Goal: Task Accomplishment & Management: Complete application form

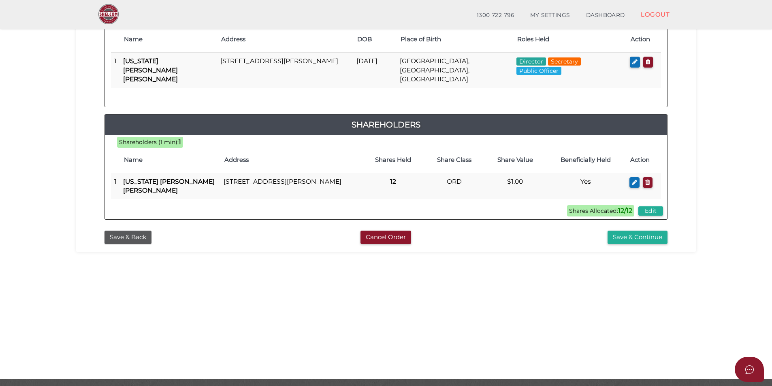
scroll to position [162, 0]
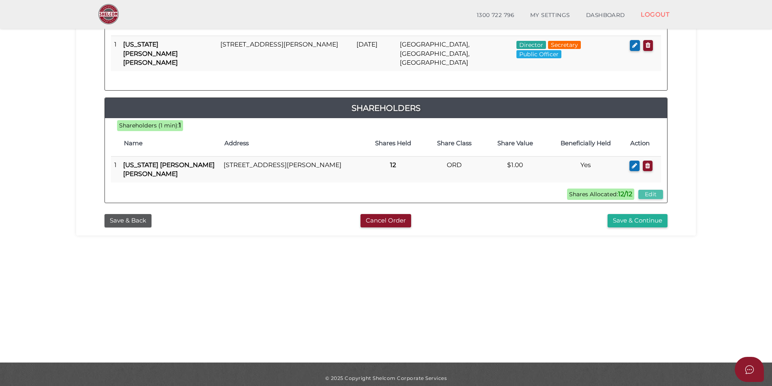
click at [653, 190] on button "Edit" at bounding box center [650, 194] width 25 height 9
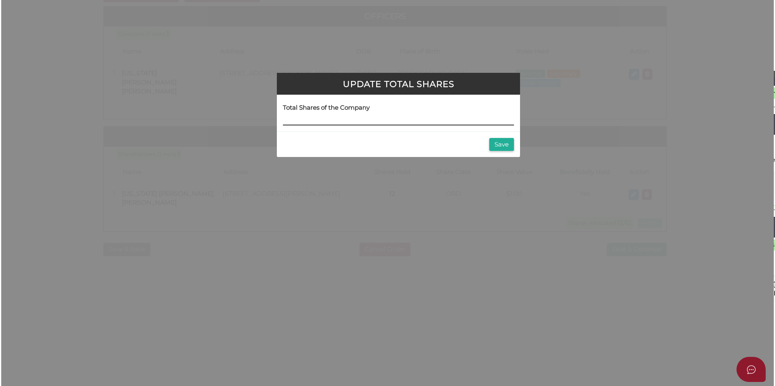
scroll to position [0, 0]
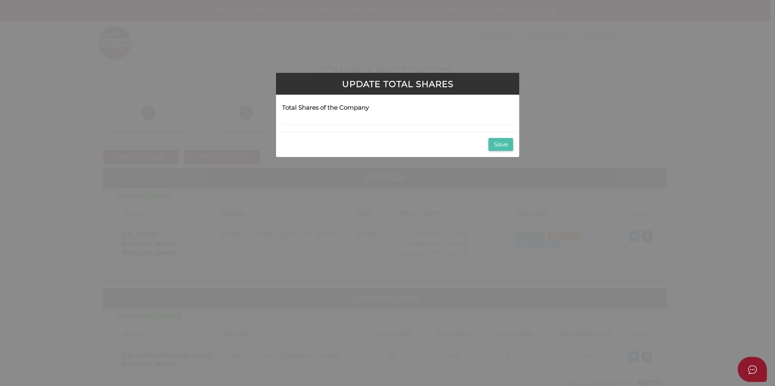
click at [505, 148] on button "Save" at bounding box center [500, 144] width 25 height 13
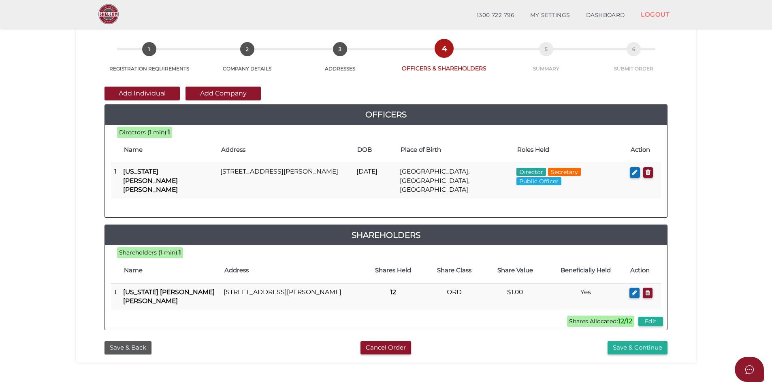
scroll to position [48, 0]
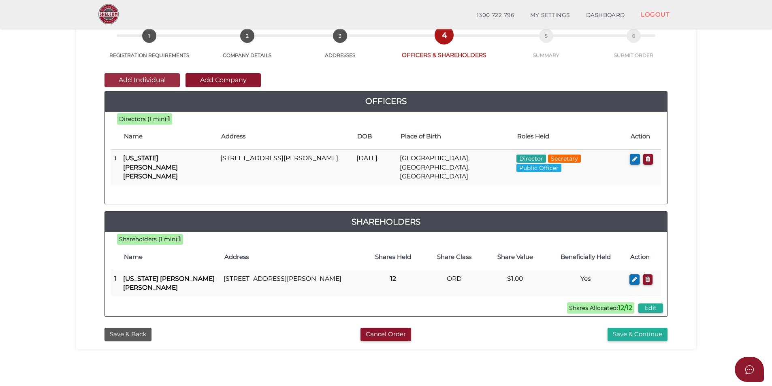
click at [154, 79] on button "Add Individual" at bounding box center [142, 80] width 75 height 14
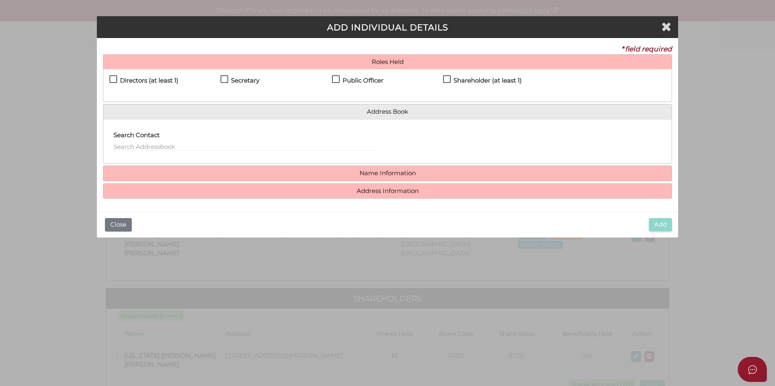
click at [115, 77] on label "Directors (at least 1)" at bounding box center [143, 82] width 69 height 10
checkbox input "true"
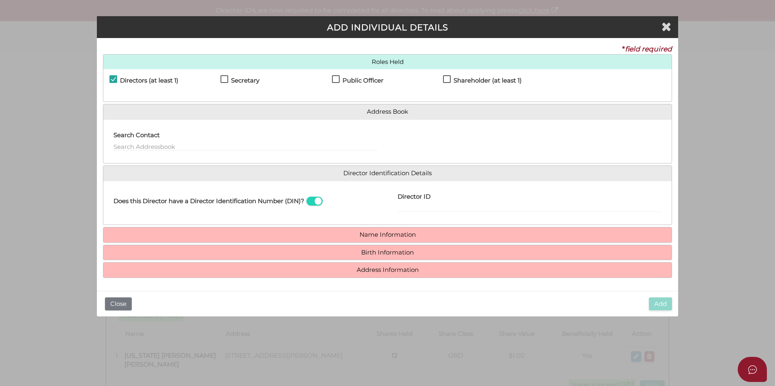
click at [450, 77] on label "Shareholder (at least 1)" at bounding box center [482, 82] width 79 height 10
checkbox input "true"
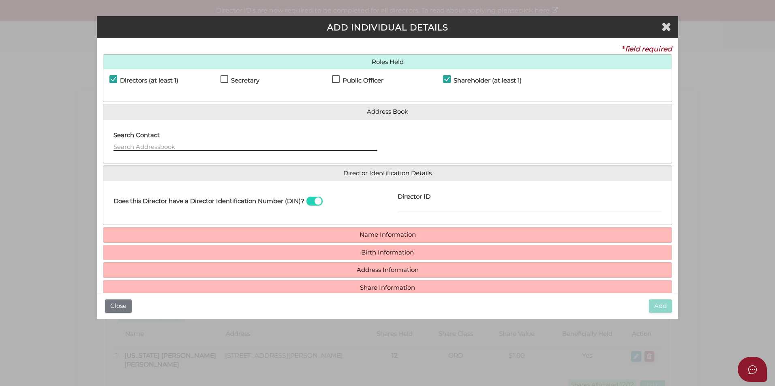
click at [143, 146] on input "text" at bounding box center [245, 146] width 264 height 9
click at [135, 145] on input "text" at bounding box center [245, 146] width 264 height 9
paste input "1 George Street, Lilydale, VIC 3140"
click at [112, 143] on div "Search Contact - Please use 'arrow' keys & press 'Enter' to select. 1 George St…" at bounding box center [245, 142] width 284 height 32
click at [114, 145] on input "1 George Street, Lilydale, VIC 3140" at bounding box center [245, 146] width 264 height 9
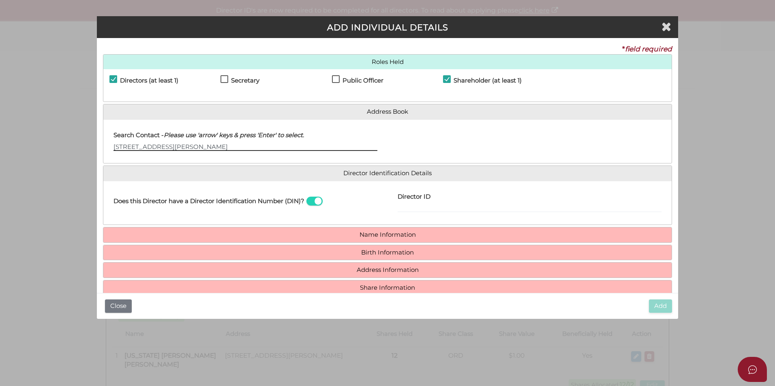
type input "11 George Street, Lilydale, VIC 3140"
click at [458, 157] on div at bounding box center [529, 142] width 284 height 32
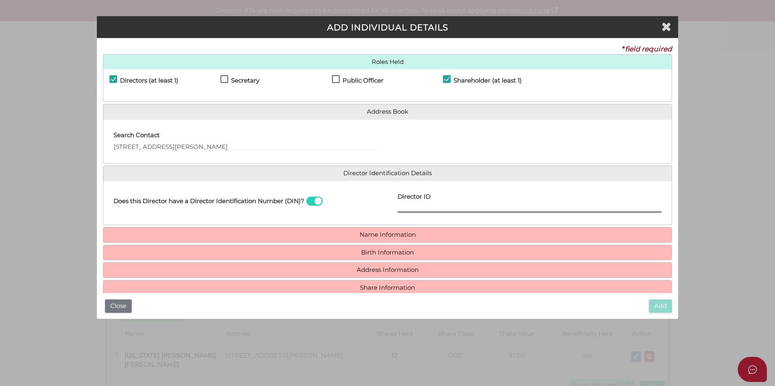
click at [416, 211] on input "Director ID" at bounding box center [529, 208] width 264 height 9
click at [407, 208] on input "Director ID" at bounding box center [529, 208] width 264 height 9
click at [414, 207] on input "Director ID" at bounding box center [529, 208] width 264 height 9
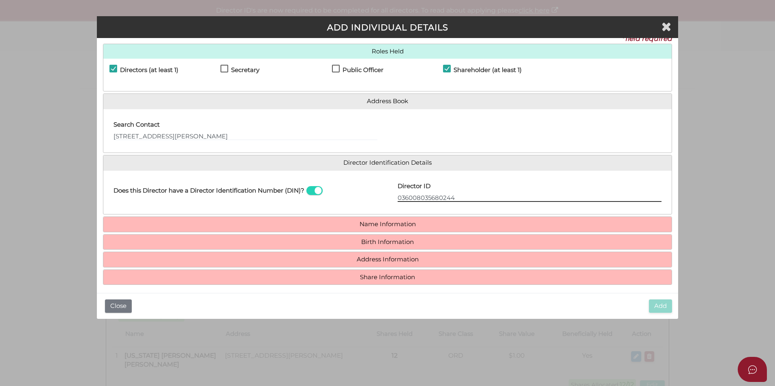
scroll to position [15, 0]
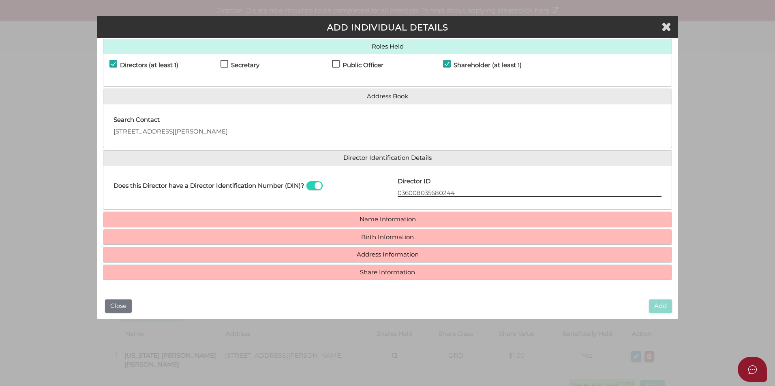
type input "036008035680244"
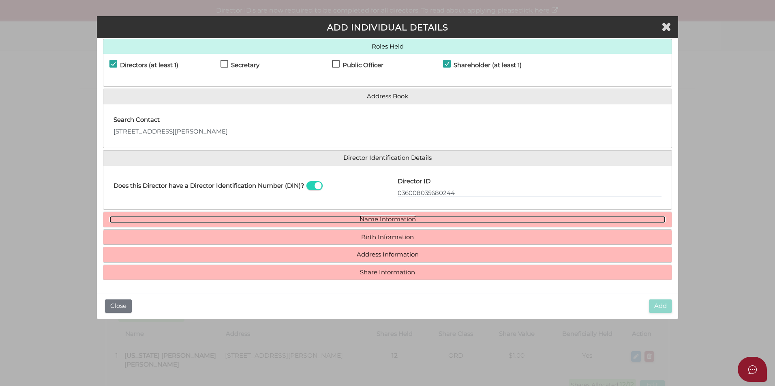
click at [417, 218] on link "Name Information" at bounding box center [387, 219] width 556 height 7
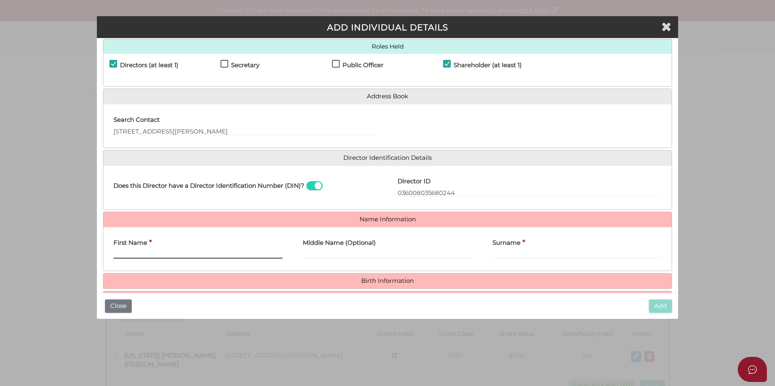
click at [139, 254] on input "First Name" at bounding box center [197, 254] width 169 height 9
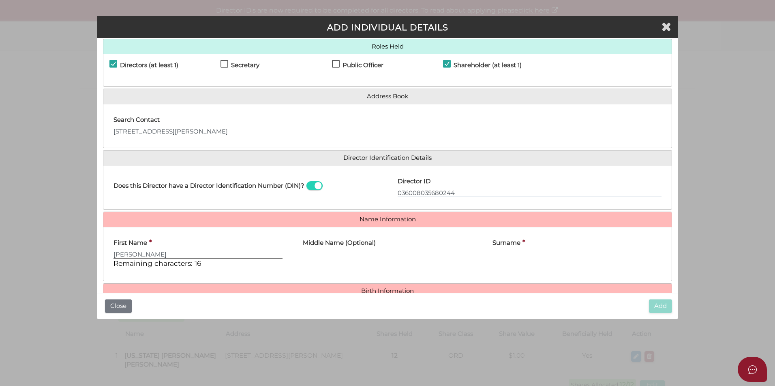
type input "Glen"
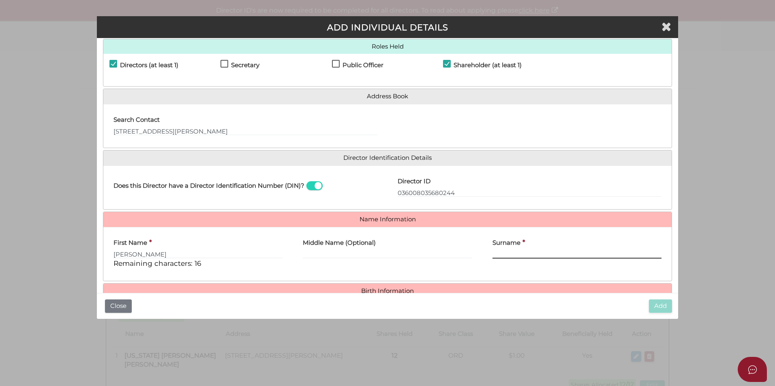
click at [508, 252] on input "Surname" at bounding box center [576, 254] width 169 height 9
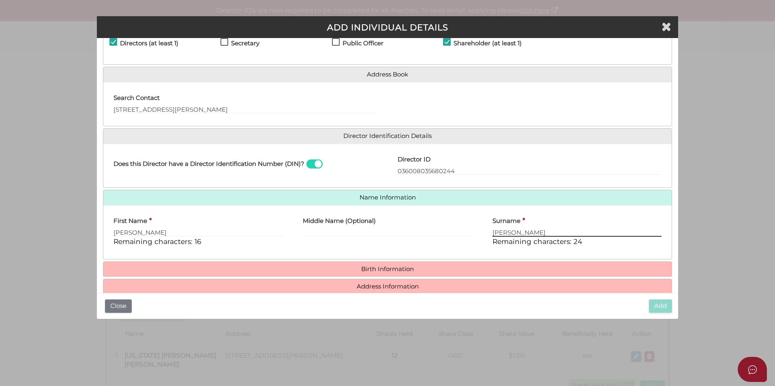
scroll to position [56, 0]
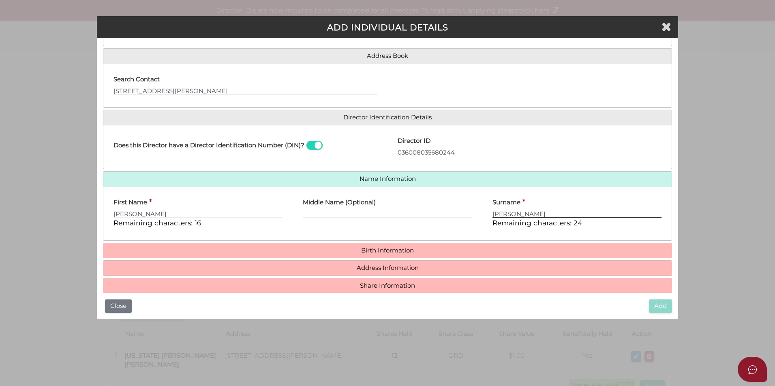
type input "Peters"
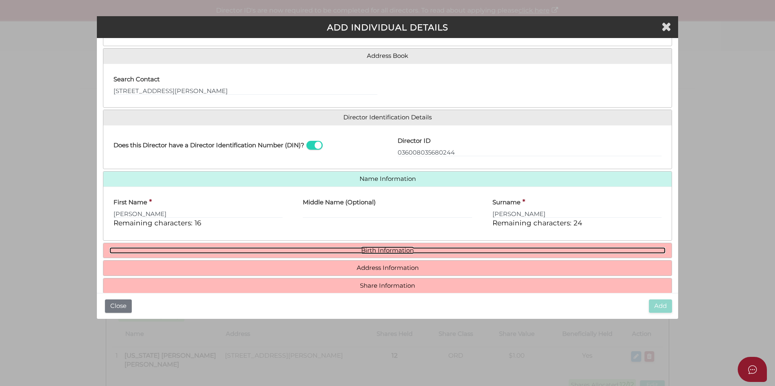
click at [388, 252] on link "Birth Information" at bounding box center [387, 251] width 556 height 7
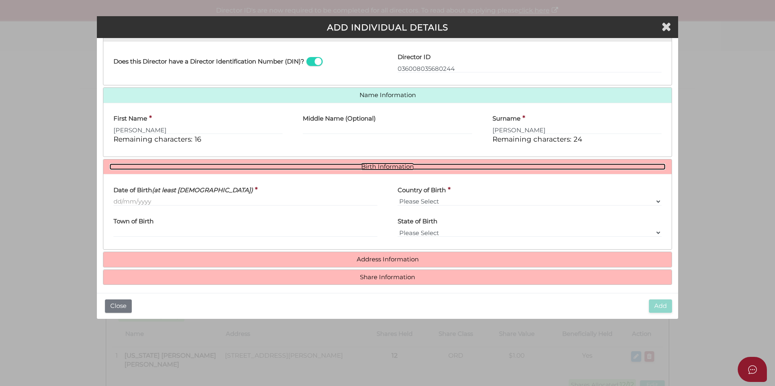
scroll to position [145, 0]
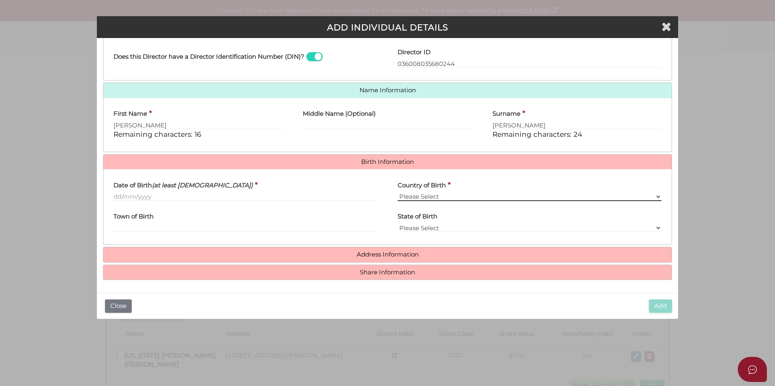
click at [412, 196] on select "Please Select v Australia Afghanistan Albania Algeria American Samoa Andorra An…" at bounding box center [529, 196] width 264 height 9
select select "[GEOGRAPHIC_DATA]"
click at [397, 192] on select "Please Select v Australia Afghanistan Albania Algeria American Samoa Andorra An…" at bounding box center [529, 196] width 264 height 9
click at [142, 227] on input "Town of Birth" at bounding box center [245, 228] width 264 height 9
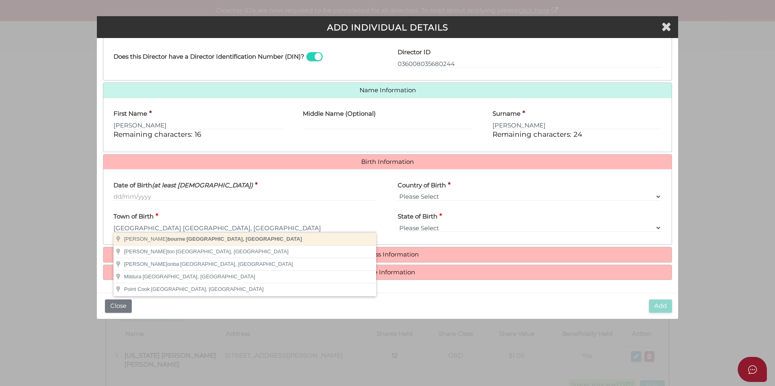
type input "Melbourne"
select select "VIC"
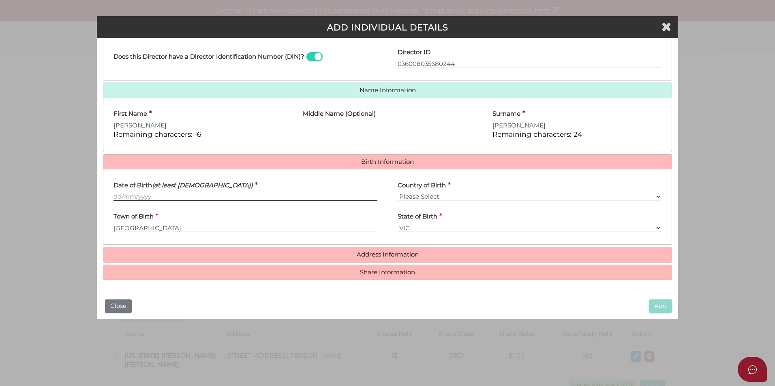
click at [126, 197] on input "Date of Birth (at least 18 years old)" at bounding box center [245, 196] width 264 height 9
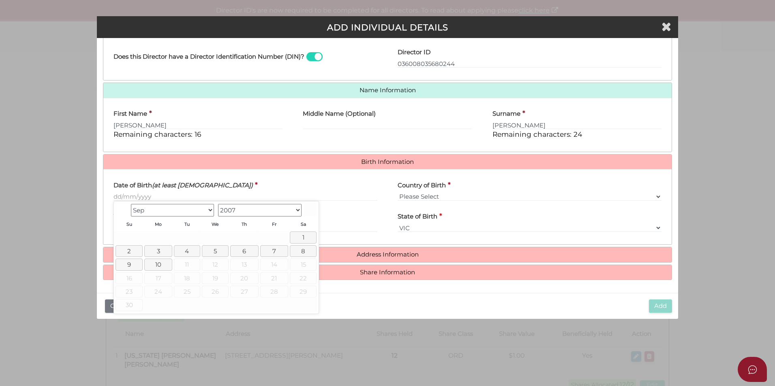
click at [298, 211] on select "1900 1901 1902 1903 1904 1905 1906 1907 1908 1909 1910 1911 1912 1913 1914 1915…" at bounding box center [259, 210] width 83 height 13
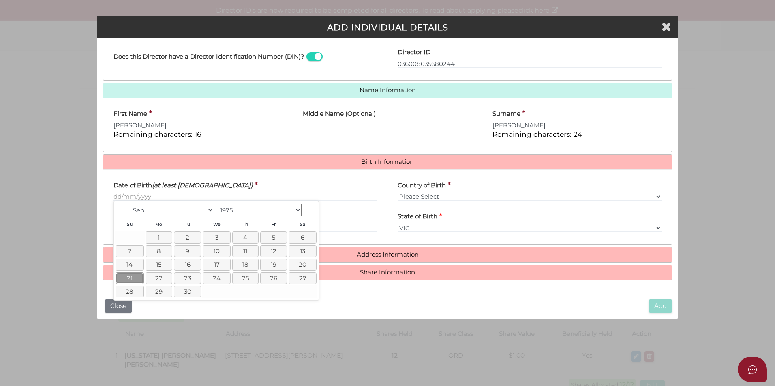
click at [132, 280] on link "21" at bounding box center [129, 279] width 28 height 12
type input "21/09/1975"
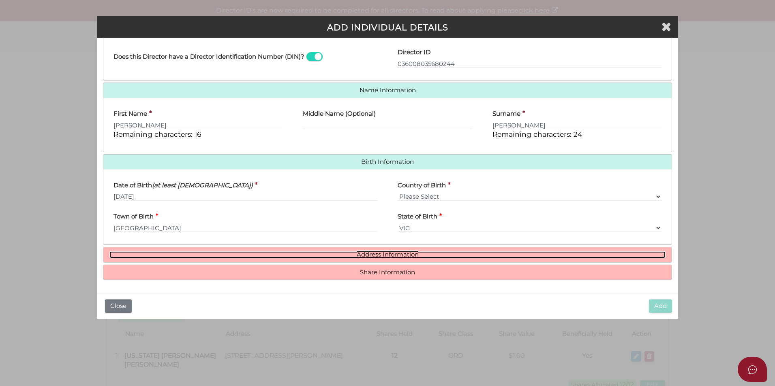
click at [388, 256] on link "Address Information" at bounding box center [387, 255] width 556 height 7
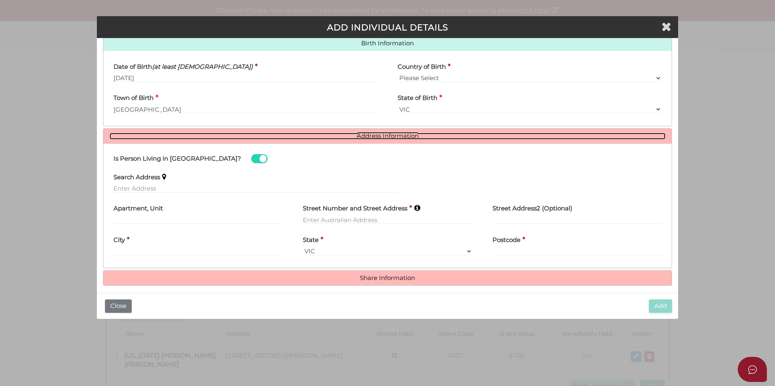
scroll to position [266, 0]
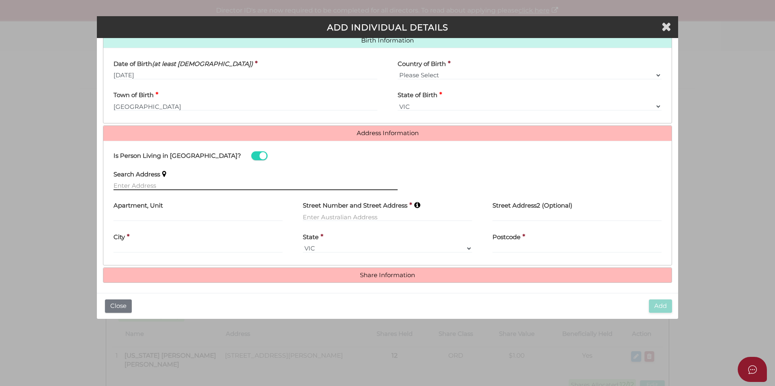
click at [150, 185] on input "text" at bounding box center [255, 185] width 284 height 9
click at [150, 186] on input "text" at bounding box center [255, 185] width 284 height 9
paste input "11 George Street, Lilydale, VIC 3140"
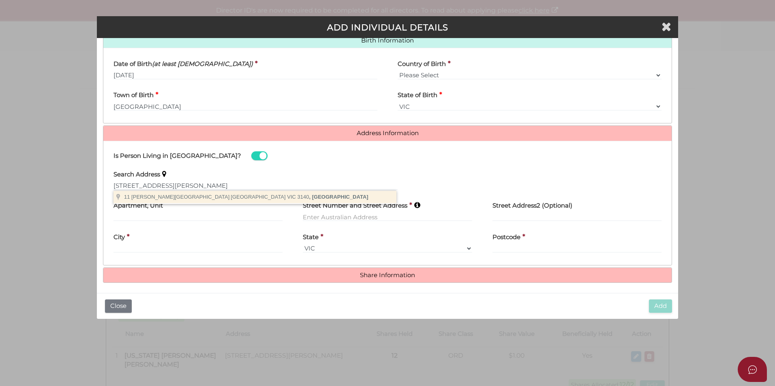
type input "11 George Street, Lilydale VIC 3140, Australia"
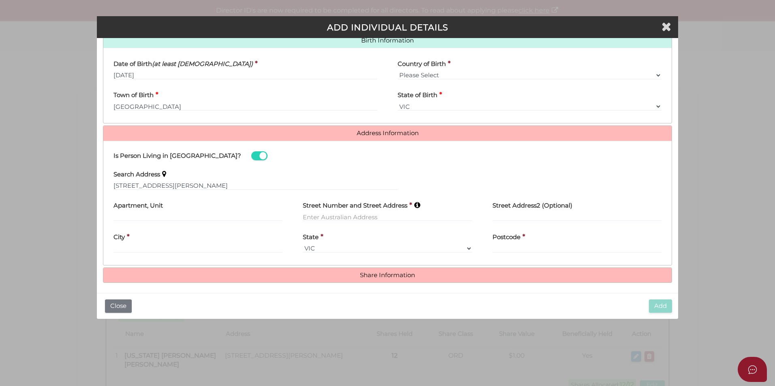
type input "11 George Street"
type input "Lilydale"
select select "VIC"
type input "3140"
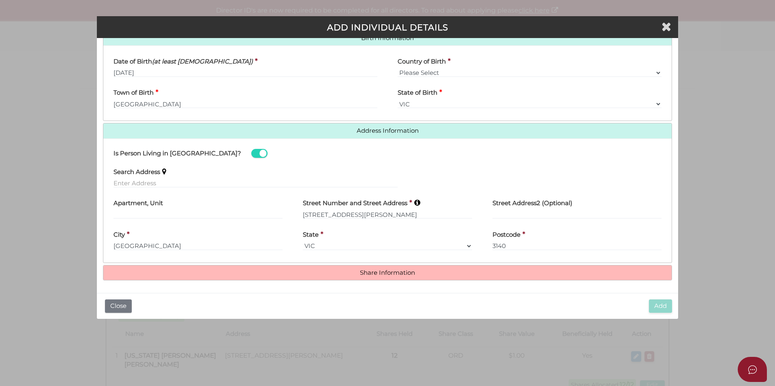
scroll to position [269, 0]
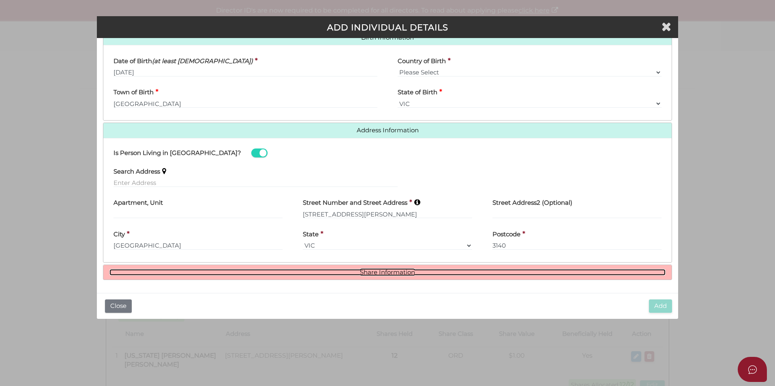
click at [396, 274] on link "Share Information" at bounding box center [387, 272] width 556 height 7
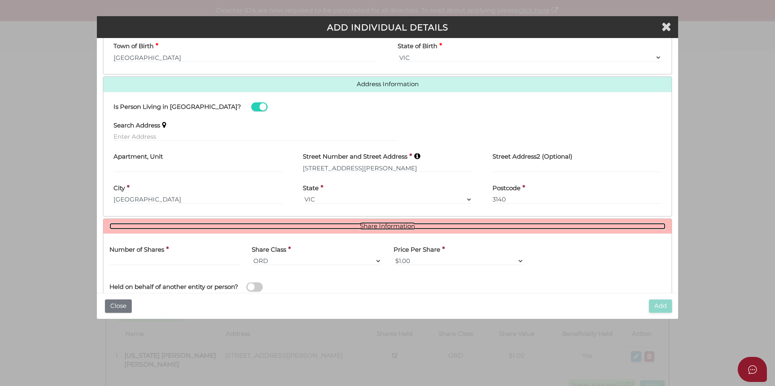
scroll to position [368, 0]
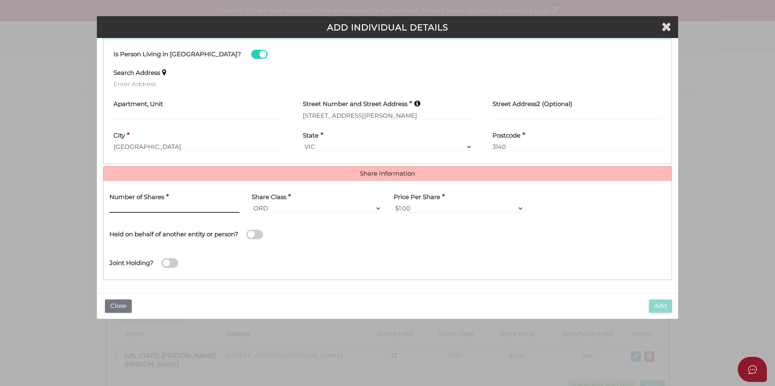
click at [114, 206] on input "text" at bounding box center [174, 208] width 130 height 9
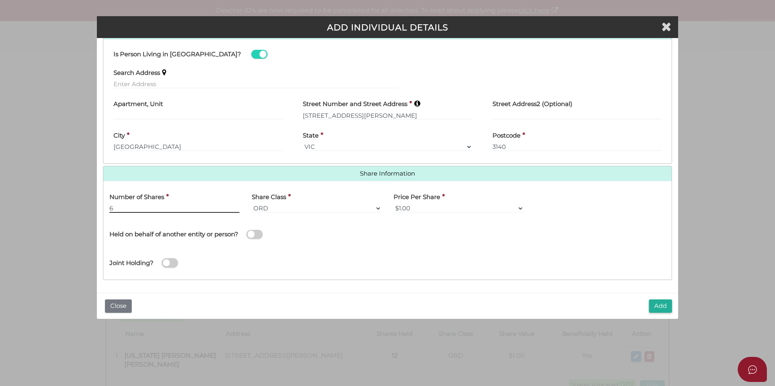
type input "6"
click at [430, 231] on div "Name of Entity *" at bounding box center [529, 233] width 284 height 29
click at [664, 304] on button "Add" at bounding box center [660, 306] width 23 height 13
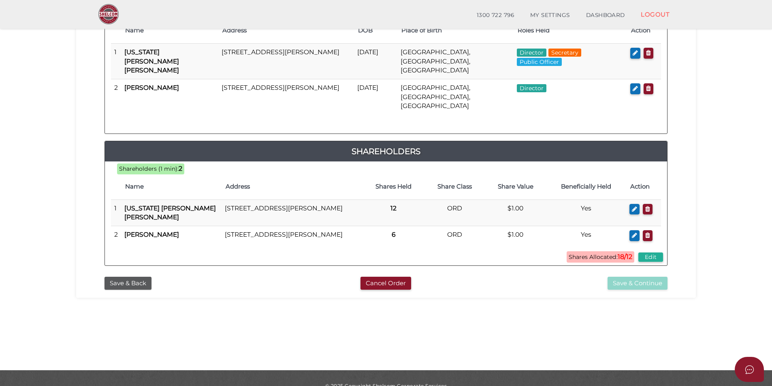
scroll to position [170, 0]
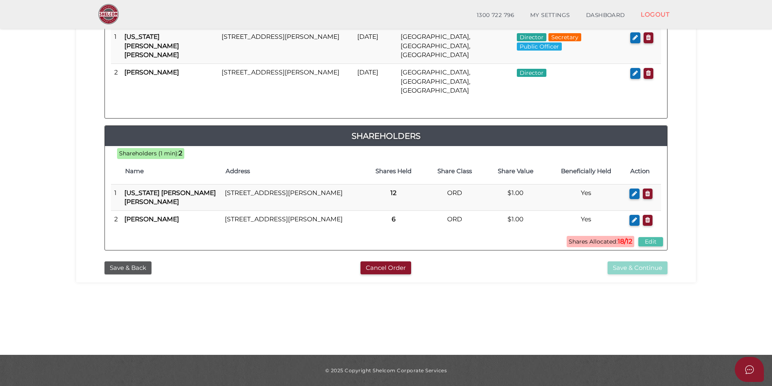
click at [653, 237] on button "Edit" at bounding box center [650, 241] width 25 height 9
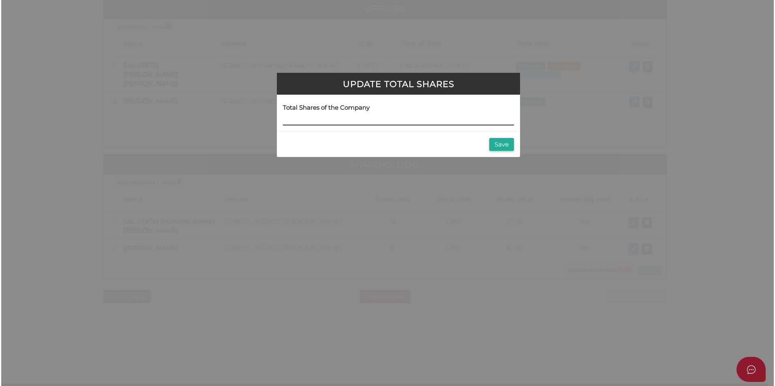
scroll to position [0, 0]
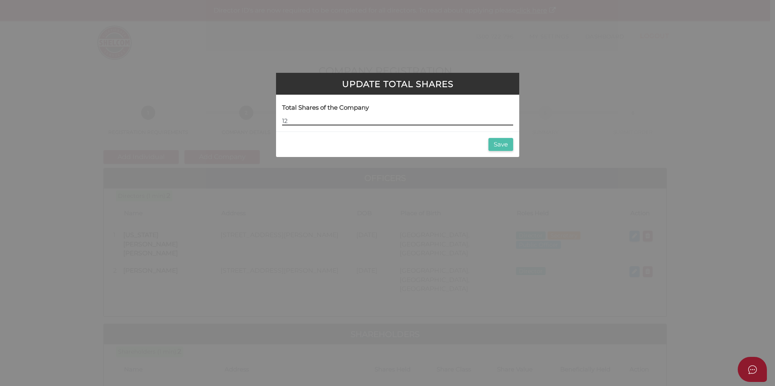
type input "12"
click at [497, 143] on button "Save" at bounding box center [500, 144] width 25 height 13
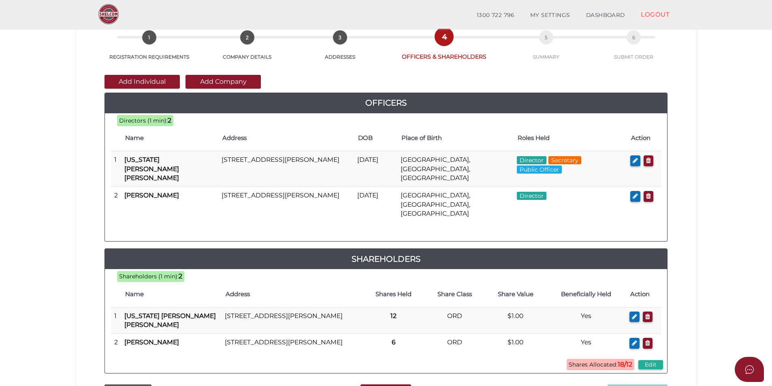
scroll to position [81, 0]
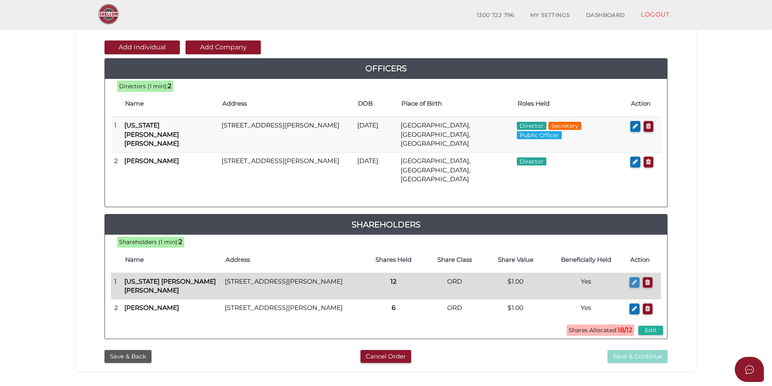
click at [634, 280] on icon "button" at bounding box center [634, 283] width 5 height 6
checkbox input "true"
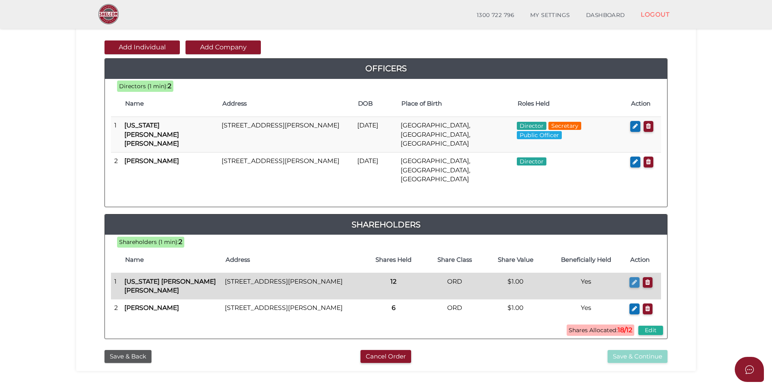
type input "36440213954648"
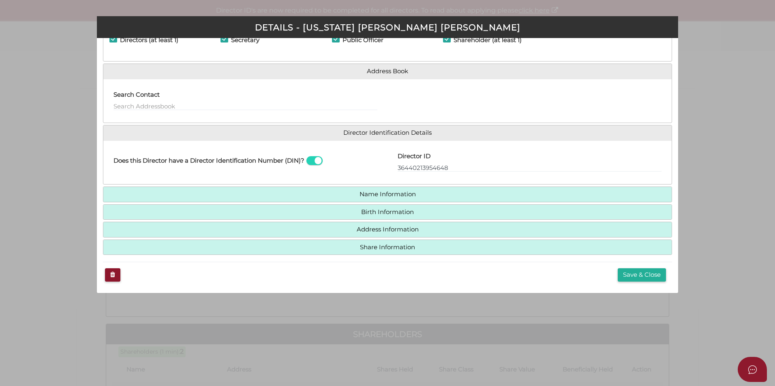
scroll to position [41, 0]
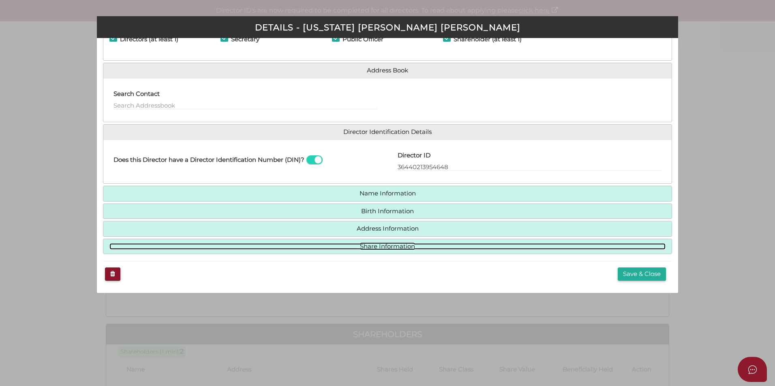
click at [395, 249] on link "Share Information" at bounding box center [387, 246] width 556 height 7
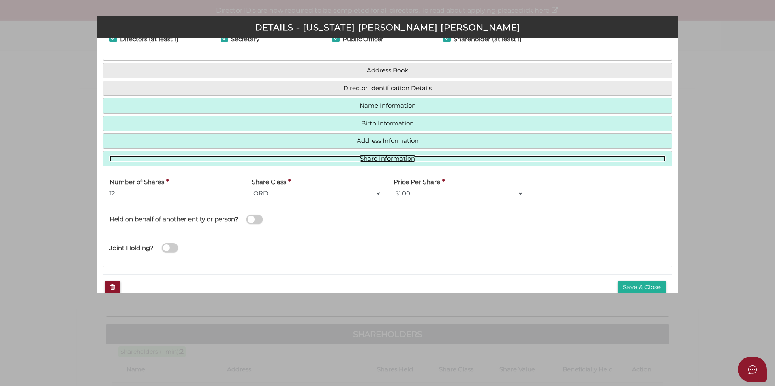
scroll to position [54, 0]
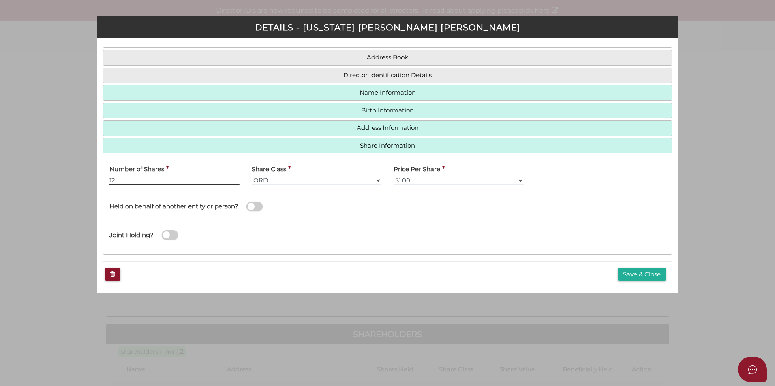
click at [126, 180] on input "12" at bounding box center [174, 180] width 130 height 9
type input "1"
type input "6"
click at [639, 279] on button "Save & Close" at bounding box center [641, 274] width 48 height 13
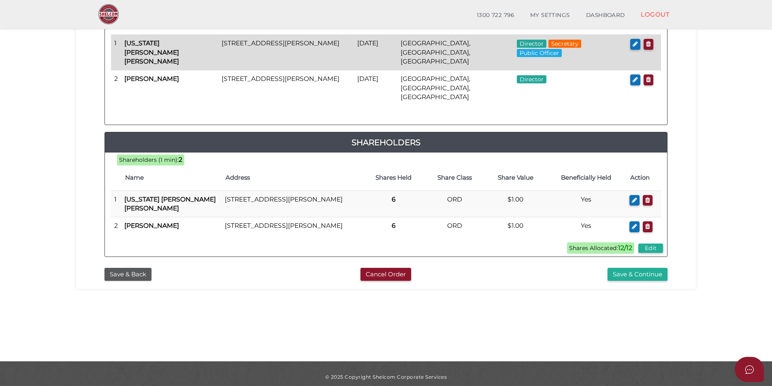
scroll to position [170, 0]
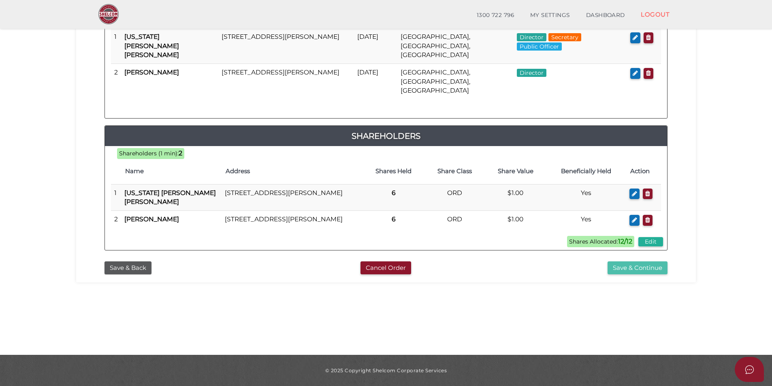
click at [634, 262] on button "Save & Continue" at bounding box center [638, 268] width 60 height 13
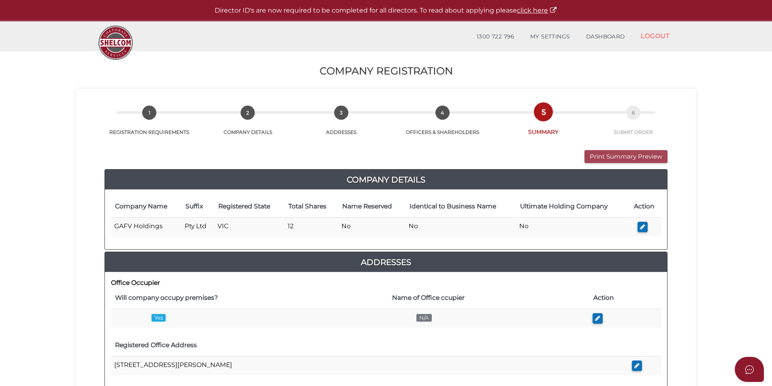
click at [632, 158] on button "Print Summary Preview" at bounding box center [626, 156] width 83 height 13
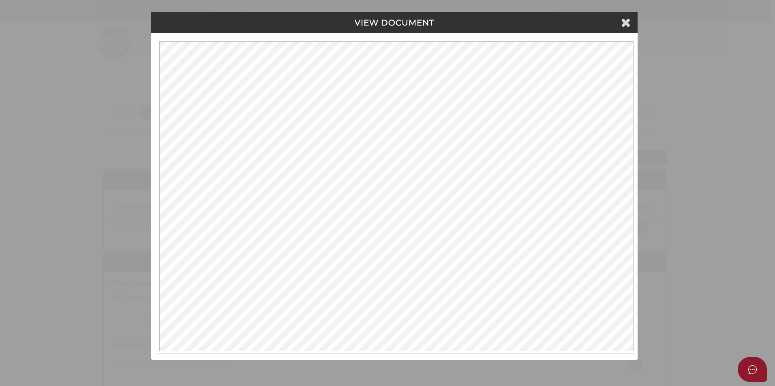
click at [686, 100] on div "VIEW DOCUMENT Please click here to view this document in a new tab." at bounding box center [387, 193] width 775 height 386
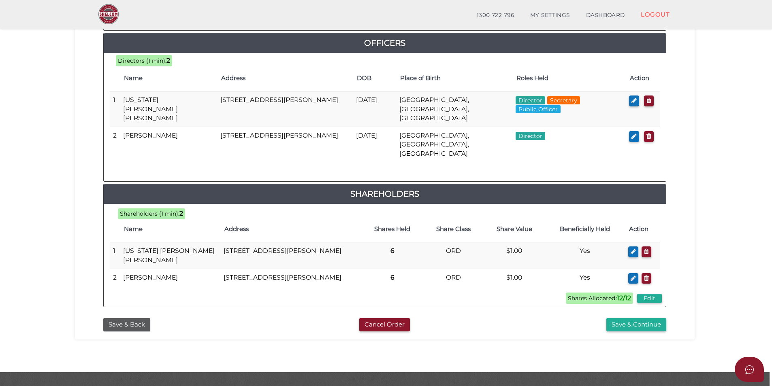
scroll to position [384, 0]
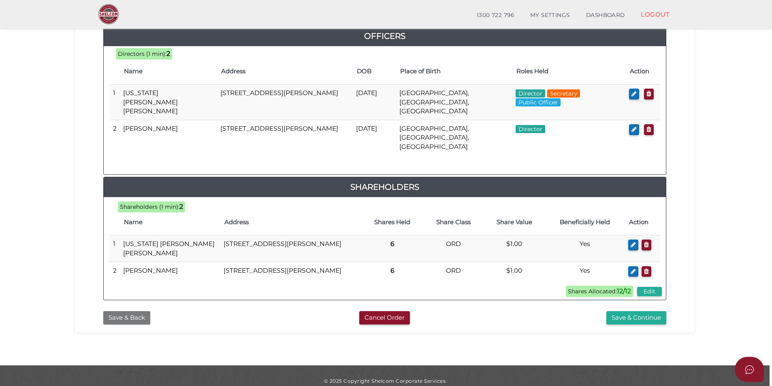
click at [139, 312] on button "Save & Back" at bounding box center [126, 318] width 47 height 13
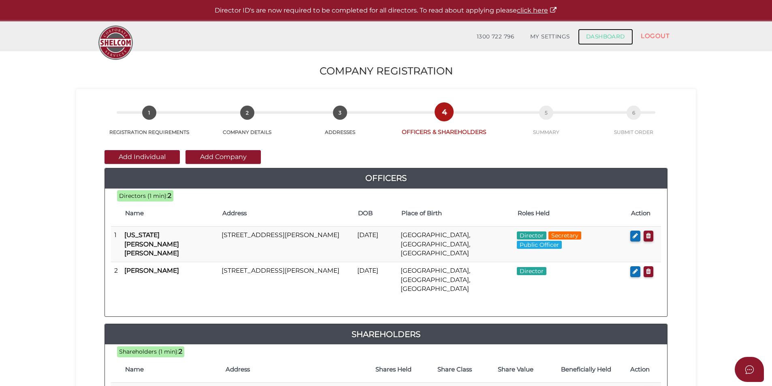
click at [611, 38] on link "DASHBOARD" at bounding box center [605, 37] width 55 height 16
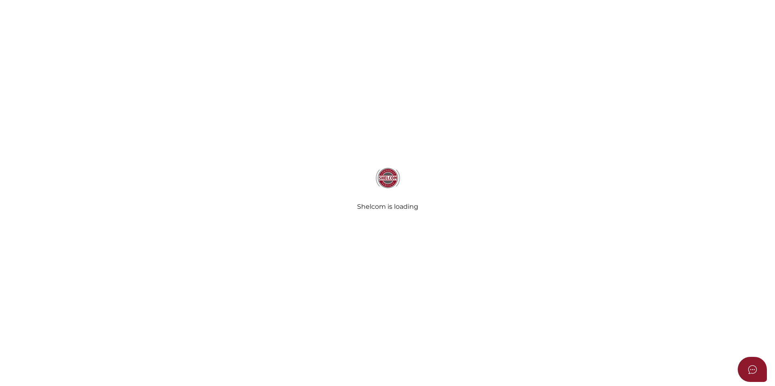
select select
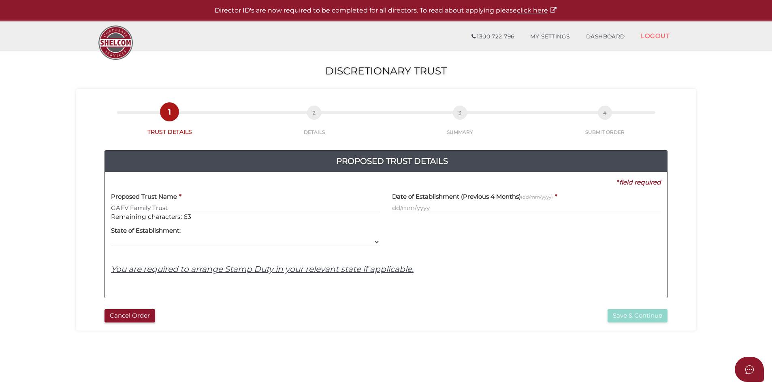
type input "GAFV Family Trust"
click at [406, 206] on input "text" at bounding box center [526, 208] width 269 height 9
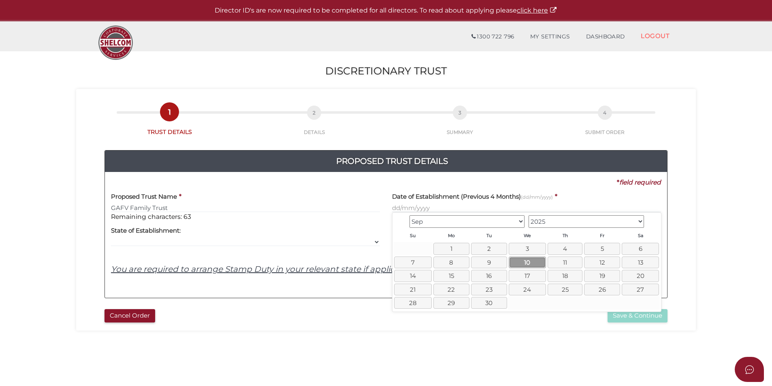
click at [534, 261] on link "10" at bounding box center [527, 263] width 37 height 12
type input "10/09/2025"
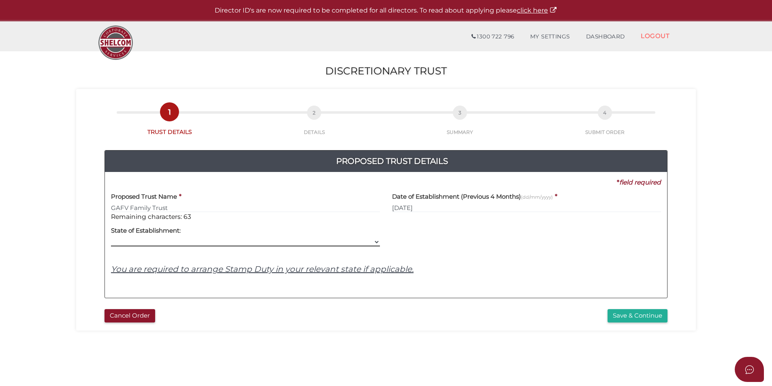
click at [169, 240] on select "VIC ACT NSW NT QLD TAS WA SA" at bounding box center [245, 242] width 269 height 9
select select "VIC"
click at [111, 238] on select "VIC ACT NSW NT QLD TAS WA SA" at bounding box center [245, 242] width 269 height 9
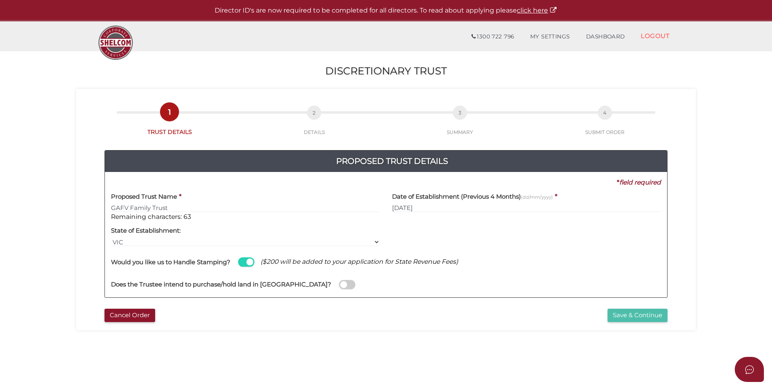
click at [641, 316] on button "Save & Continue" at bounding box center [638, 315] width 60 height 13
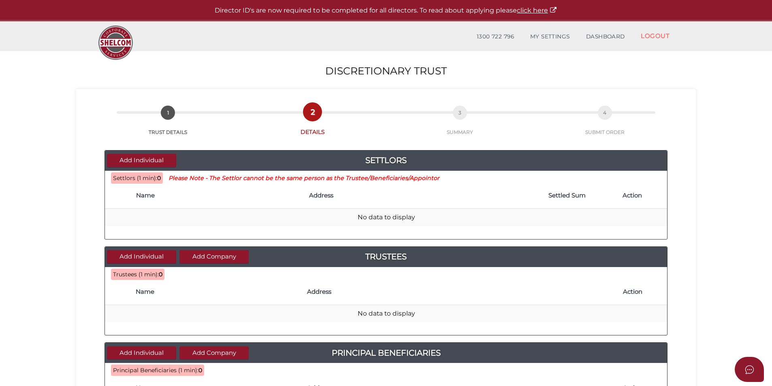
click at [150, 201] on th "Name" at bounding box center [218, 196] width 173 height 26
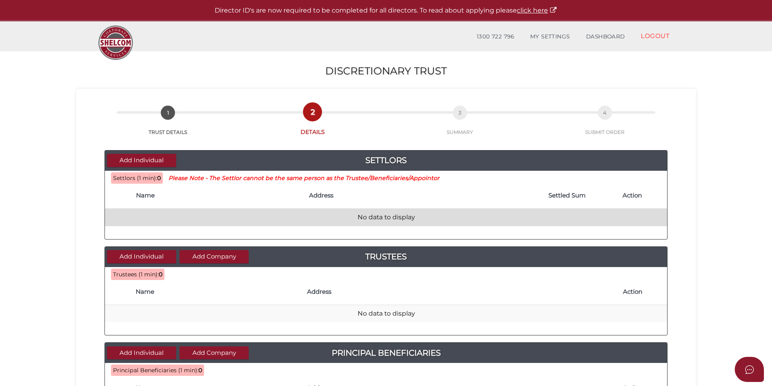
click at [144, 209] on td "No data to display" at bounding box center [386, 217] width 562 height 17
click at [190, 213] on td "No data to display" at bounding box center [386, 217] width 562 height 17
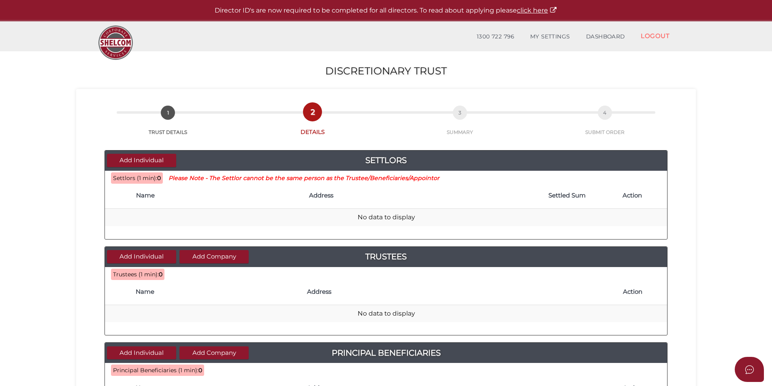
click at [154, 153] on div "Add Individual Settlors" at bounding box center [386, 161] width 562 height 20
click at [156, 157] on button "Add Individual" at bounding box center [141, 160] width 69 height 13
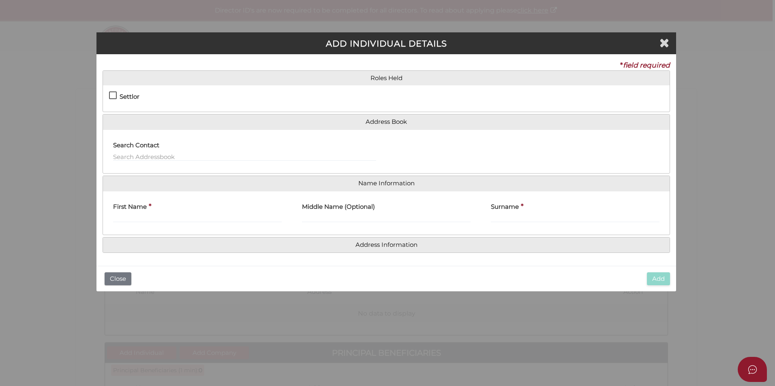
click at [113, 94] on label "Settlor" at bounding box center [124, 99] width 30 height 10
checkbox input "true"
type input "10"
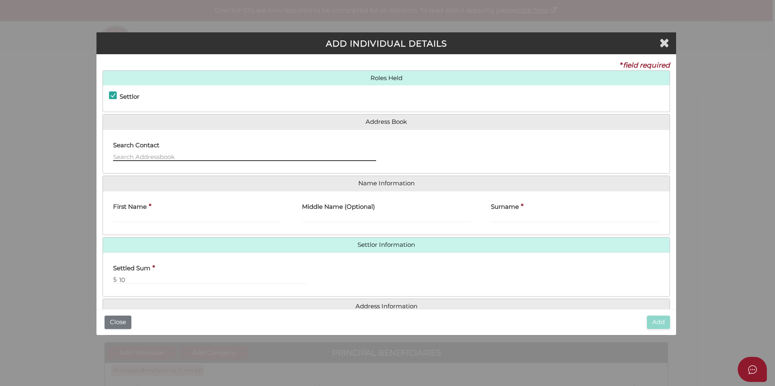
click at [139, 156] on input "text" at bounding box center [244, 156] width 263 height 9
click at [135, 216] on input "First Name" at bounding box center [197, 218] width 169 height 9
type input "[PERSON_NAME]"
click at [129, 158] on input "text" at bounding box center [244, 156] width 263 height 9
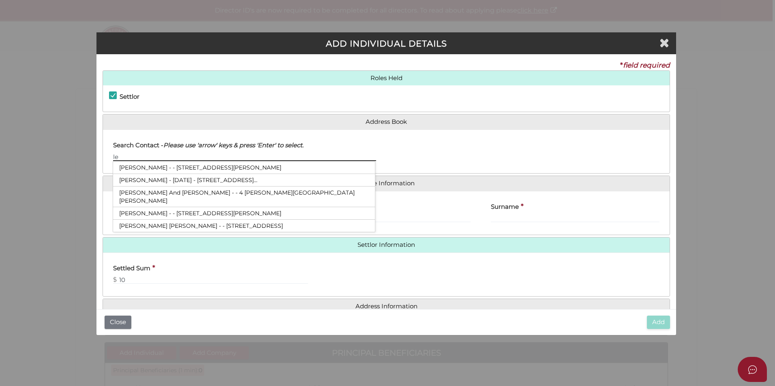
type input "l"
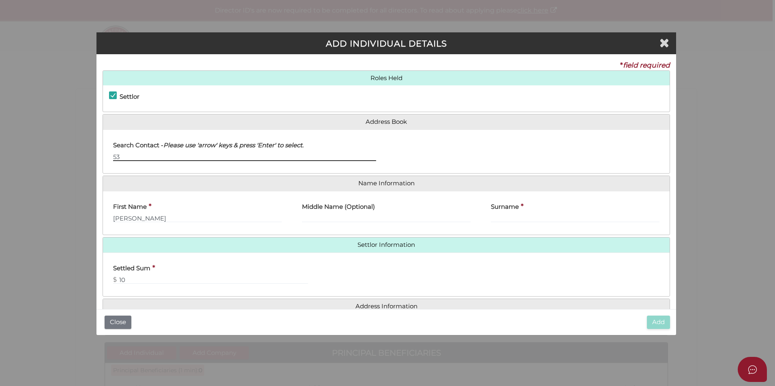
type input "5"
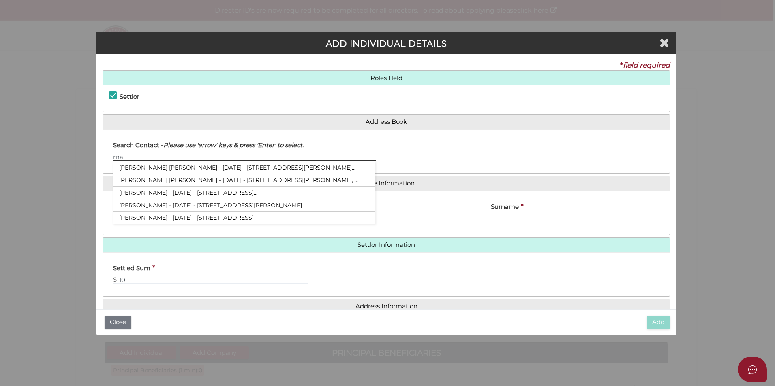
type input "m"
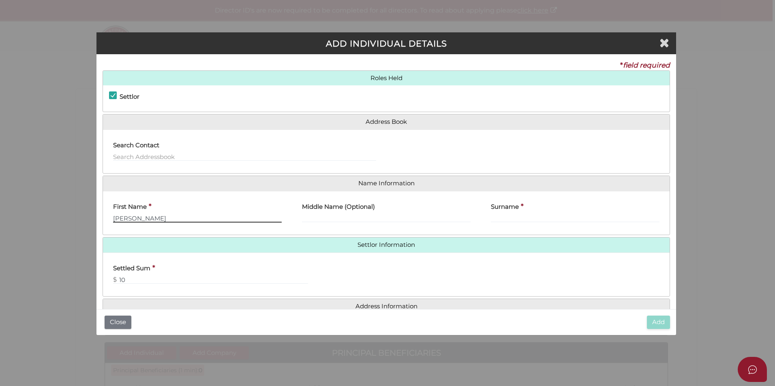
drag, startPoint x: 181, startPoint y: 222, endPoint x: 145, endPoint y: 219, distance: 36.6
click at [145, 219] on input "Matthew Peter Oakey" at bounding box center [197, 218] width 169 height 9
type input "Matthew"
click at [328, 218] on input "Middle Name (Optional)" at bounding box center [386, 218] width 169 height 9
type input "[PERSON_NAME]"
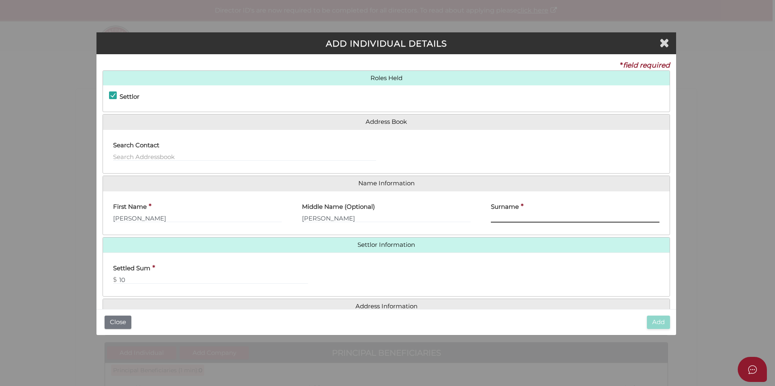
click at [509, 218] on input "Surname" at bounding box center [575, 218] width 169 height 9
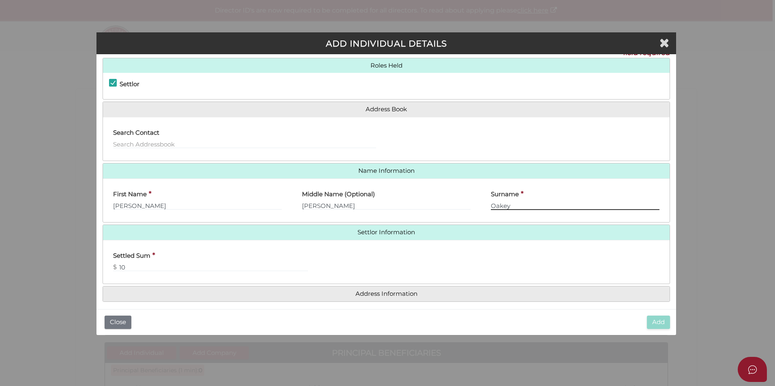
scroll to position [18, 0]
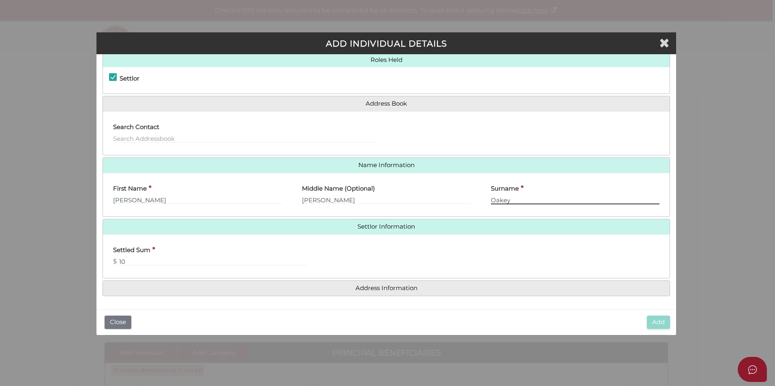
type input "Oakey"
click at [433, 284] on h4 "Address Information" at bounding box center [386, 288] width 566 height 15
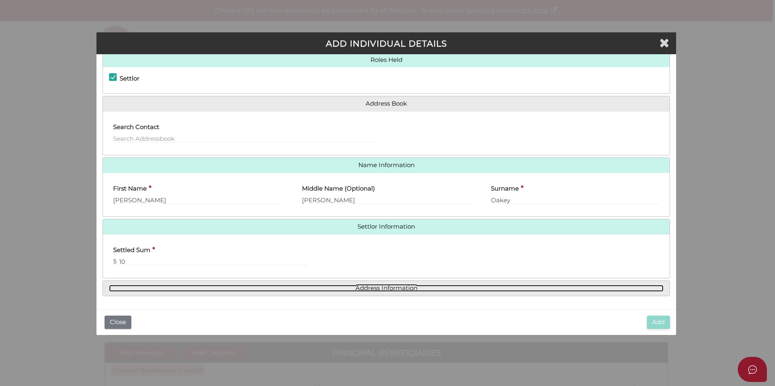
click at [405, 288] on link "Address Information" at bounding box center [386, 288] width 554 height 7
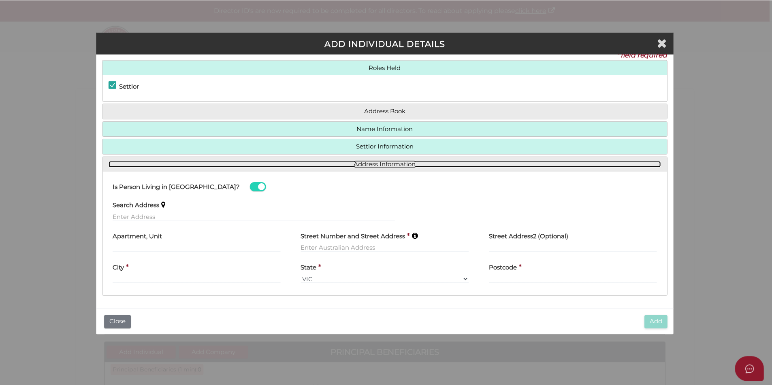
scroll to position [11, 0]
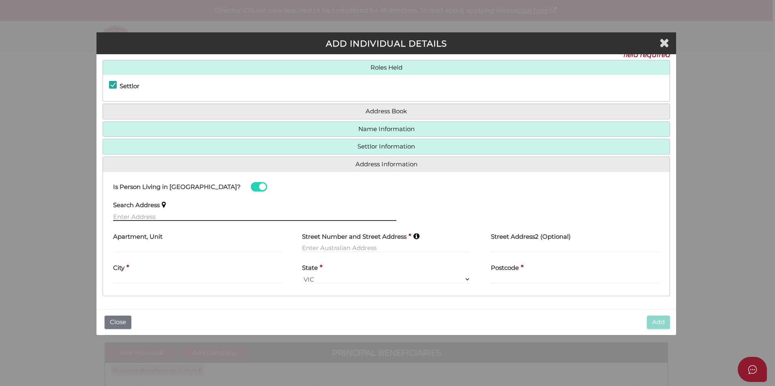
click at [136, 214] on input "text" at bounding box center [254, 216] width 283 height 9
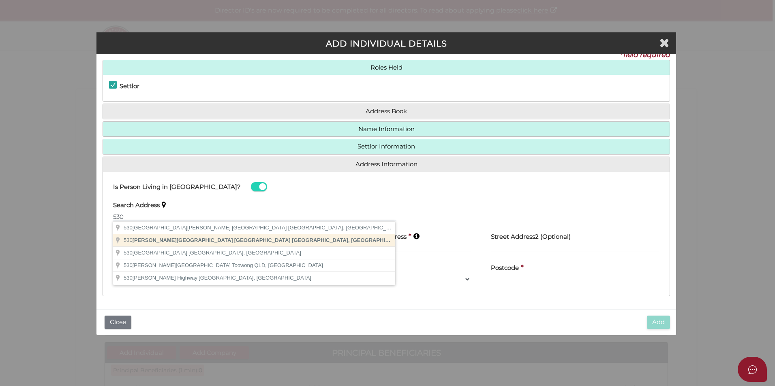
type input "530 Collins Street, Melbourne VIC, Australia"
type input "530 Collins Street"
type input "Melbourne"
select select "VIC"
type input "3000"
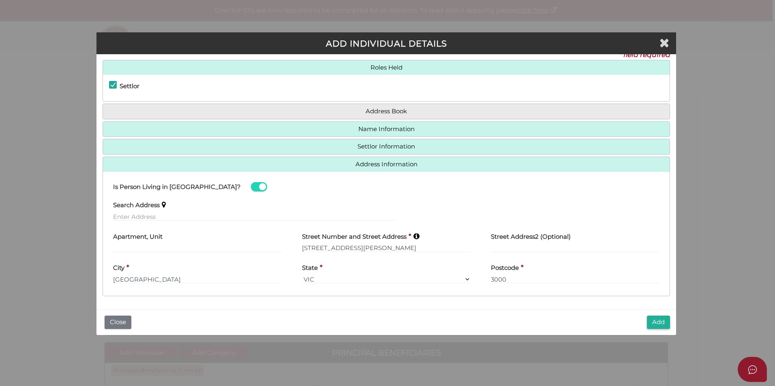
click at [137, 256] on div "Apartment, Unit" at bounding box center [197, 243] width 189 height 32
click at [124, 248] on input "text" at bounding box center [197, 248] width 169 height 9
type input "Level 10"
click at [475, 209] on div "Search Address" at bounding box center [386, 212] width 566 height 32
click at [660, 322] on button "Add" at bounding box center [658, 322] width 23 height 13
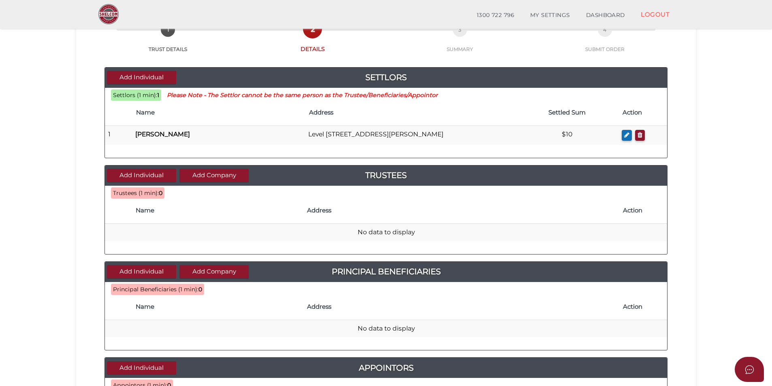
scroll to position [81, 0]
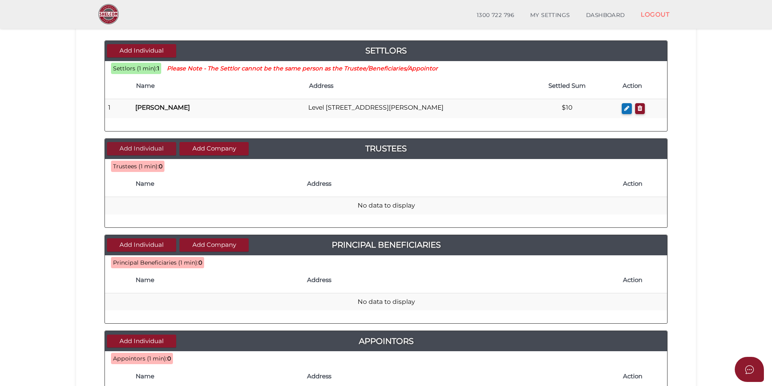
click at [148, 146] on button "Add Individual" at bounding box center [141, 148] width 69 height 13
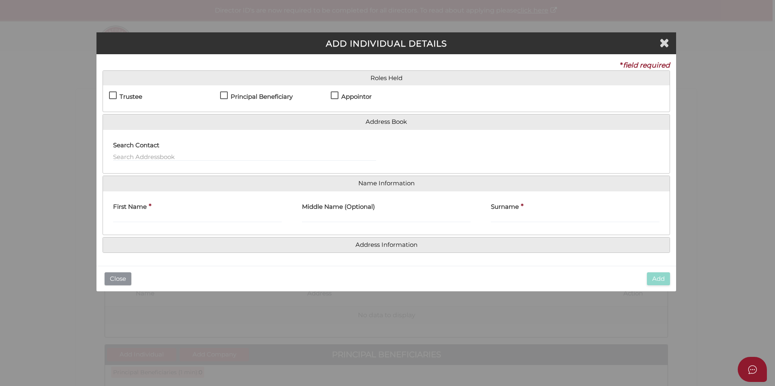
click at [120, 278] on button "Close" at bounding box center [118, 279] width 27 height 13
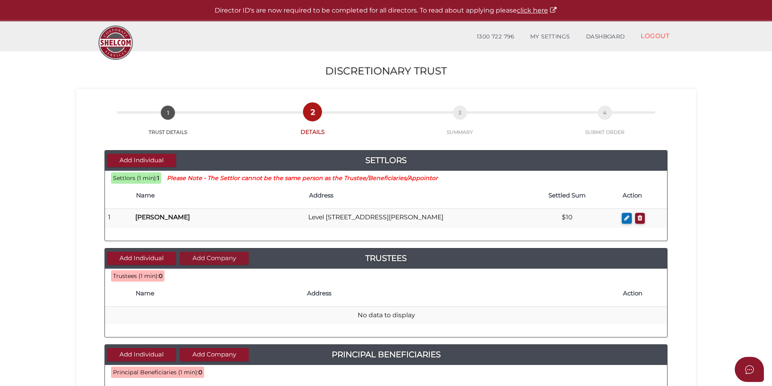
click at [220, 256] on button "Add Company" at bounding box center [213, 258] width 69 height 13
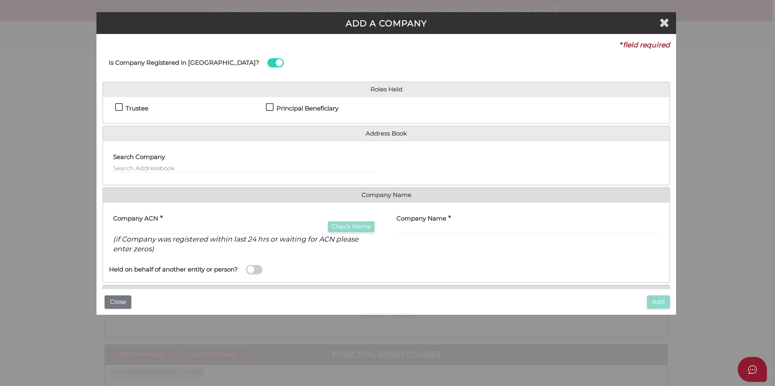
click at [118, 105] on label "Trustee" at bounding box center [131, 110] width 33 height 10
checkbox input "true"
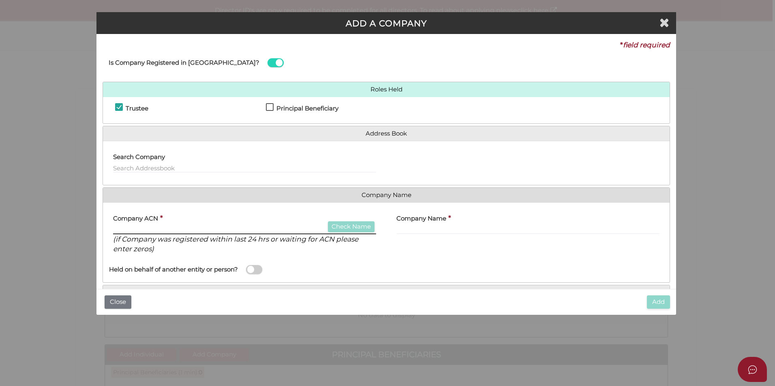
click at [141, 228] on input "text" at bounding box center [244, 230] width 263 height 9
click at [144, 226] on input "text" at bounding box center [244, 230] width 263 height 9
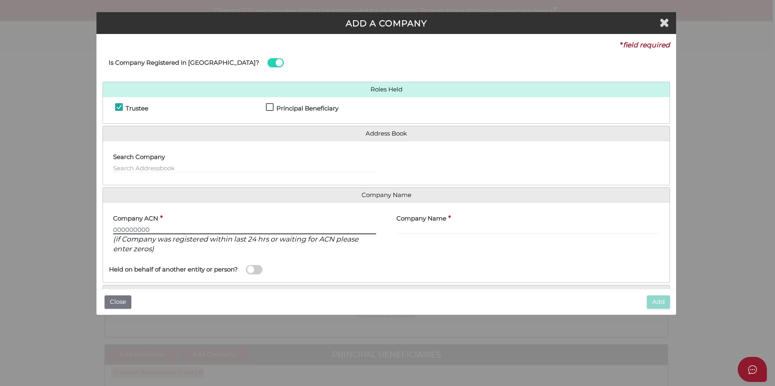
type input "000000000"
click at [407, 228] on input "text" at bounding box center [527, 230] width 263 height 9
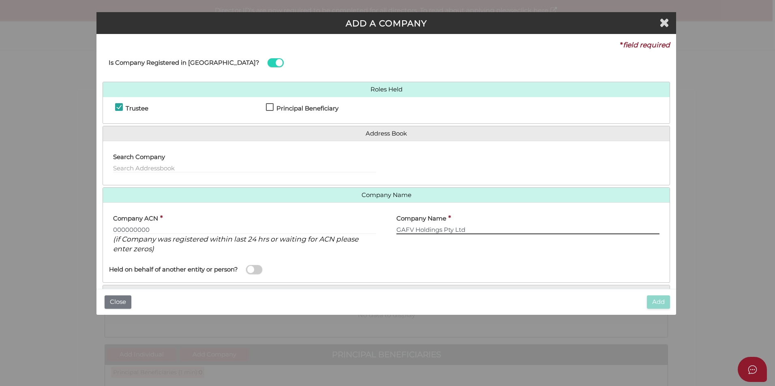
type input "GAFV Holdings Pty Ltd"
click at [443, 258] on div "Company Name * GAFV Holdings Pty Ltd" at bounding box center [527, 234] width 283 height 51
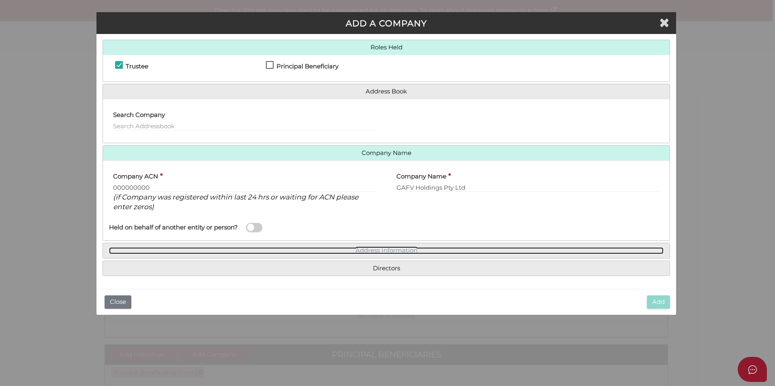
click at [386, 250] on link "Address Information" at bounding box center [386, 251] width 554 height 7
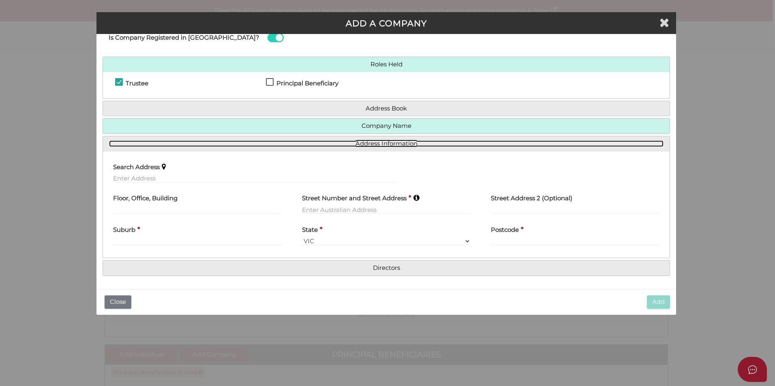
scroll to position [25, 0]
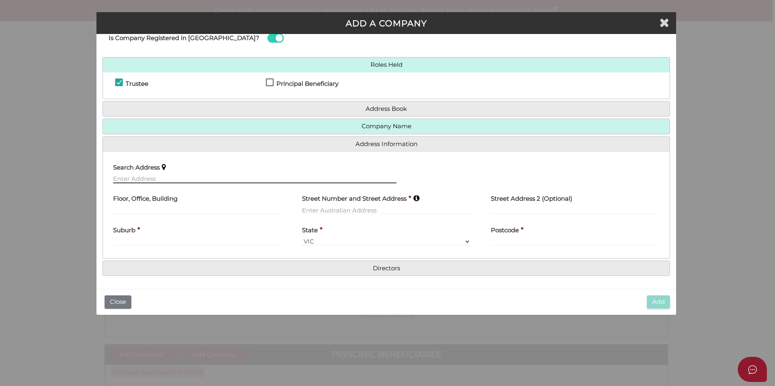
click at [132, 178] on input "text" at bounding box center [254, 179] width 283 height 9
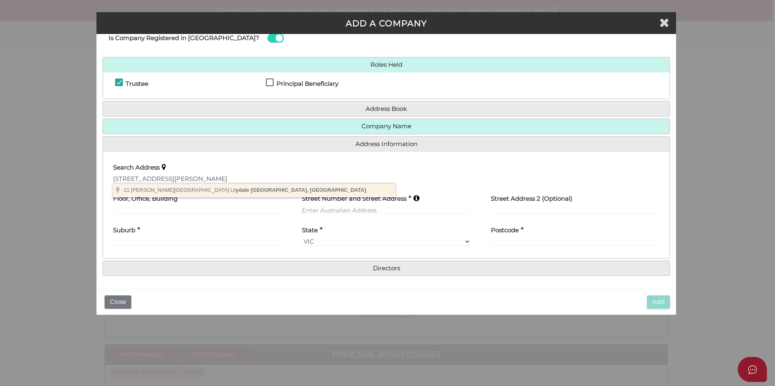
type input "11 George Street, Lilydale VIC, Australia"
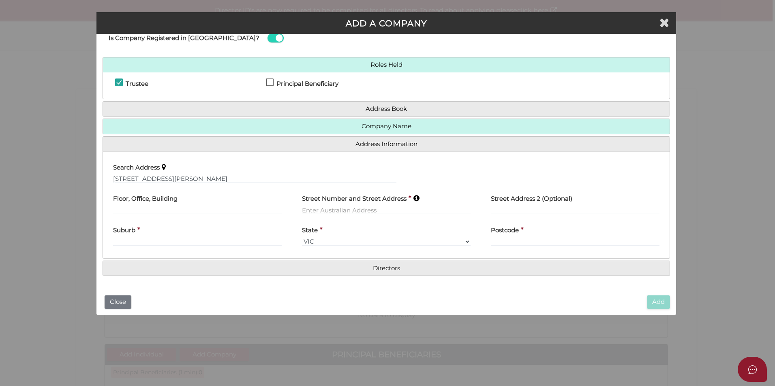
type input "[STREET_ADDRESS][PERSON_NAME]"
type input "[GEOGRAPHIC_DATA]"
select select "VIC"
type input "3140"
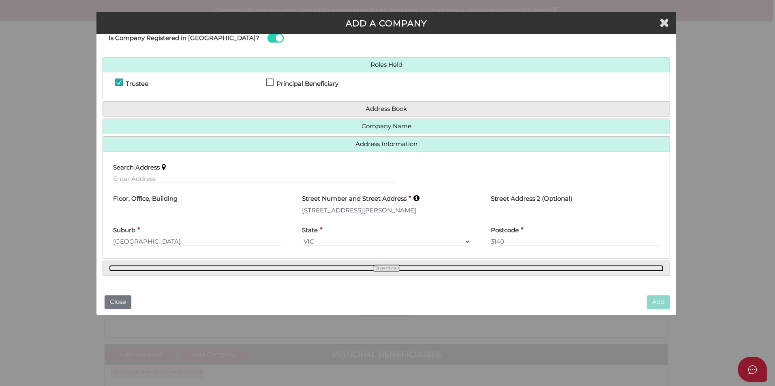
click at [395, 265] on link "Directors" at bounding box center [386, 268] width 554 height 7
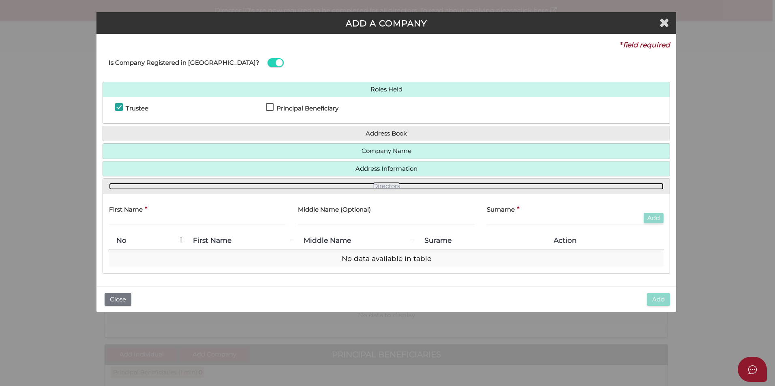
scroll to position [0, 0]
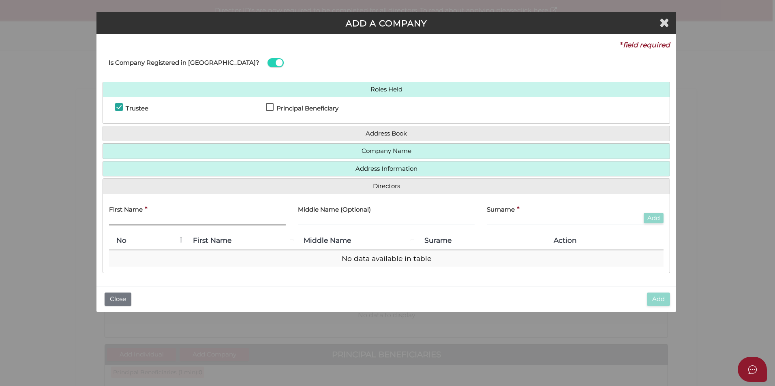
click at [143, 220] on input "text" at bounding box center [197, 221] width 177 height 9
type input "[US_STATE]"
click at [329, 220] on input "text" at bounding box center [386, 221] width 177 height 9
type input "[PERSON_NAME]"
click at [500, 220] on input "text" at bounding box center [575, 221] width 177 height 9
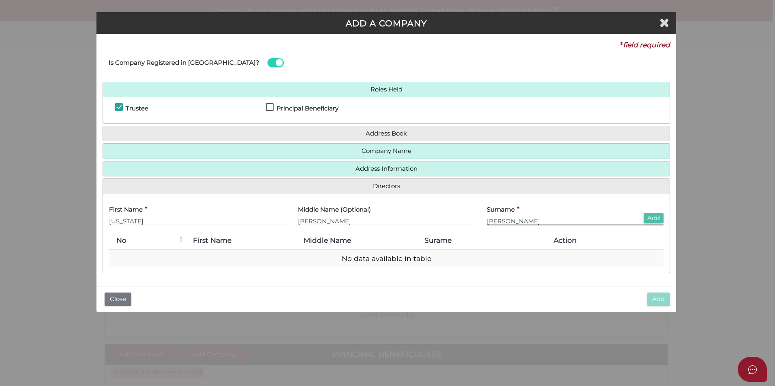
type input "[PERSON_NAME]"
click at [653, 216] on button "Add" at bounding box center [653, 218] width 20 height 11
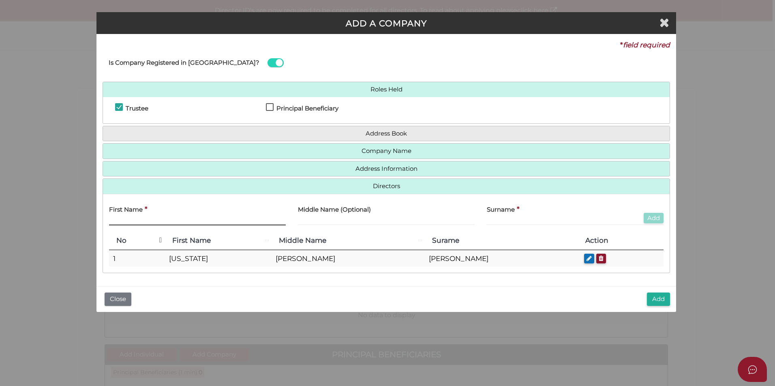
click at [127, 220] on input "text" at bounding box center [197, 221] width 177 height 9
type input "Glen"
click at [505, 220] on input "text" at bounding box center [575, 221] width 177 height 9
type input "Peters"
click at [654, 217] on button "Add" at bounding box center [653, 218] width 20 height 11
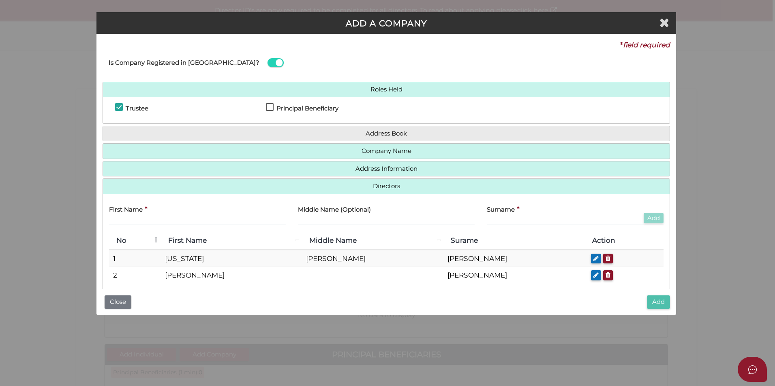
click at [659, 300] on button "Add" at bounding box center [658, 302] width 23 height 13
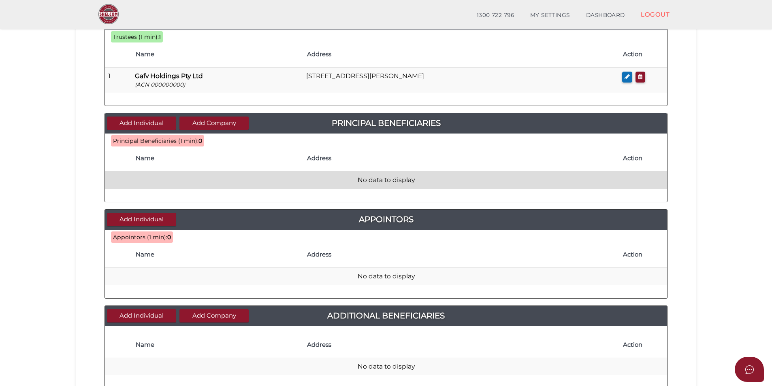
scroll to position [243, 0]
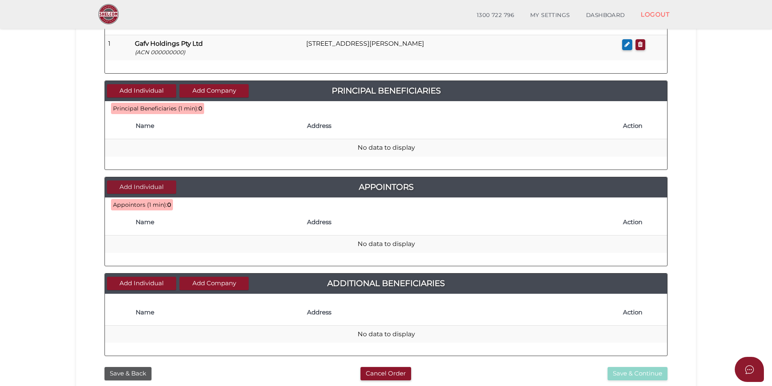
click at [153, 186] on button "Add Individual" at bounding box center [141, 187] width 69 height 13
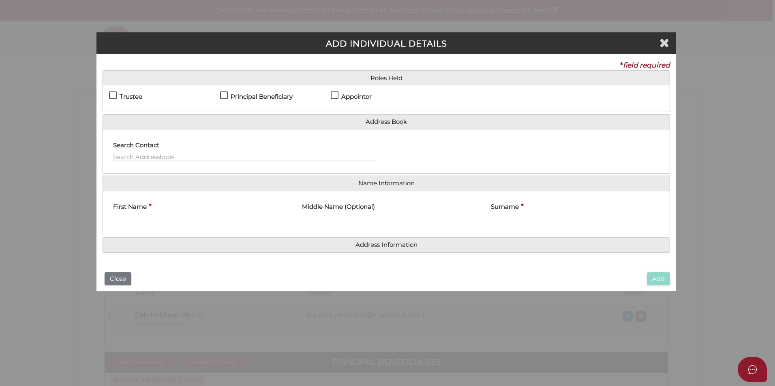
click at [332, 94] on label "Appointor" at bounding box center [351, 99] width 41 height 10
checkbox input "true"
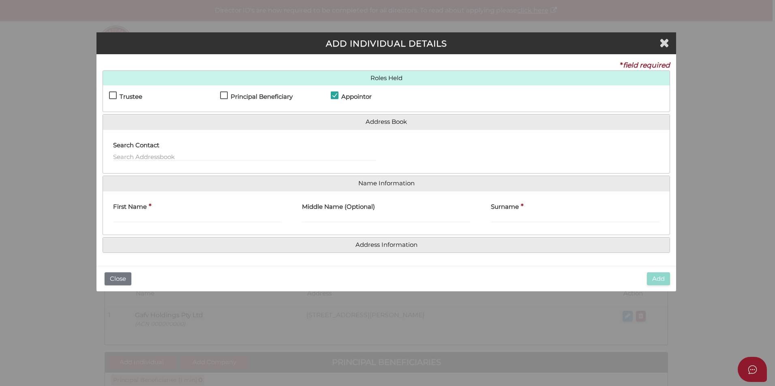
click at [224, 94] on label "Principal Beneficiary" at bounding box center [256, 99] width 73 height 10
checkbox input "true"
click at [144, 158] on input "text" at bounding box center [244, 156] width 263 height 9
click at [142, 214] on label "First Name" at bounding box center [130, 206] width 34 height 17
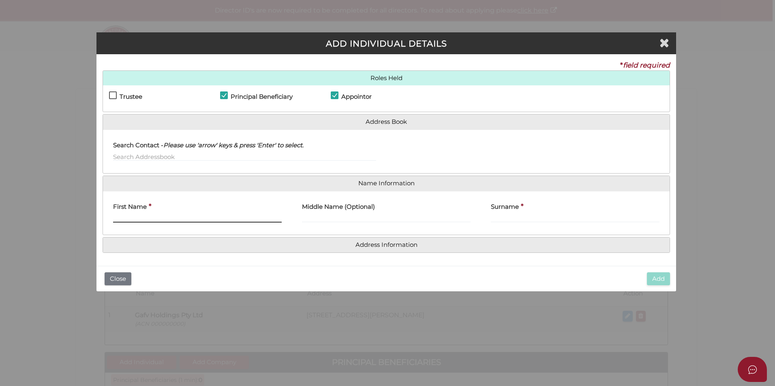
click at [142, 214] on input "First Name" at bounding box center [197, 218] width 169 height 9
type input "Virginia"
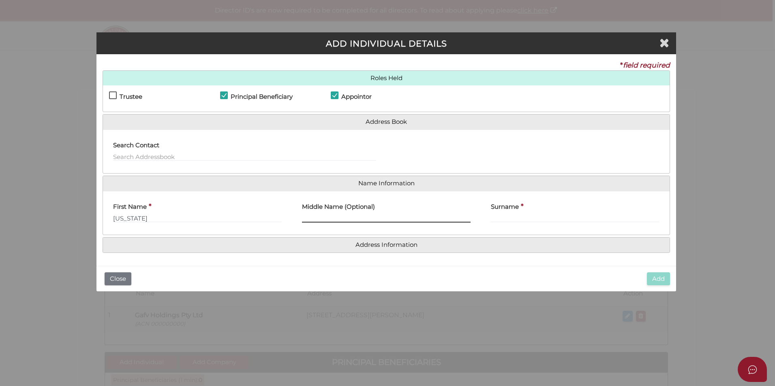
click at [305, 217] on input "Middle Name (Optional)" at bounding box center [386, 218] width 169 height 9
type input "Moira Freda"
click at [503, 215] on input "Surname" at bounding box center [575, 218] width 169 height 9
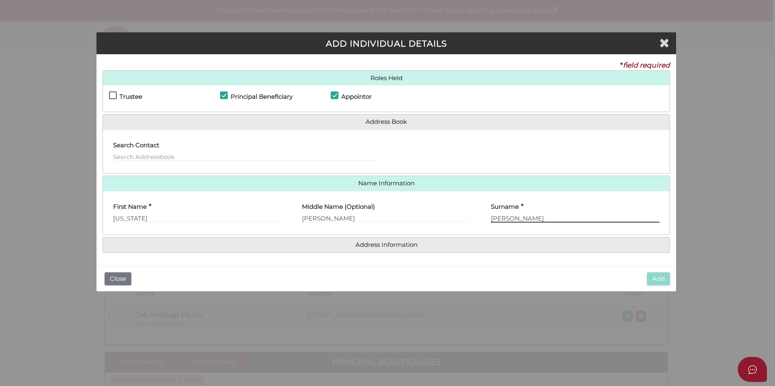
type input "[PERSON_NAME]"
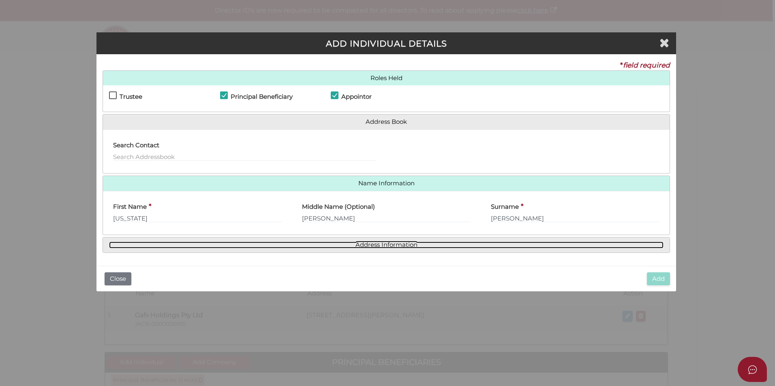
click at [394, 244] on link "Address Information" at bounding box center [386, 245] width 554 height 7
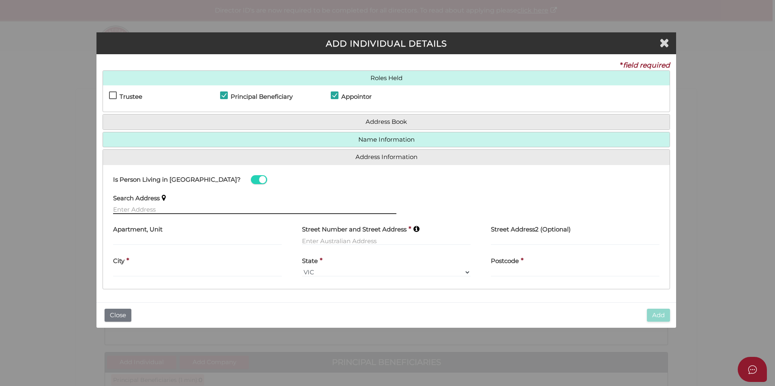
click at [123, 209] on input "text" at bounding box center [254, 209] width 283 height 9
paste input "[STREET_ADDRESS][PERSON_NAME]"
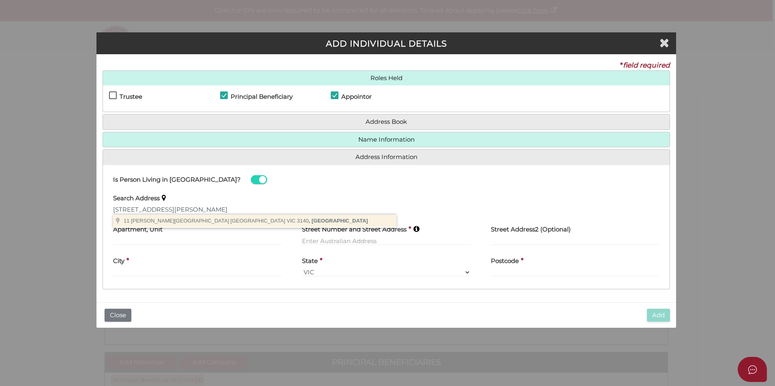
type input "[STREET_ADDRESS][PERSON_NAME]"
type input "[GEOGRAPHIC_DATA]"
select select "VIC"
type input "3140"
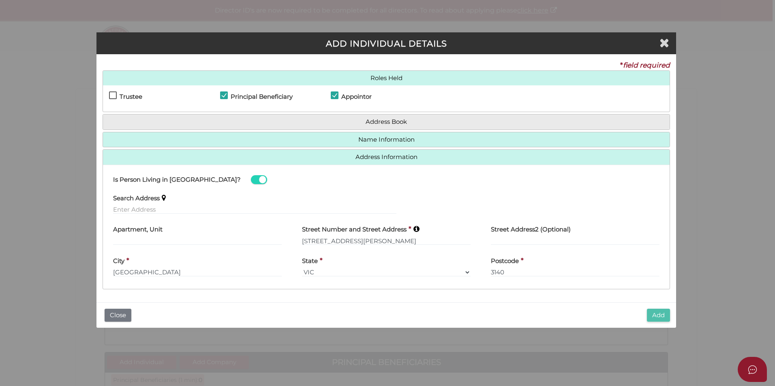
click at [656, 317] on button "Add" at bounding box center [658, 315] width 23 height 13
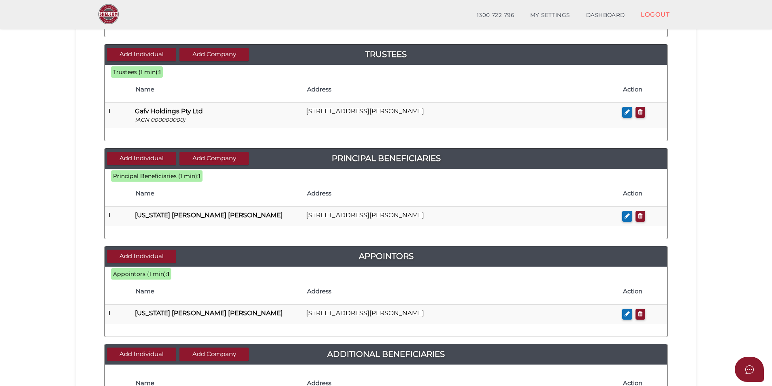
scroll to position [203, 0]
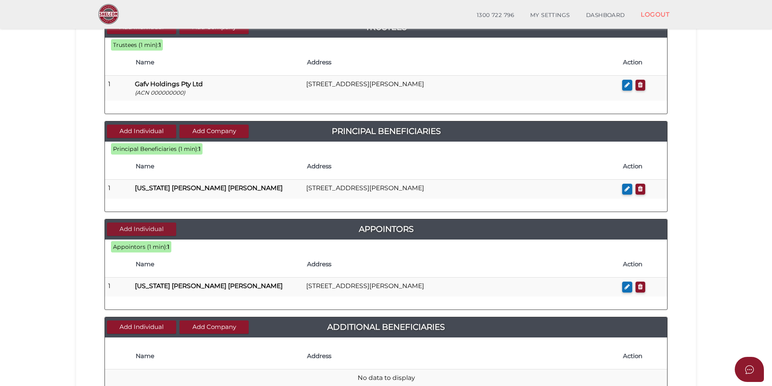
click at [158, 227] on button "Add Individual" at bounding box center [141, 229] width 69 height 13
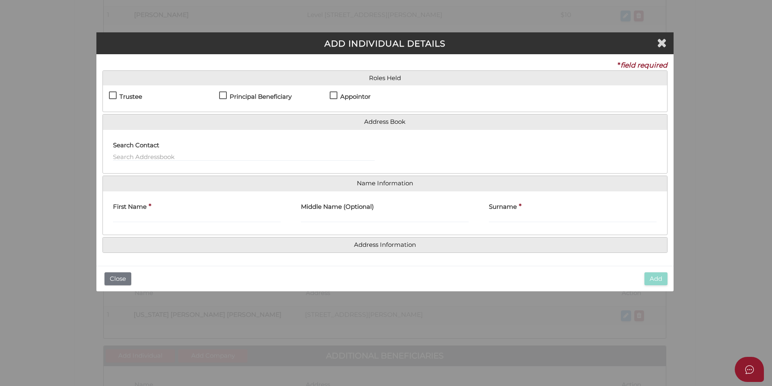
scroll to position [0, 0]
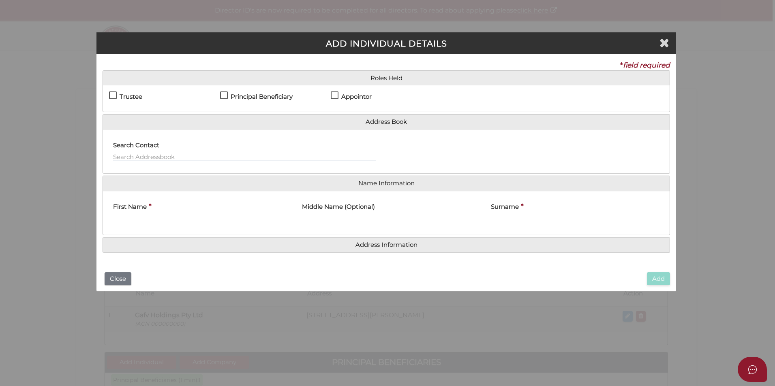
click at [335, 95] on label "Appointor" at bounding box center [351, 99] width 41 height 10
checkbox input "true"
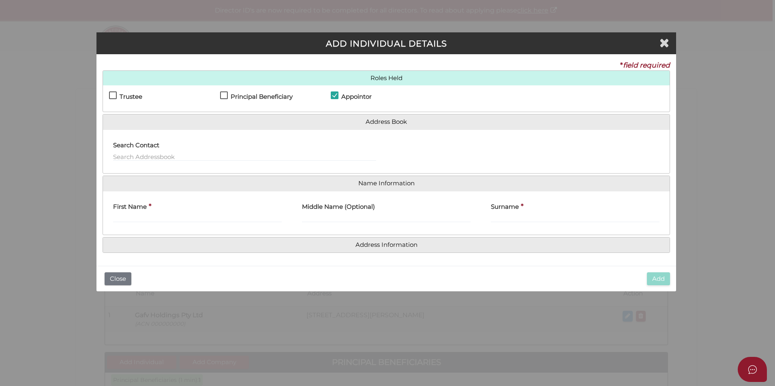
click at [224, 94] on label "Principal Beneficiary" at bounding box center [256, 99] width 73 height 10
checkbox input "true"
click at [144, 156] on input "text" at bounding box center [244, 156] width 263 height 9
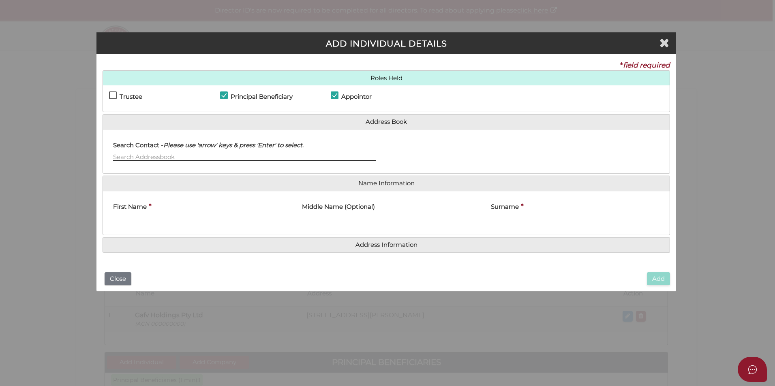
paste input "[STREET_ADDRESS][PERSON_NAME]"
type input "1"
click at [135, 218] on input "First Name" at bounding box center [197, 218] width 169 height 9
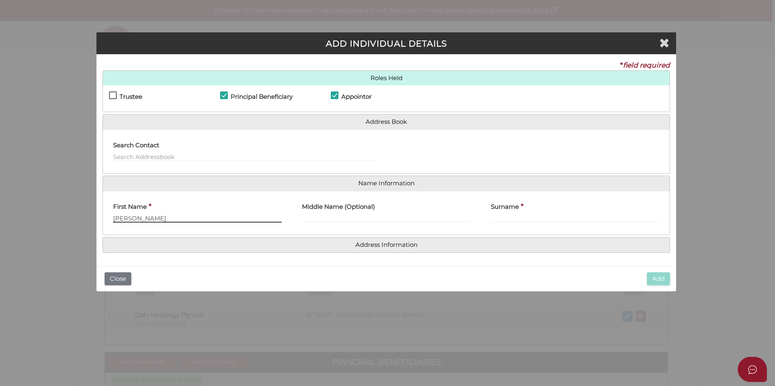
type input "Glen"
click at [502, 216] on input "Surname" at bounding box center [575, 218] width 169 height 9
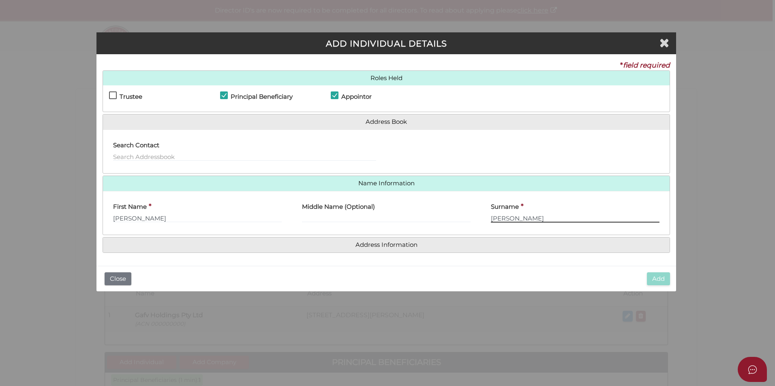
type input "[PERSON_NAME]"
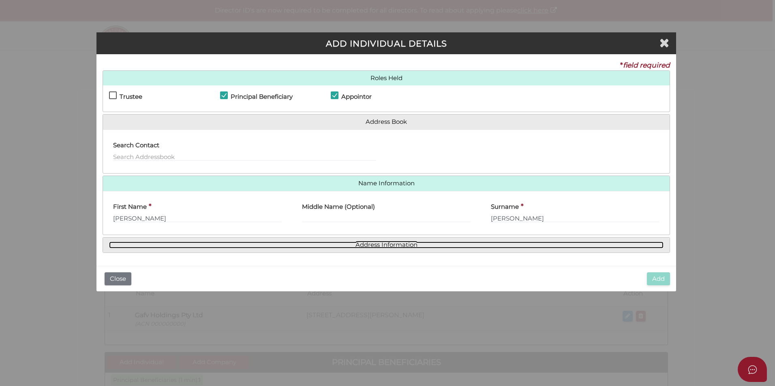
click at [463, 248] on link "Address Information" at bounding box center [386, 245] width 554 height 7
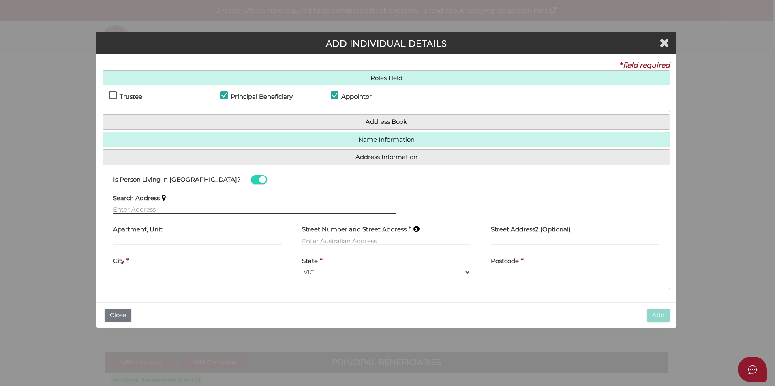
click at [170, 210] on input "text" at bounding box center [254, 209] width 283 height 9
paste input "[STREET_ADDRESS][PERSON_NAME]"
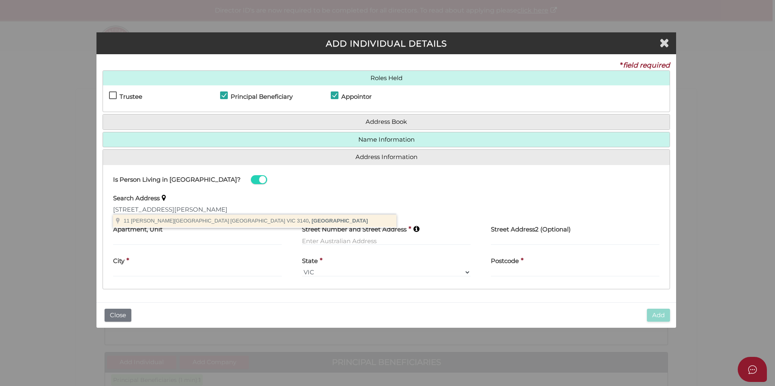
type input "[STREET_ADDRESS][PERSON_NAME]"
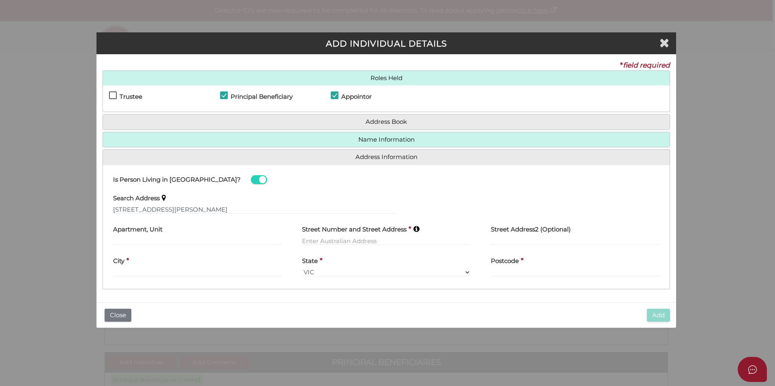
type input "[STREET_ADDRESS][PERSON_NAME]"
type input "[GEOGRAPHIC_DATA]"
select select "VIC"
type input "3140"
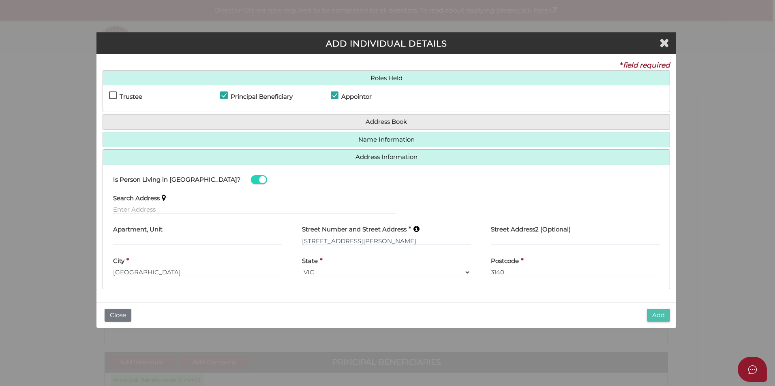
click at [660, 317] on button "Add" at bounding box center [658, 315] width 23 height 13
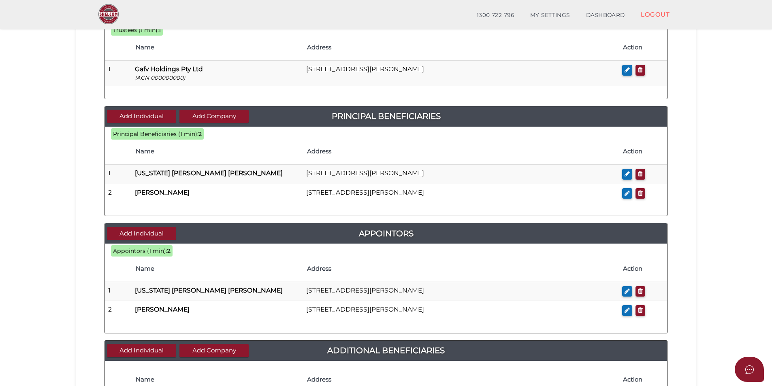
scroll to position [203, 0]
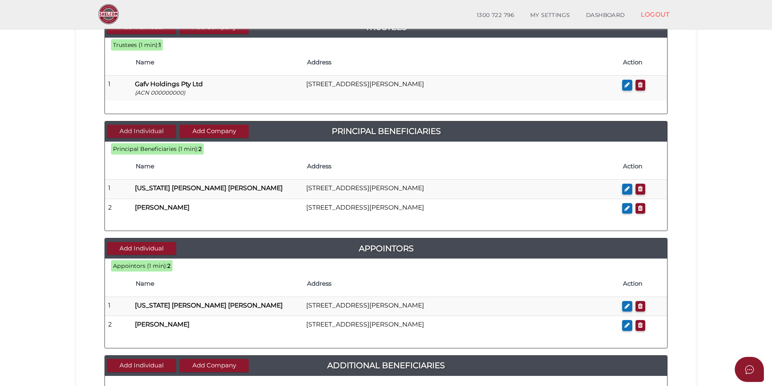
click at [153, 132] on button "Add Individual" at bounding box center [141, 131] width 69 height 13
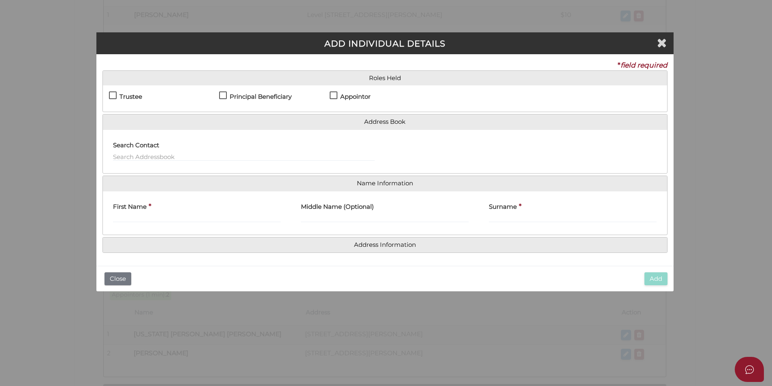
scroll to position [0, 0]
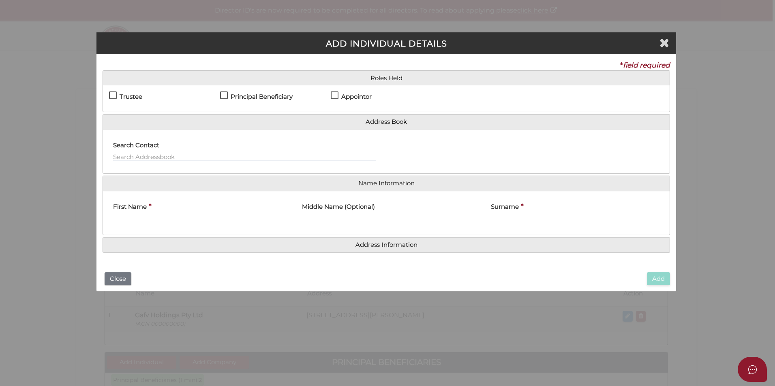
click at [224, 95] on label "Principal Beneficiary" at bounding box center [256, 99] width 73 height 10
checkbox input "true"
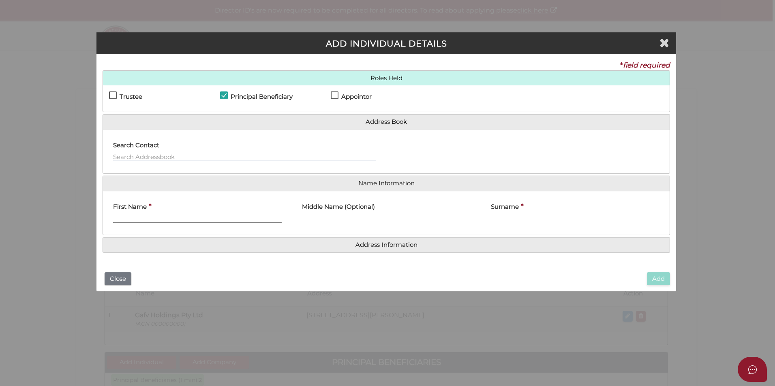
click at [133, 219] on input "First Name" at bounding box center [197, 218] width 169 height 9
type input "[PERSON_NAME]"
click at [349, 218] on input "Middle Name (Optional)" at bounding box center [386, 218] width 169 height 9
type input "[PERSON_NAME]"
click at [508, 218] on input "Surname" at bounding box center [575, 218] width 169 height 9
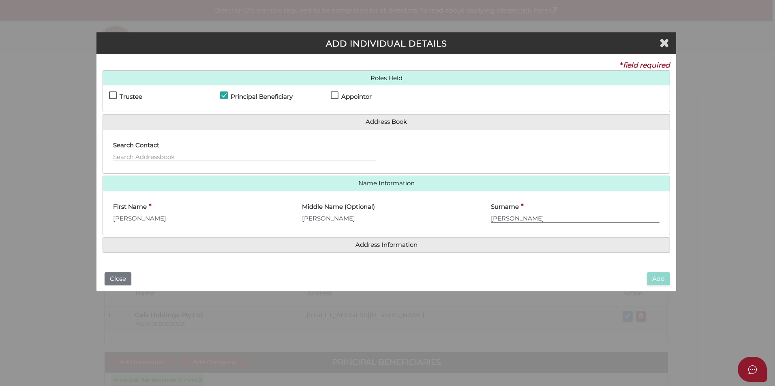
type input "[PERSON_NAME]"
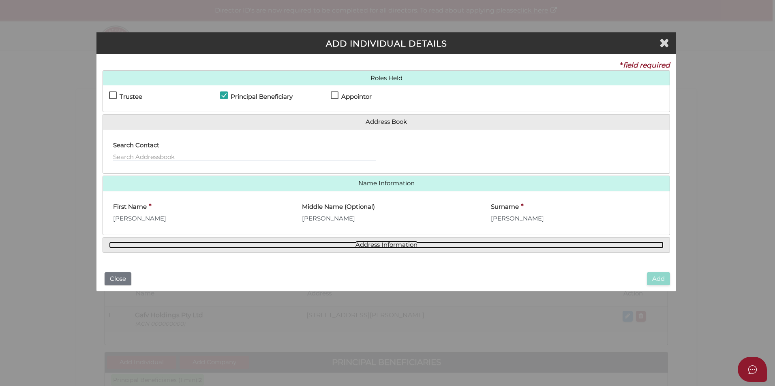
click at [402, 247] on link "Address Information" at bounding box center [386, 245] width 554 height 7
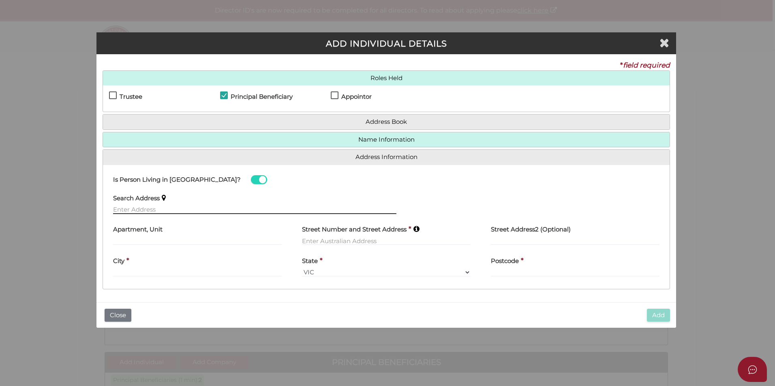
click at [171, 208] on input "text" at bounding box center [254, 209] width 283 height 9
paste input "[STREET_ADDRESS][PERSON_NAME]"
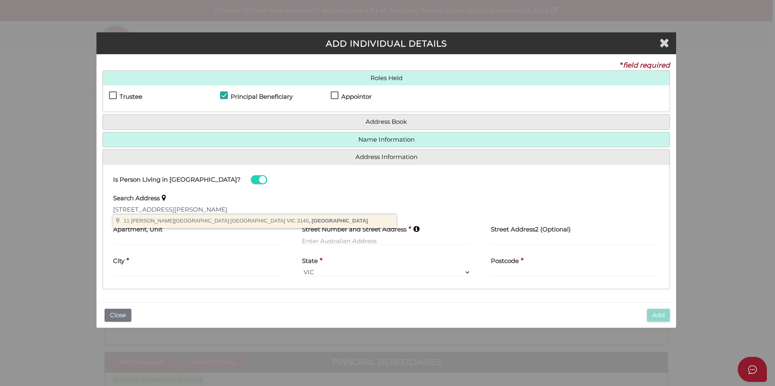
type input "[STREET_ADDRESS][PERSON_NAME]"
type input "[GEOGRAPHIC_DATA]"
select select "VIC"
type input "3140"
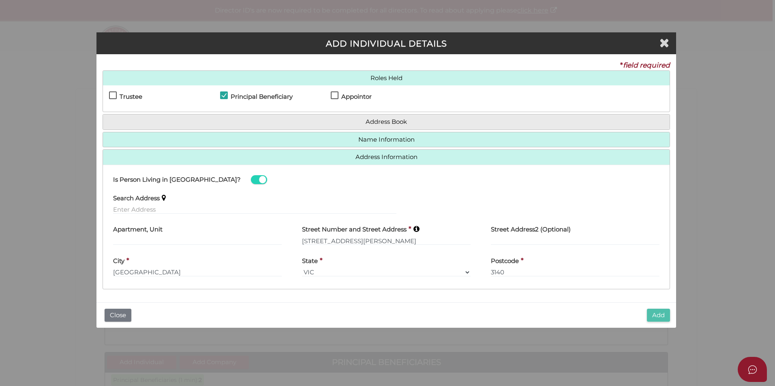
click at [655, 315] on button "Add" at bounding box center [658, 315] width 23 height 13
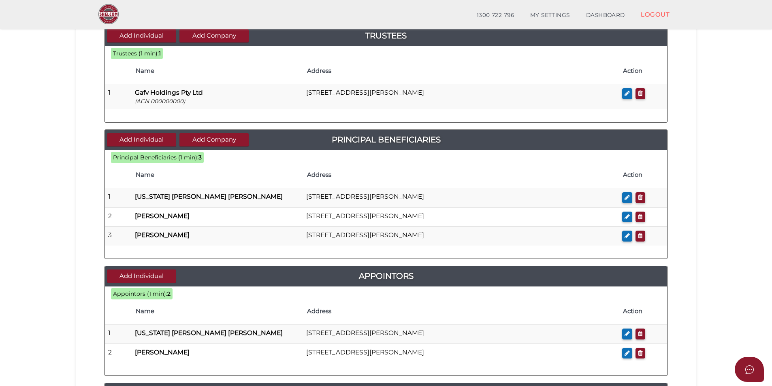
scroll to position [203, 0]
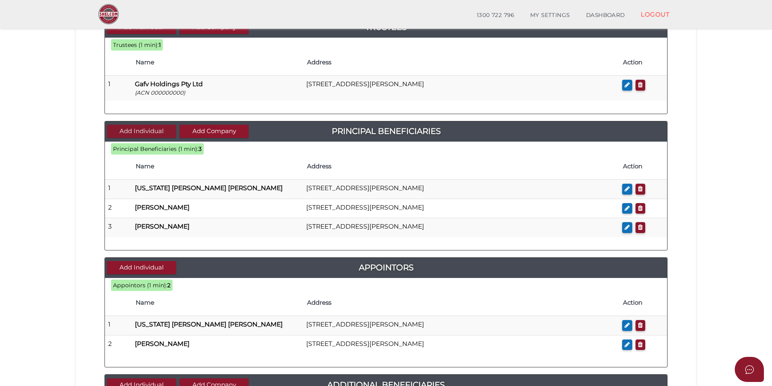
click at [159, 132] on button "Add Individual" at bounding box center [141, 131] width 69 height 13
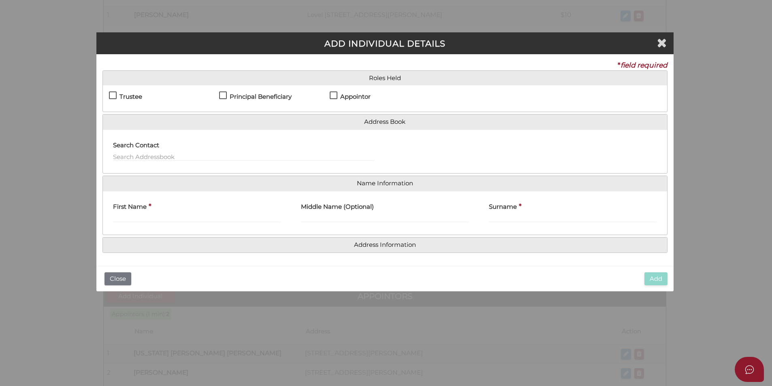
scroll to position [0, 0]
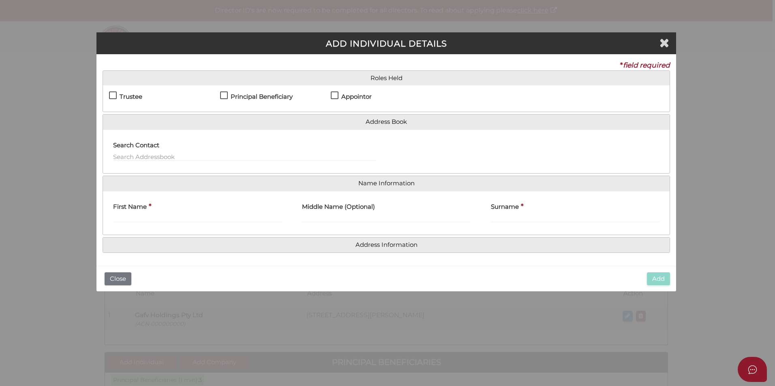
click at [224, 94] on label "Principal Beneficiary" at bounding box center [256, 99] width 73 height 10
checkbox input "true"
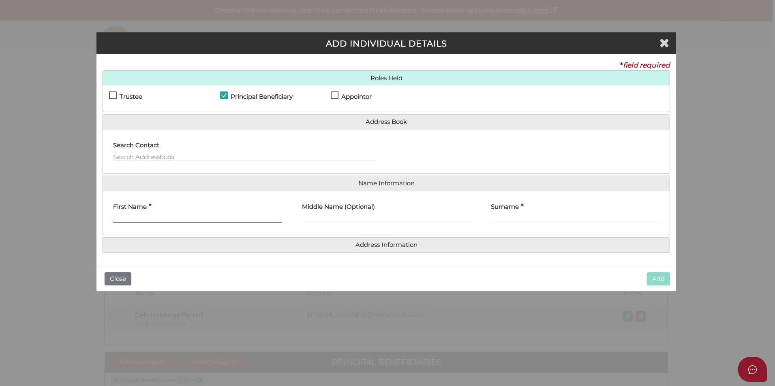
click at [139, 220] on input "First Name" at bounding box center [197, 218] width 169 height 9
type input "Freya"
click at [346, 214] on label "Middle Name (Optional)" at bounding box center [338, 206] width 73 height 17
click at [346, 214] on input "Middle Name (Optional)" at bounding box center [386, 218] width 169 height 9
type input "[PERSON_NAME]"
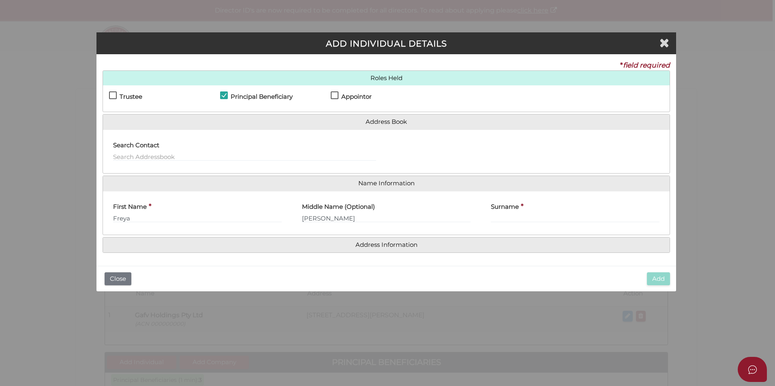
click at [501, 214] on label "Surname" at bounding box center [505, 206] width 28 height 17
click at [501, 214] on input "Surname" at bounding box center [575, 218] width 169 height 9
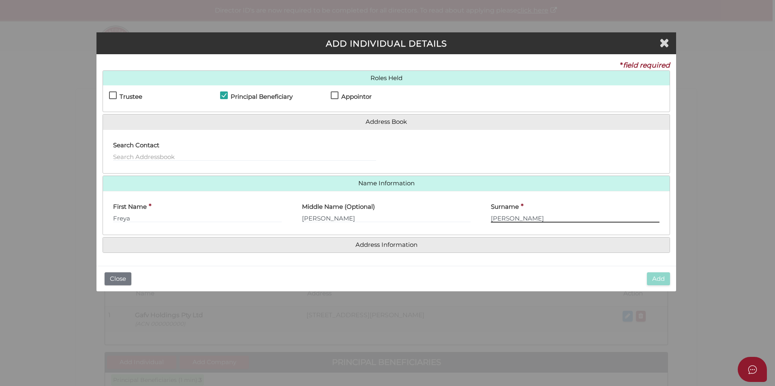
type input "[PERSON_NAME]"
drag, startPoint x: 302, startPoint y: 221, endPoint x: 285, endPoint y: 220, distance: 17.4
click at [285, 220] on div "First Name * Freya Middle Name (Optional) Avery Surname * Avery Peters" at bounding box center [386, 214] width 566 height 32
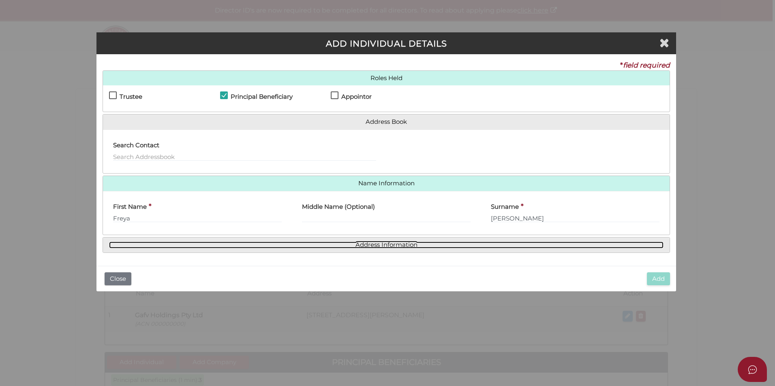
click at [564, 244] on link "Address Information" at bounding box center [386, 245] width 554 height 7
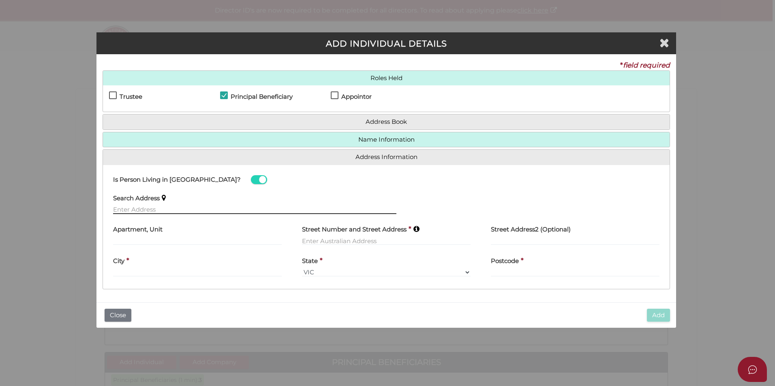
click at [176, 209] on input "text" at bounding box center [254, 209] width 283 height 9
paste input "11 George Street, Lilydale, VIC 3140"
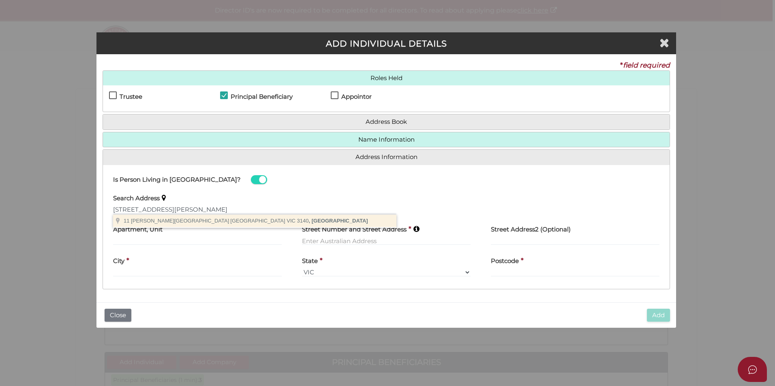
type input "11 George Street, Lilydale VIC 3140, Australia"
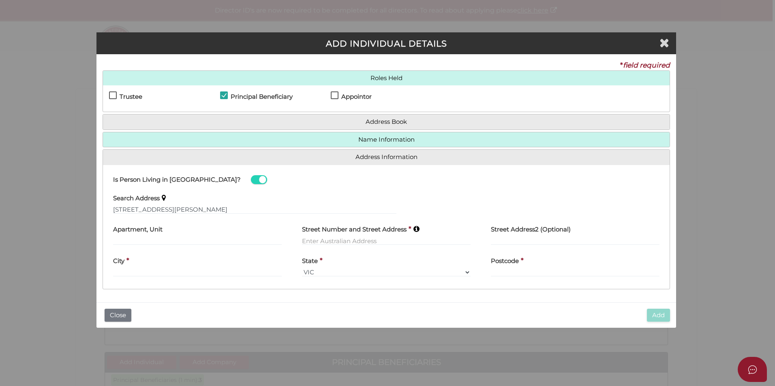
type input "[STREET_ADDRESS][PERSON_NAME]"
type input "[GEOGRAPHIC_DATA]"
select select "VIC"
type input "3140"
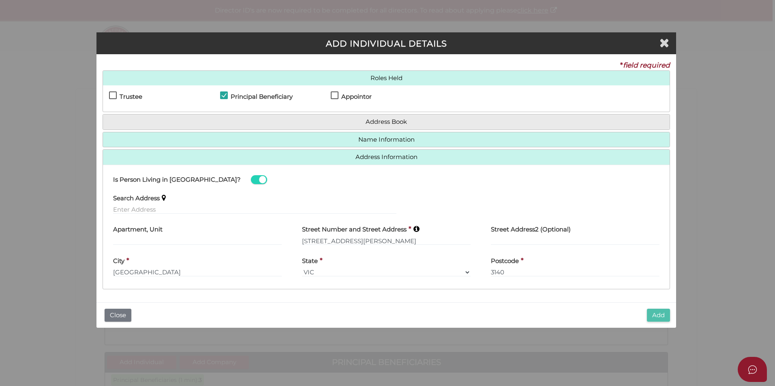
click at [658, 316] on button "Add" at bounding box center [658, 315] width 23 height 13
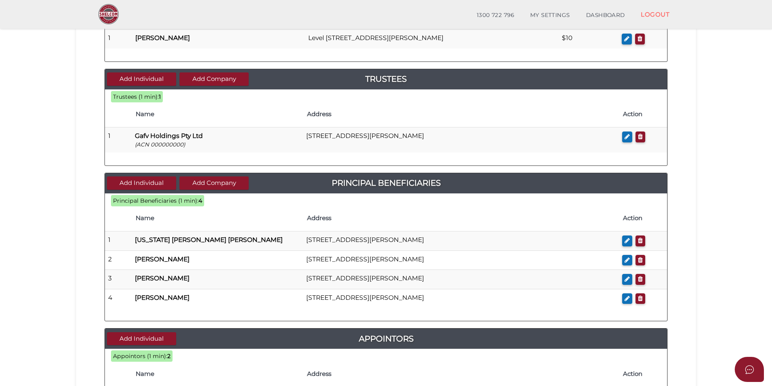
scroll to position [162, 0]
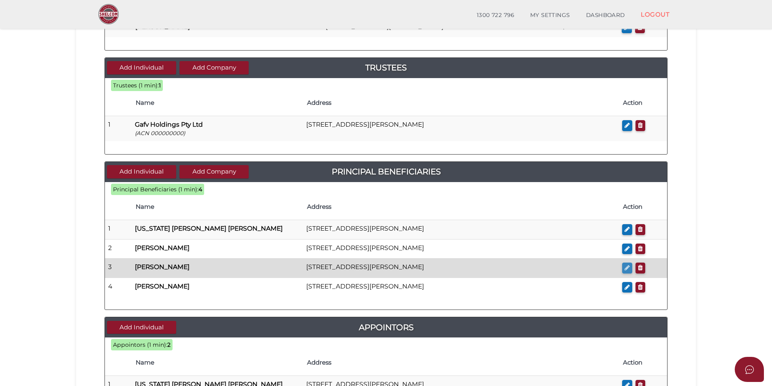
click at [628, 266] on icon "button" at bounding box center [627, 268] width 5 height 6
checkbox input "true"
type input "[PERSON_NAME]"
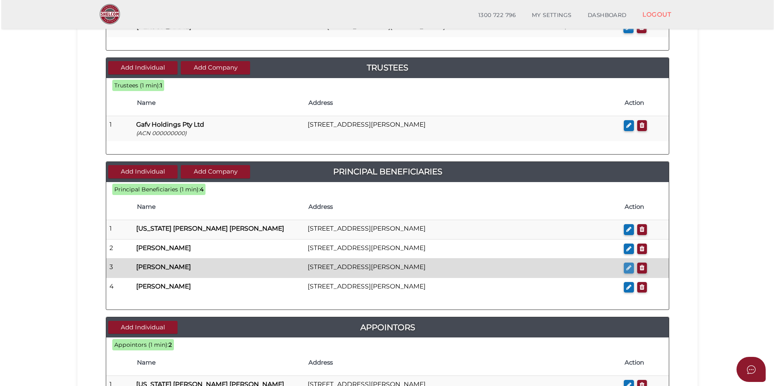
scroll to position [0, 0]
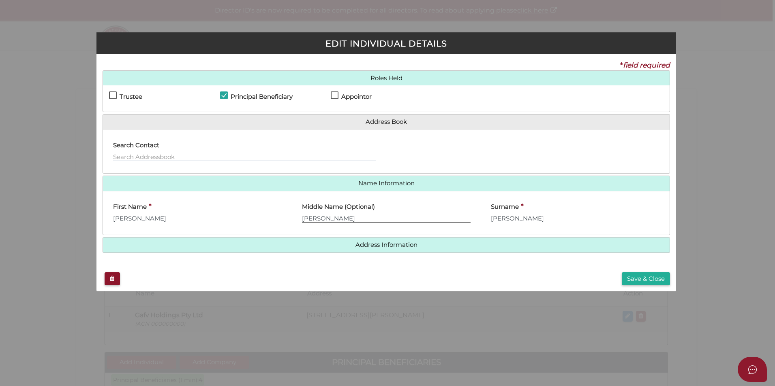
drag, startPoint x: 327, startPoint y: 216, endPoint x: 300, endPoint y: 218, distance: 27.2
click at [300, 218] on div "Middle Name (Optional) [PERSON_NAME]" at bounding box center [386, 214] width 189 height 32
click at [491, 217] on input "[PERSON_NAME]" at bounding box center [575, 218] width 169 height 9
type input "Avery Peters"
click at [645, 280] on button "Save & Close" at bounding box center [645, 279] width 48 height 13
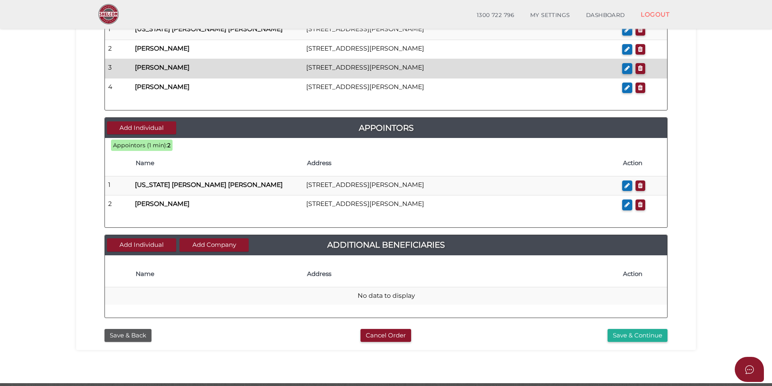
scroll to position [390, 0]
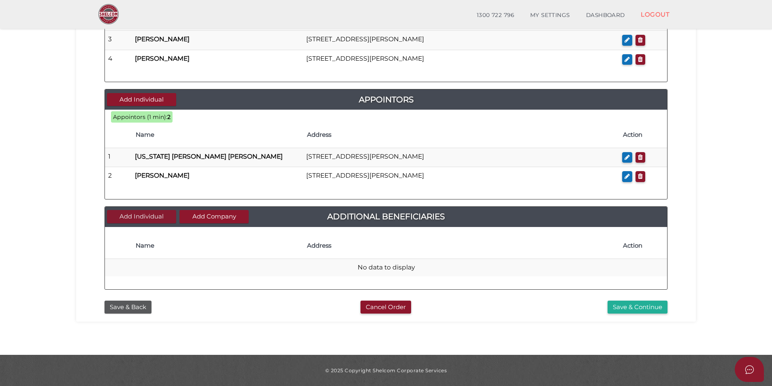
click at [144, 217] on button "Add Individual" at bounding box center [141, 216] width 69 height 13
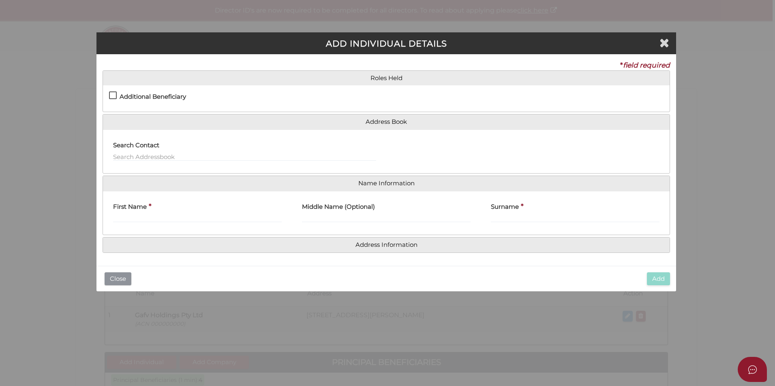
click at [117, 280] on button "Close" at bounding box center [118, 279] width 27 height 13
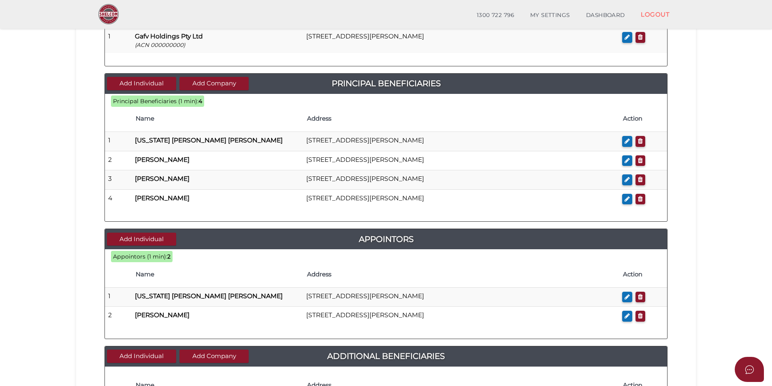
scroll to position [324, 0]
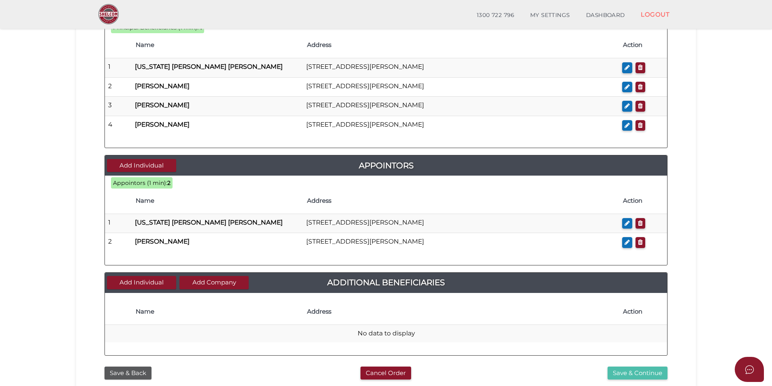
click at [628, 374] on button "Save & Continue" at bounding box center [638, 373] width 60 height 13
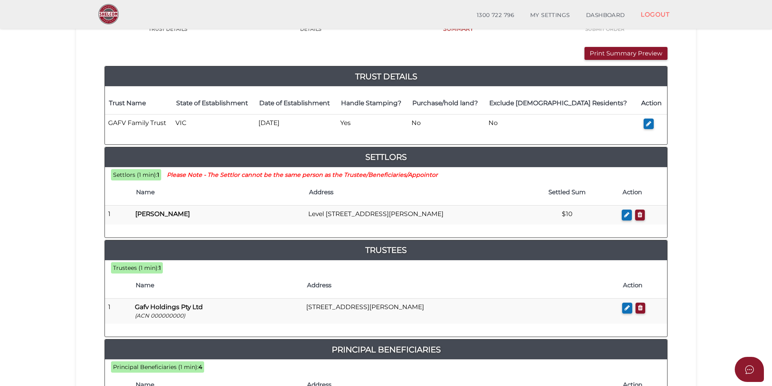
scroll to position [81, 0]
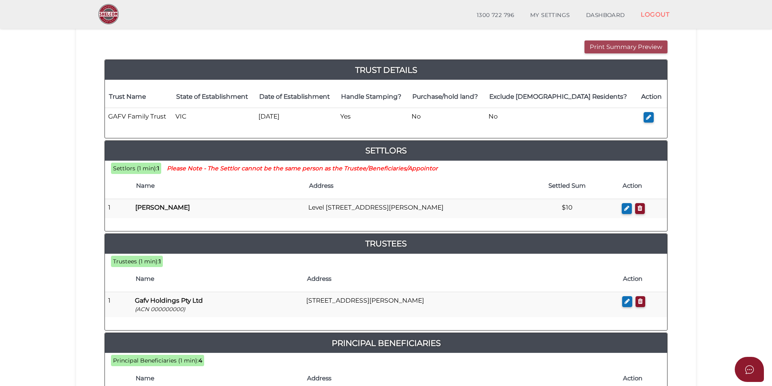
click at [610, 44] on button "Print Summary Preview" at bounding box center [626, 47] width 83 height 13
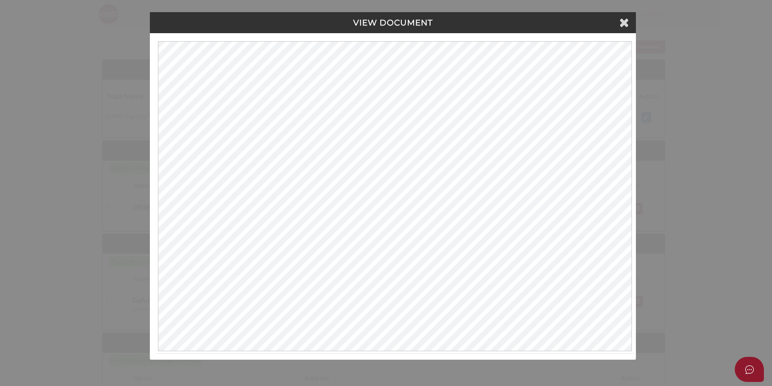
scroll to position [0, 0]
click at [671, 118] on div "VIEW DOCUMENT Please click here to view this document in a new tab." at bounding box center [387, 193] width 775 height 386
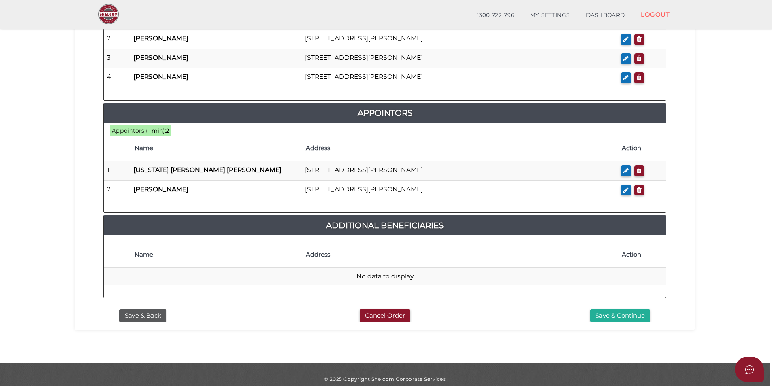
scroll to position [471, 0]
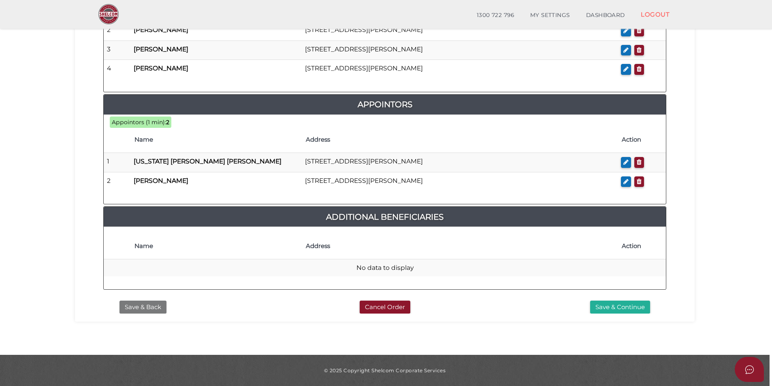
click at [152, 305] on button "Save & Back" at bounding box center [143, 307] width 47 height 13
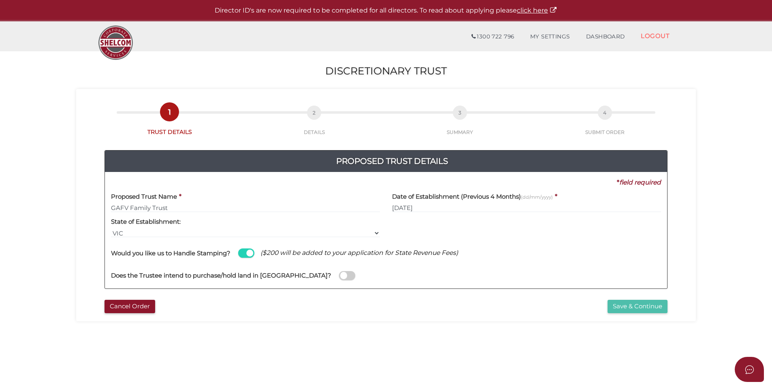
click at [630, 309] on button "Save & Continue" at bounding box center [638, 306] width 60 height 13
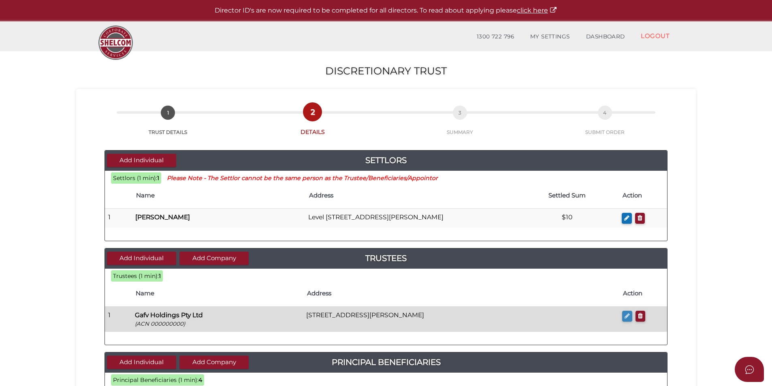
click at [627, 317] on icon "button" at bounding box center [627, 316] width 5 height 6
checkbox input "true"
type input "000000000"
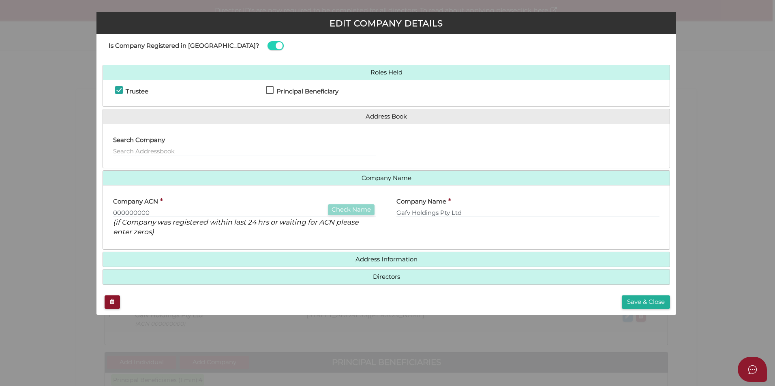
scroll to position [26, 0]
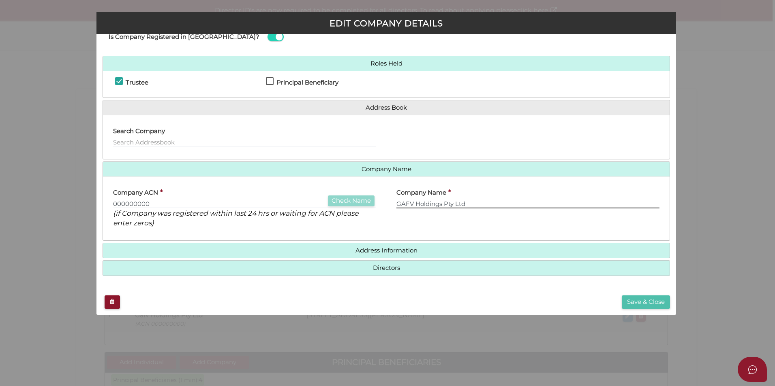
type input "GAFV Holdings Pty Ltd"
click at [645, 304] on button "Save & Close" at bounding box center [645, 302] width 48 height 13
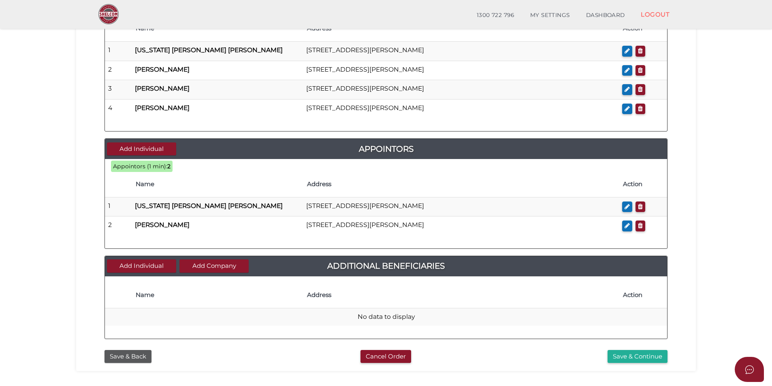
scroll to position [390, 0]
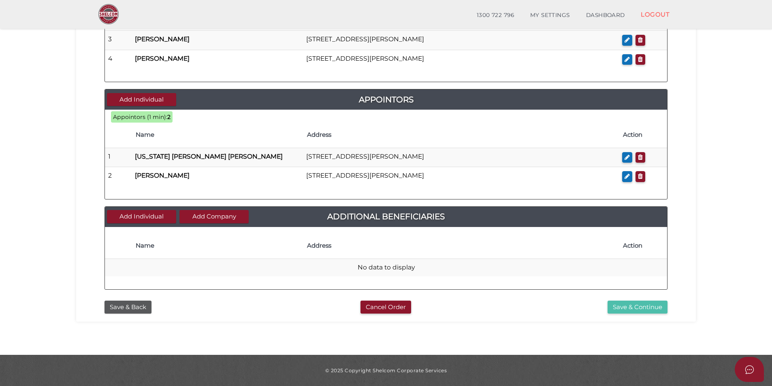
click at [632, 306] on button "Save & Continue" at bounding box center [638, 307] width 60 height 13
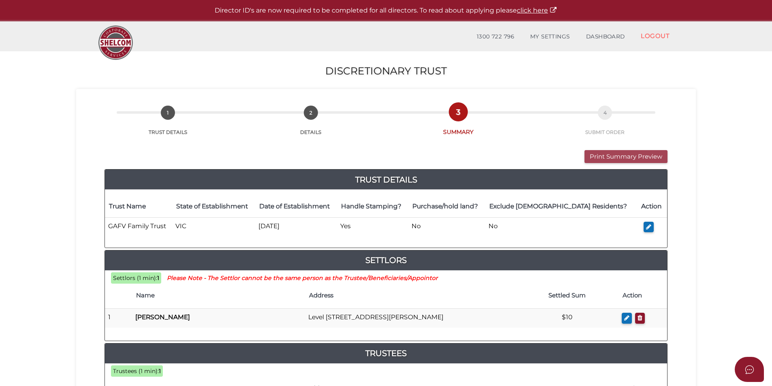
click at [626, 156] on button "Print Summary Preview" at bounding box center [626, 156] width 83 height 13
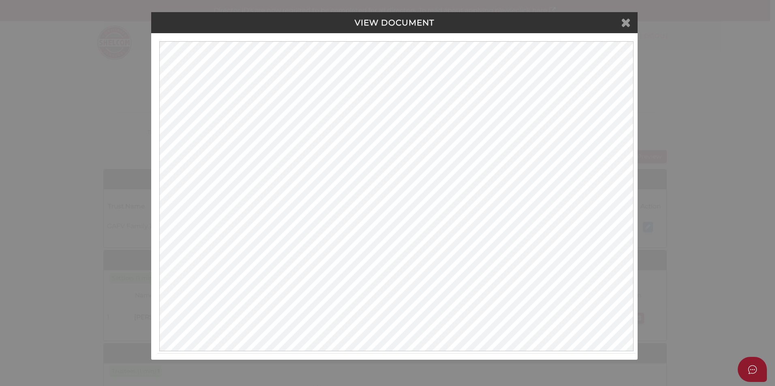
click at [629, 25] on icon at bounding box center [626, 22] width 10 height 12
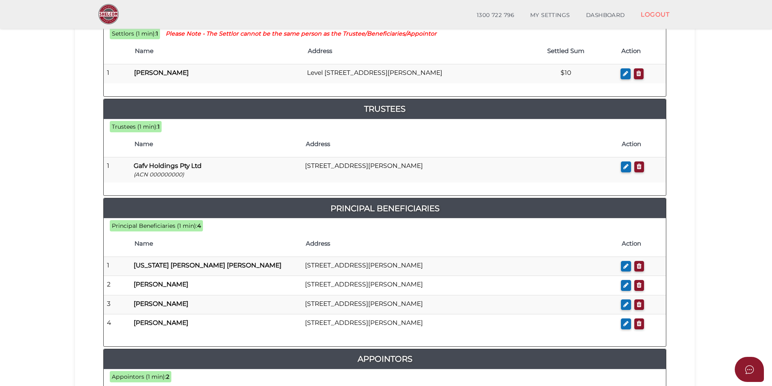
scroll to position [203, 0]
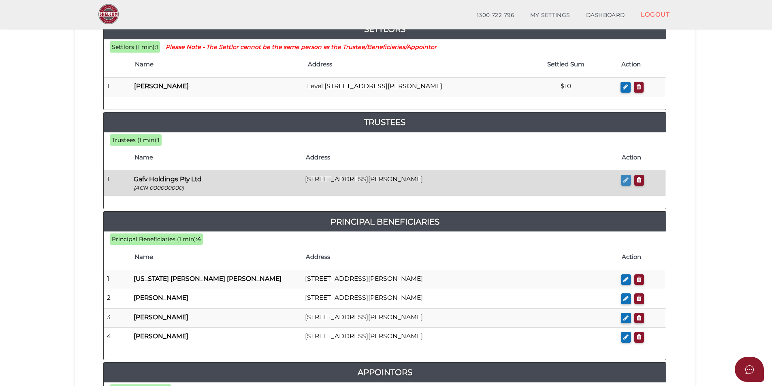
click at [627, 180] on icon "button" at bounding box center [625, 180] width 5 height 6
checkbox input "true"
type input "000000000"
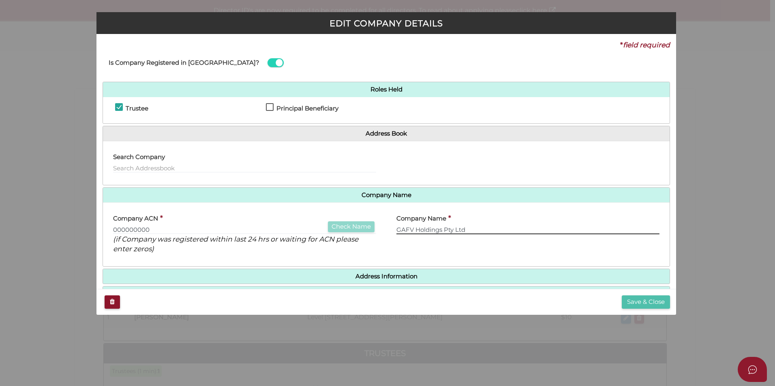
type input "GAFV Holdings Pty Ltd"
click at [642, 301] on button "Save & Close" at bounding box center [645, 302] width 48 height 13
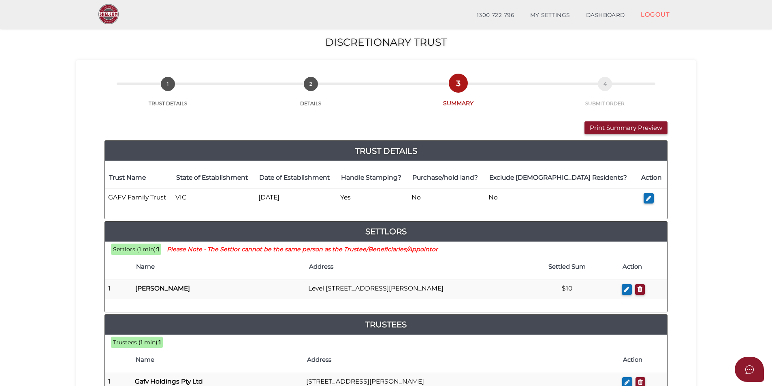
scroll to position [81, 0]
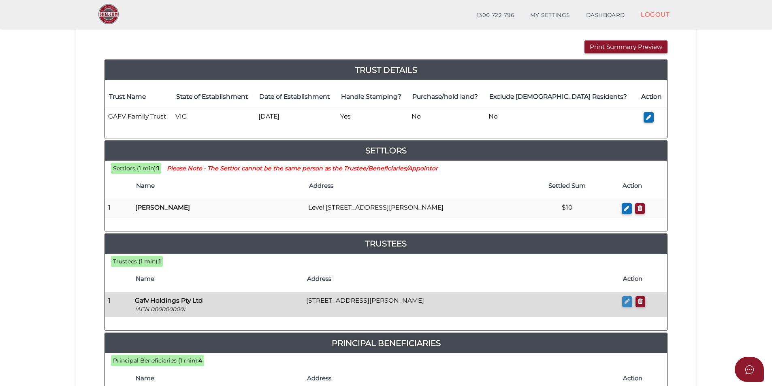
click at [628, 303] on icon "button" at bounding box center [627, 302] width 5 height 6
checkbox input "true"
type input "000000000"
type input "Gafv Holdings Pty Ltd"
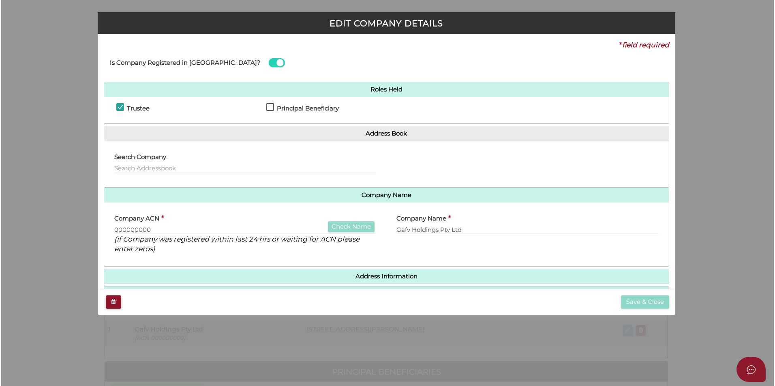
scroll to position [0, 0]
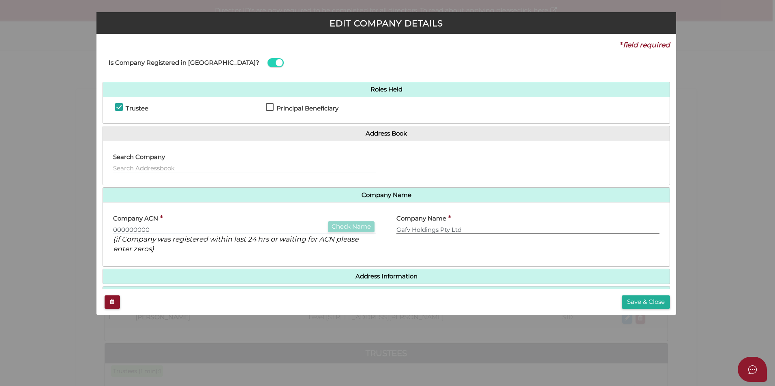
click at [437, 227] on input "Gafv Holdings Pty Ltd" at bounding box center [527, 230] width 263 height 9
click at [456, 229] on input "Gafv Holdings Pty Ltd" at bounding box center [527, 230] width 263 height 9
click at [429, 230] on input "Gafv Holdings Pty Ltd" at bounding box center [527, 230] width 263 height 9
click at [357, 223] on div "Company ACN * 000000000 Check Name (if Company was registered within last 24 hr…" at bounding box center [386, 234] width 566 height 51
type input "GAFV Holdings Pty Ltd"
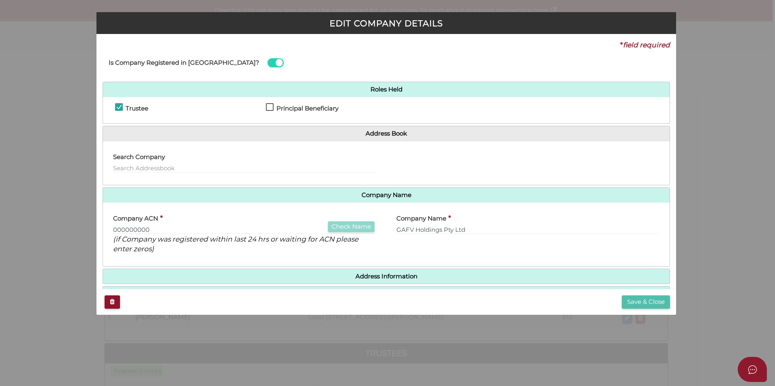
click at [645, 303] on button "Save & Close" at bounding box center [645, 302] width 48 height 13
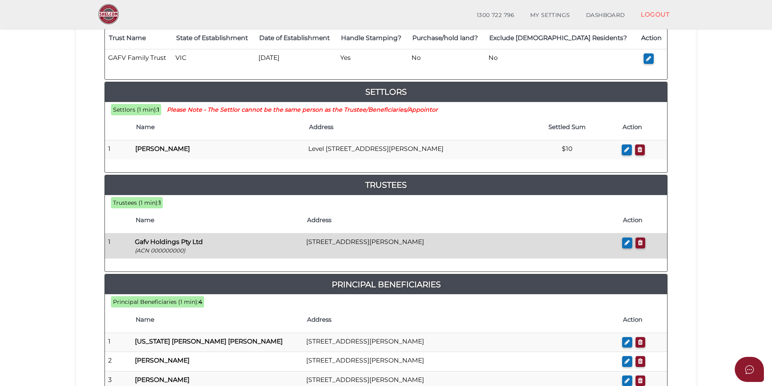
scroll to position [162, 0]
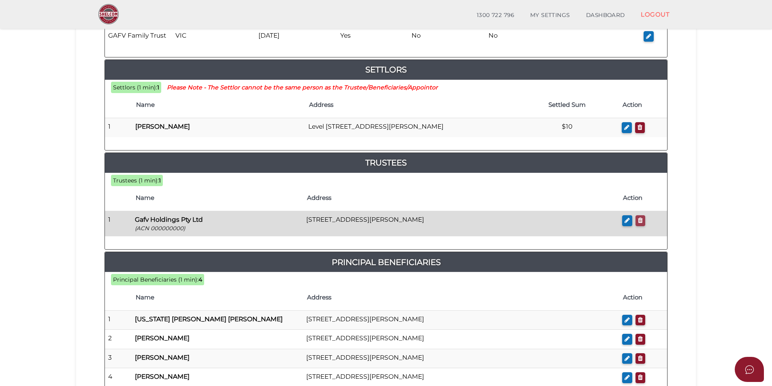
click at [642, 221] on icon "button" at bounding box center [640, 221] width 5 height 6
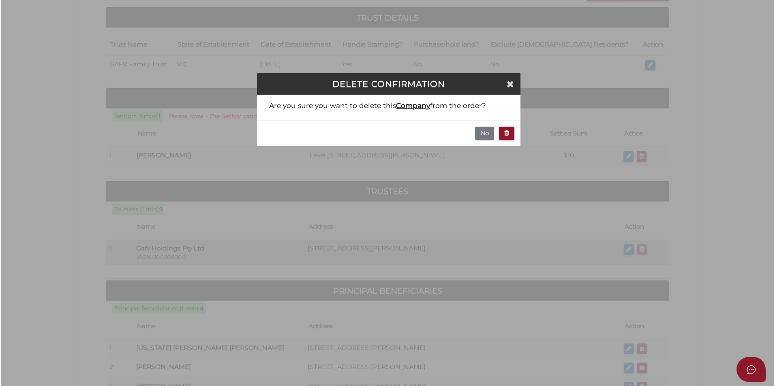
scroll to position [0, 0]
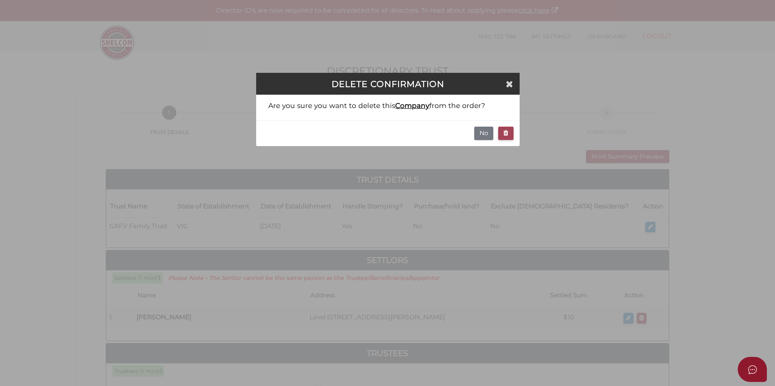
click at [507, 136] on icon "button" at bounding box center [505, 133] width 5 height 6
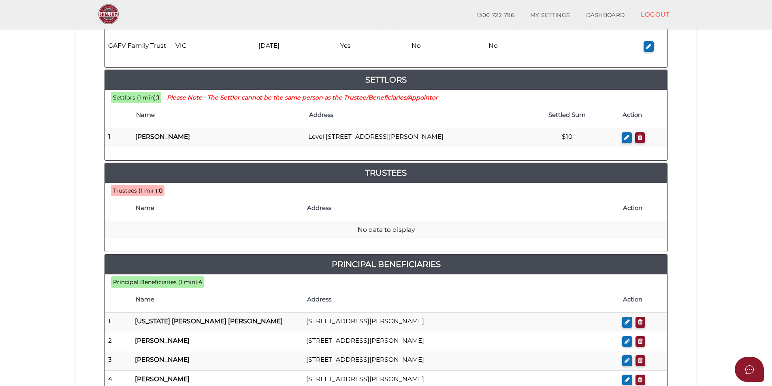
scroll to position [162, 0]
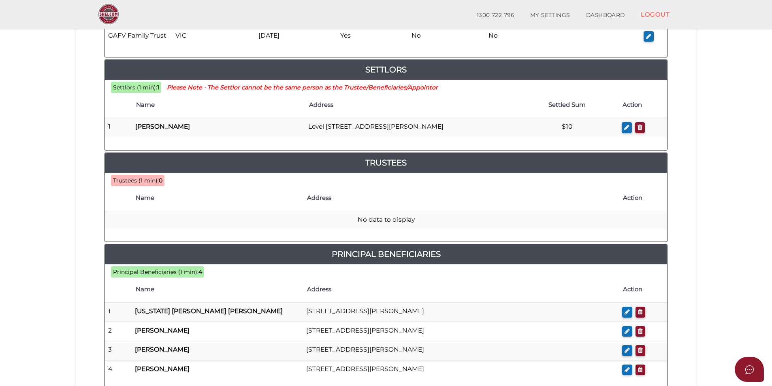
click at [430, 203] on th "Address" at bounding box center [461, 199] width 316 height 26
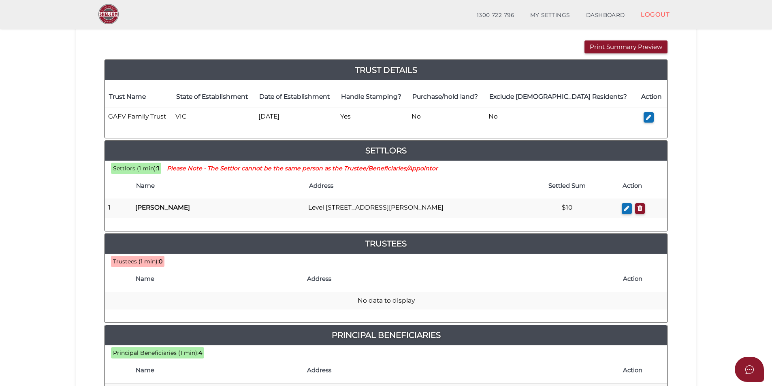
scroll to position [0, 0]
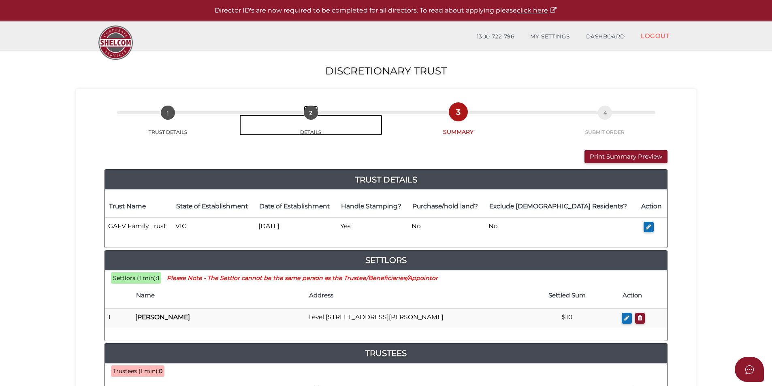
click at [313, 119] on span "2" at bounding box center [311, 113] width 14 height 14
click at [310, 112] on span "2" at bounding box center [311, 113] width 14 height 14
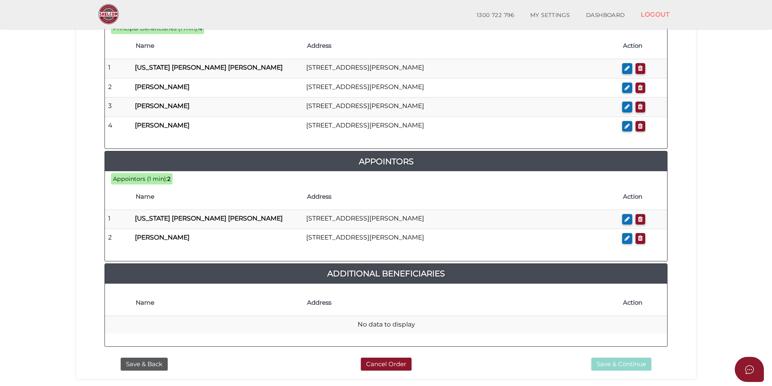
scroll to position [463, 0]
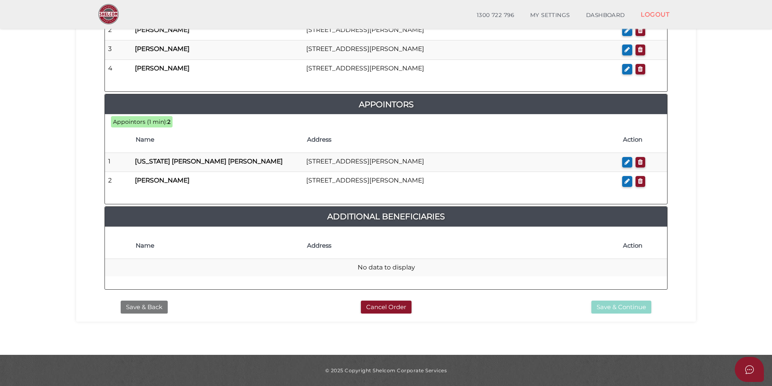
click at [153, 309] on button "Save & Back" at bounding box center [144, 307] width 47 height 13
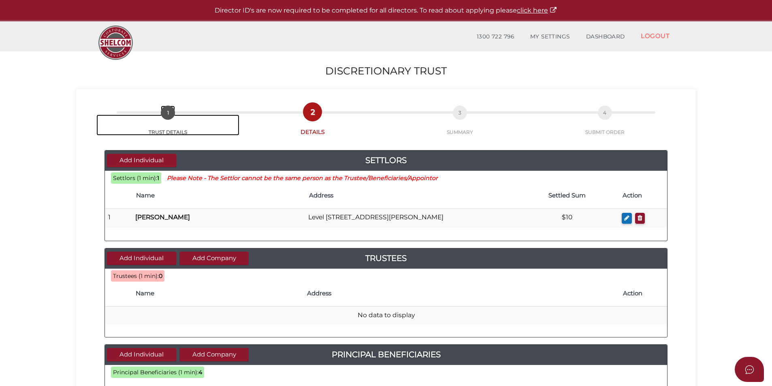
click at [168, 113] on span "1" at bounding box center [168, 113] width 14 height 14
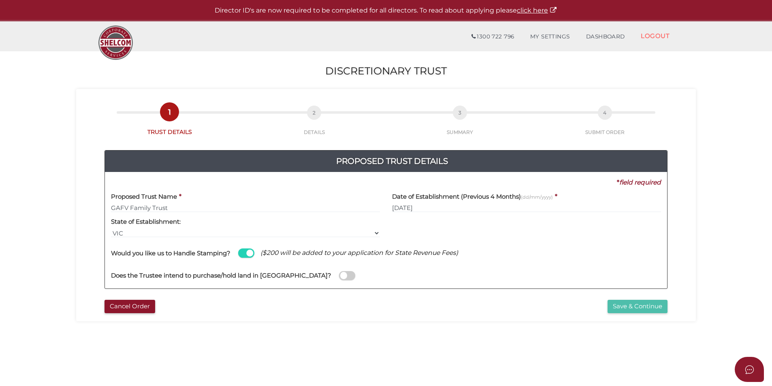
click at [632, 307] on button "Save & Continue" at bounding box center [638, 306] width 60 height 13
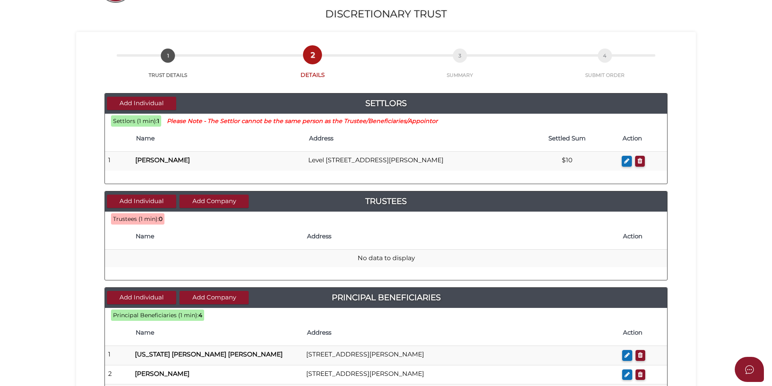
scroll to position [81, 0]
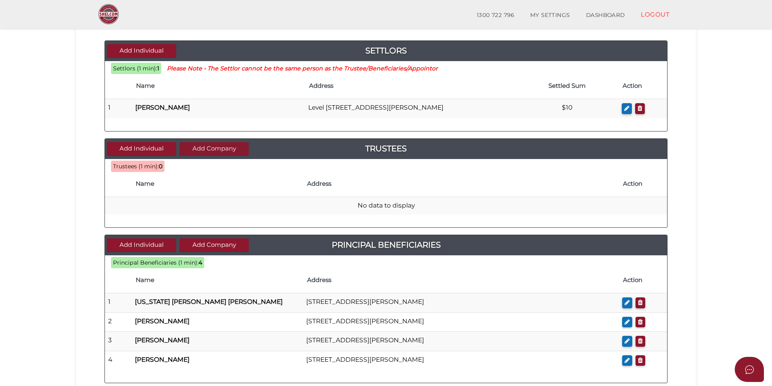
click at [228, 149] on button "Add Company" at bounding box center [213, 148] width 69 height 13
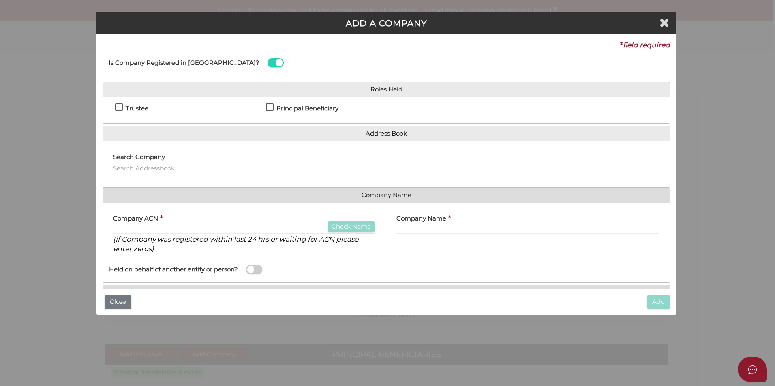
click at [119, 108] on label "Trustee" at bounding box center [131, 110] width 33 height 10
checkbox input "true"
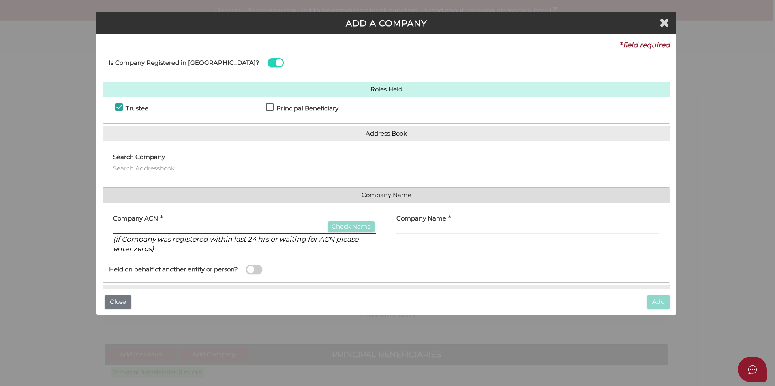
click at [143, 231] on input "text" at bounding box center [244, 230] width 263 height 9
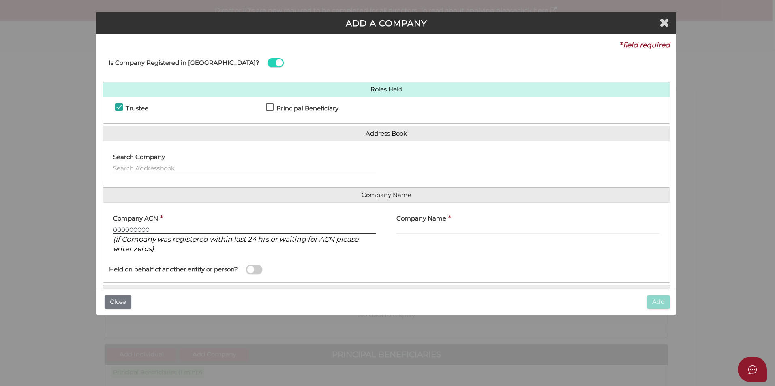
type input "000000000"
click at [427, 229] on input "text" at bounding box center [527, 230] width 263 height 9
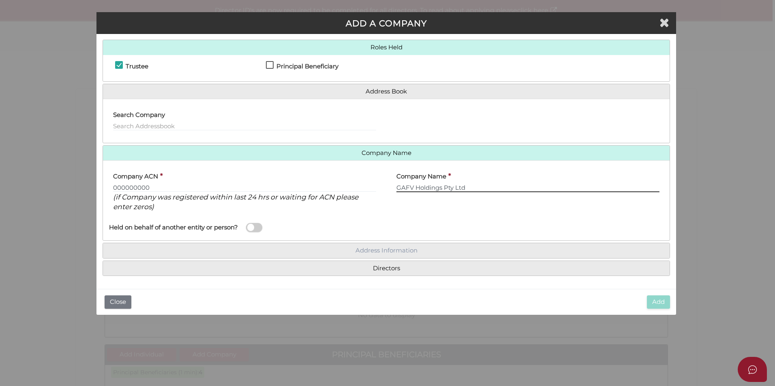
type input "GAFV Holdings Pty Ltd"
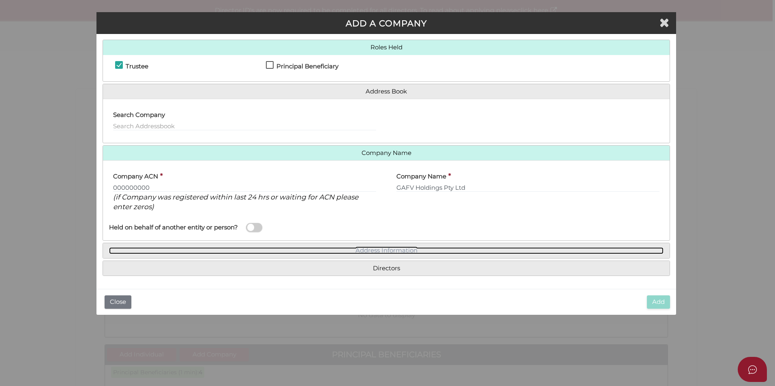
click at [382, 253] on link "Address Information" at bounding box center [386, 251] width 554 height 7
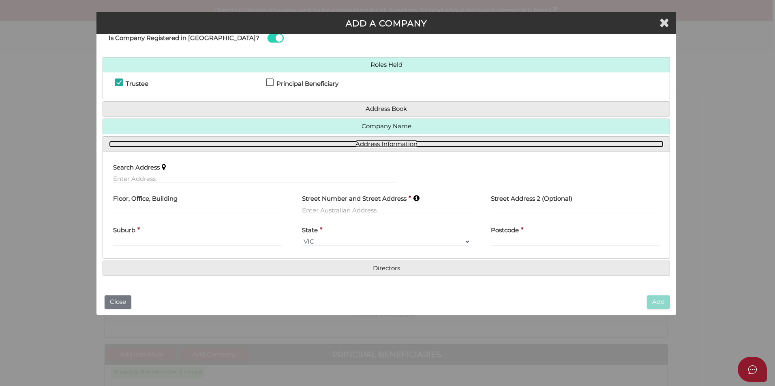
scroll to position [25, 0]
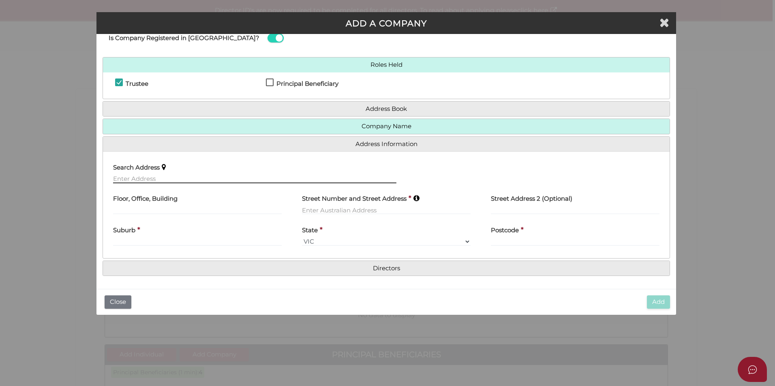
click at [141, 179] on input "text" at bounding box center [254, 179] width 283 height 9
paste input "11 George Street, Lilydale, VIC 3140"
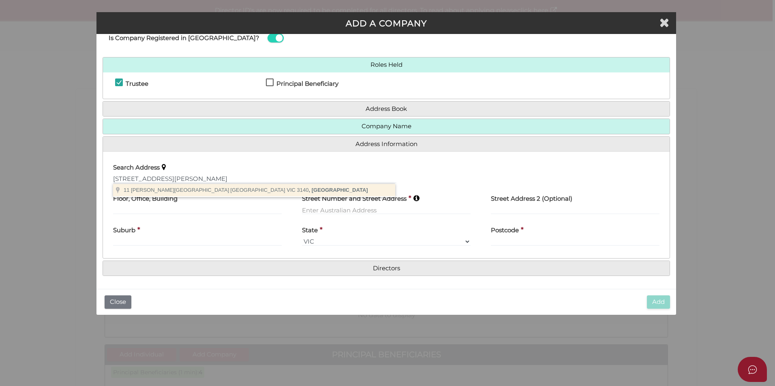
type input "11 George Street, Lilydale VIC 3140, Australia"
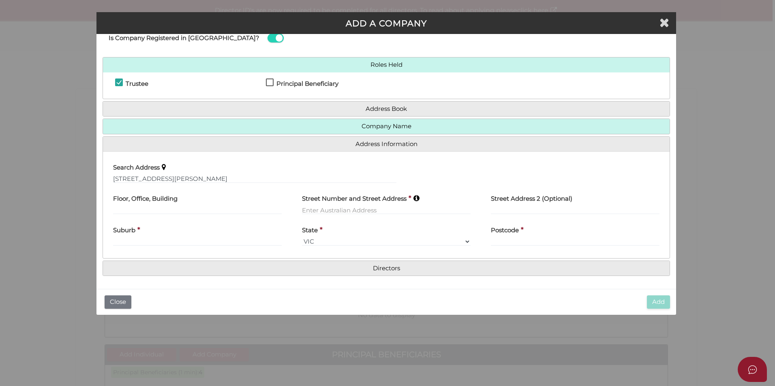
type input "11 George Street"
type input "Lilydale"
select select "VIC"
type input "3140"
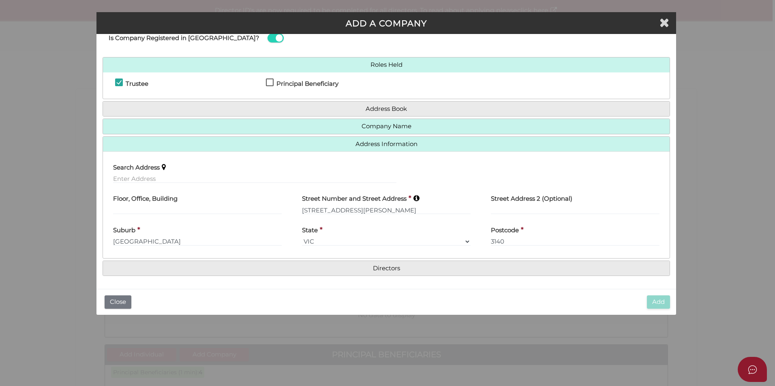
click at [385, 272] on h4 "Directors" at bounding box center [386, 268] width 566 height 15
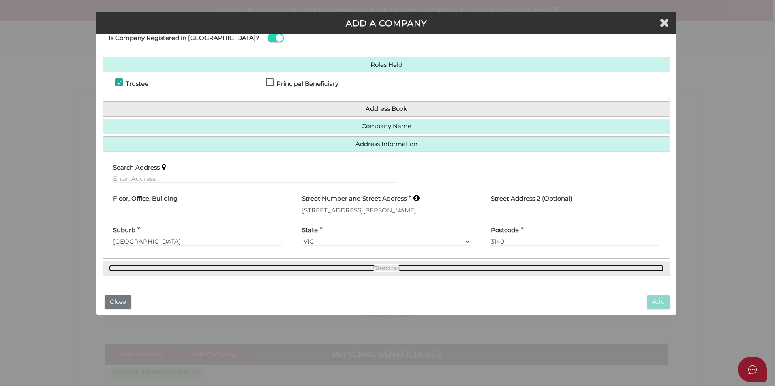
click at [386, 267] on link "Directors" at bounding box center [386, 268] width 554 height 7
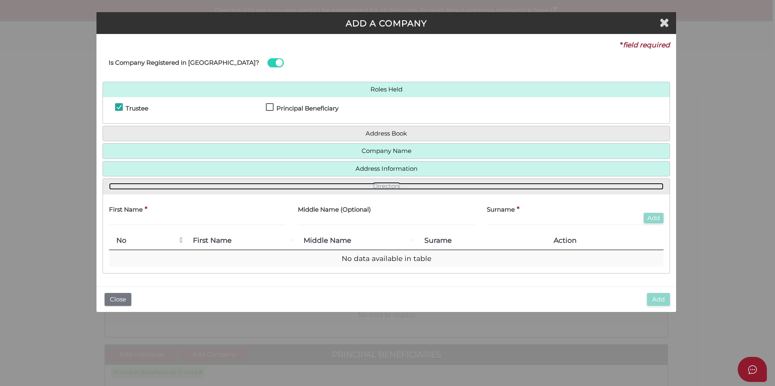
scroll to position [0, 0]
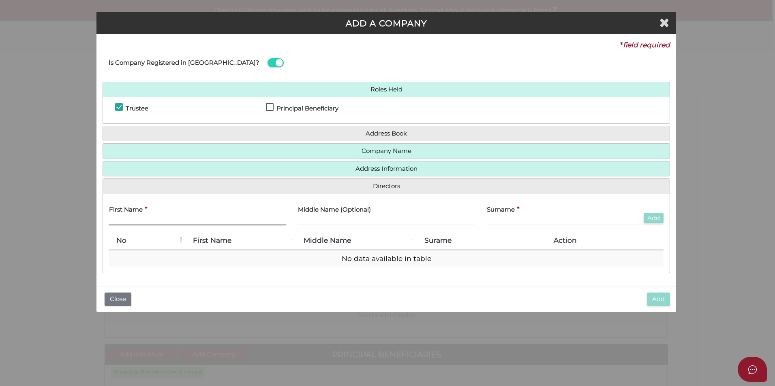
click at [176, 223] on input "text" at bounding box center [197, 221] width 177 height 9
type input "Virginia"
click at [310, 225] on input "text" at bounding box center [386, 221] width 177 height 9
type input "Moria Freda"
click at [506, 220] on input "text" at bounding box center [575, 221] width 177 height 9
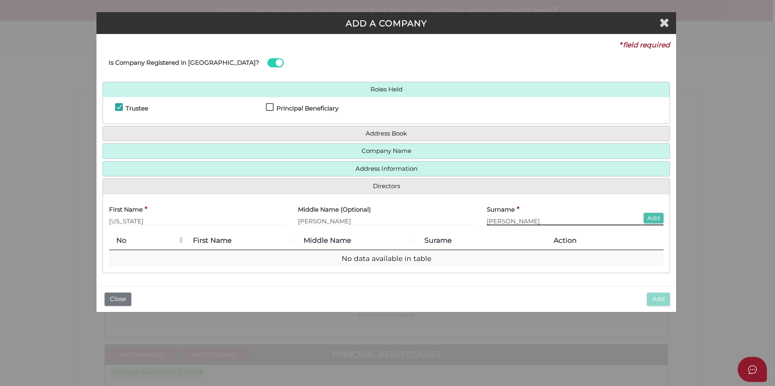
type input "Avery"
click at [651, 215] on button "Add" at bounding box center [653, 218] width 20 height 11
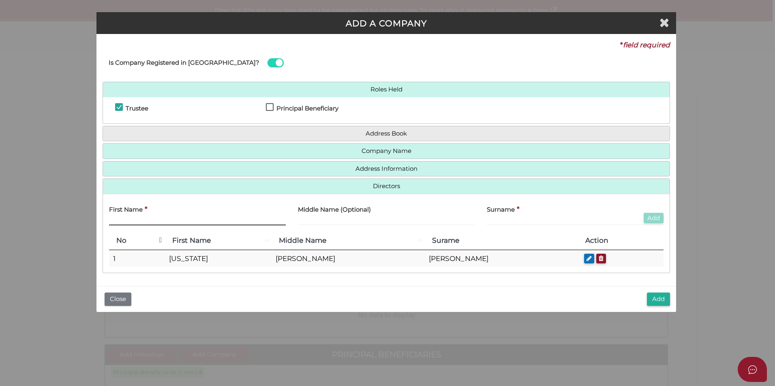
click at [149, 220] on input "text" at bounding box center [197, 221] width 177 height 9
type input "Glen"
click at [503, 216] on label "Surname" at bounding box center [501, 209] width 28 height 17
click at [500, 219] on input "text" at bounding box center [575, 221] width 177 height 9
type input "Peters"
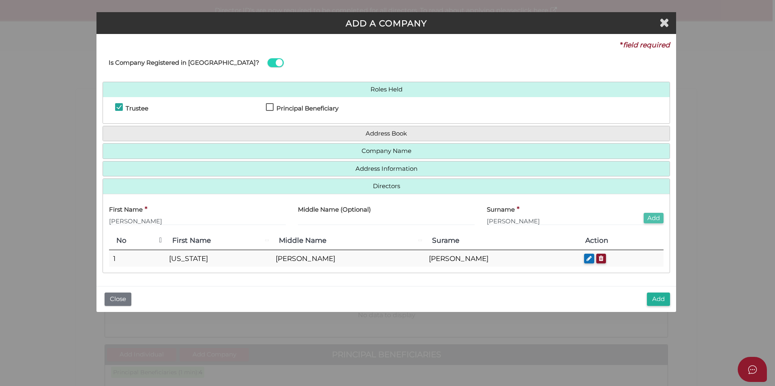
click at [654, 217] on button "Add" at bounding box center [653, 218] width 20 height 11
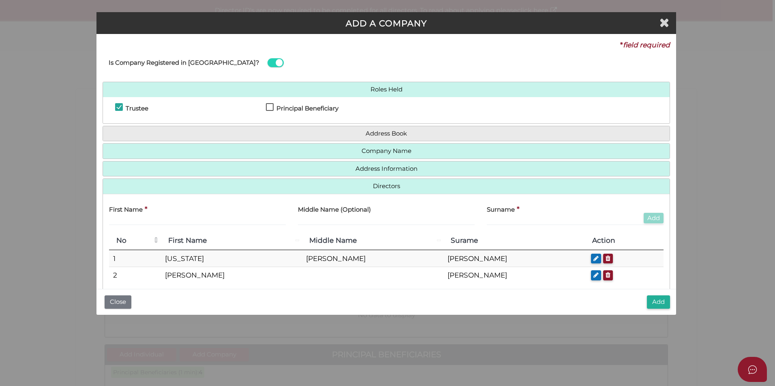
click at [651, 302] on button "Add" at bounding box center [658, 302] width 23 height 13
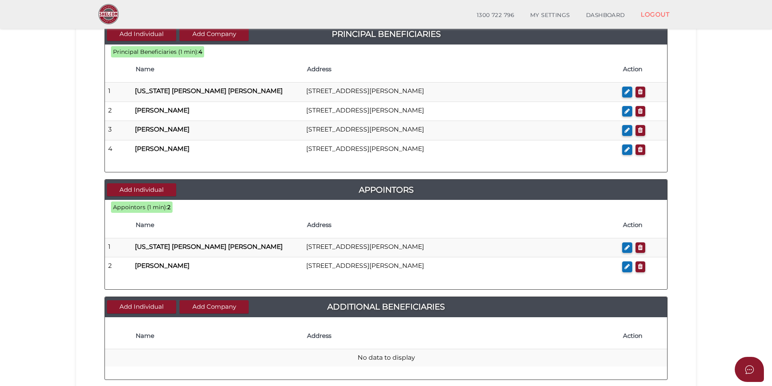
scroll to position [390, 0]
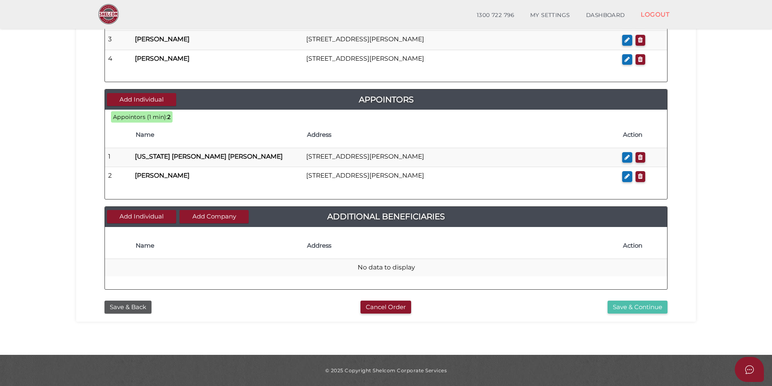
click at [629, 305] on button "Save & Continue" at bounding box center [638, 307] width 60 height 13
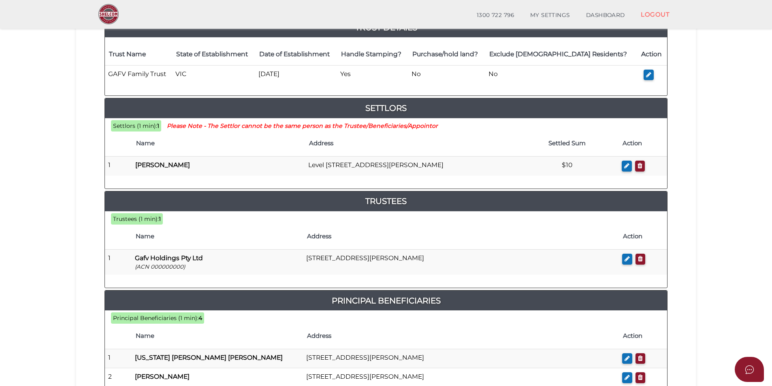
scroll to position [203, 0]
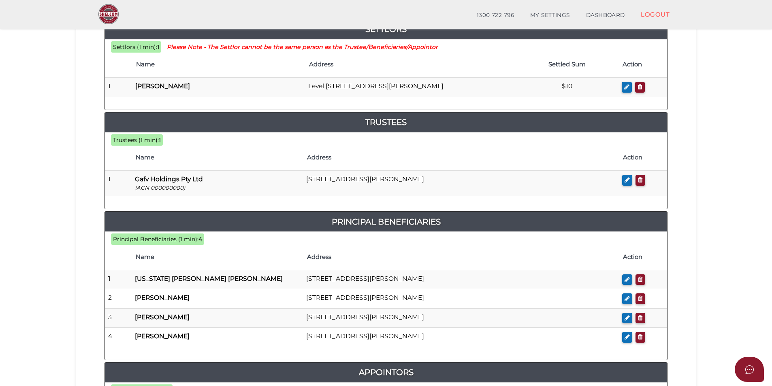
drag, startPoint x: 626, startPoint y: 280, endPoint x: 557, endPoint y: 260, distance: 71.7
click at [626, 280] on icon "button" at bounding box center [627, 280] width 5 height 6
checkbox input "true"
type input "[US_STATE]"
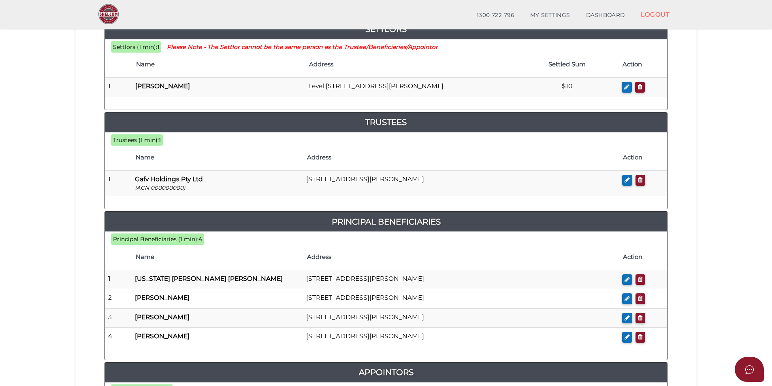
type input "Moira Freda"
type input "[PERSON_NAME]"
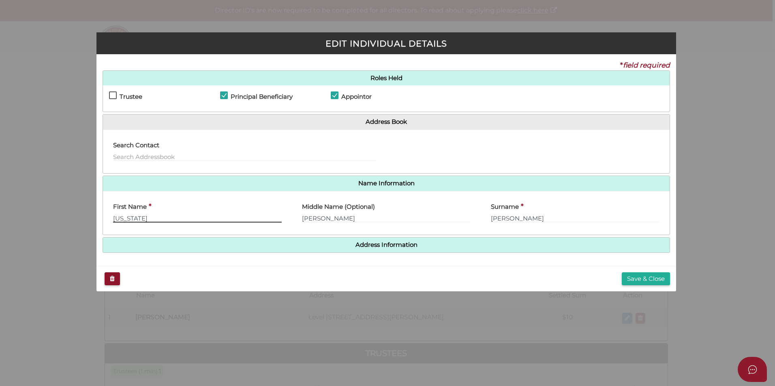
drag, startPoint x: 146, startPoint y: 217, endPoint x: 137, endPoint y: 220, distance: 10.1
click at [145, 218] on input "[US_STATE]" at bounding box center [197, 218] width 169 height 9
click at [133, 219] on input "[US_STATE]" at bounding box center [197, 218] width 169 height 9
type input "[PERSON_NAME]"
click at [639, 277] on button "Save & Close" at bounding box center [645, 279] width 48 height 13
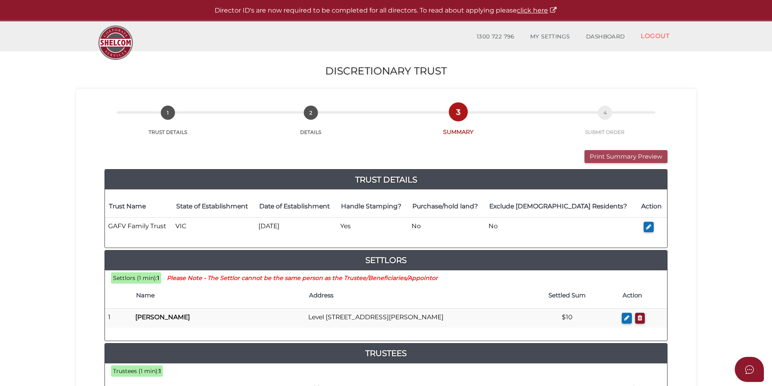
click at [621, 156] on button "Print Summary Preview" at bounding box center [626, 156] width 83 height 13
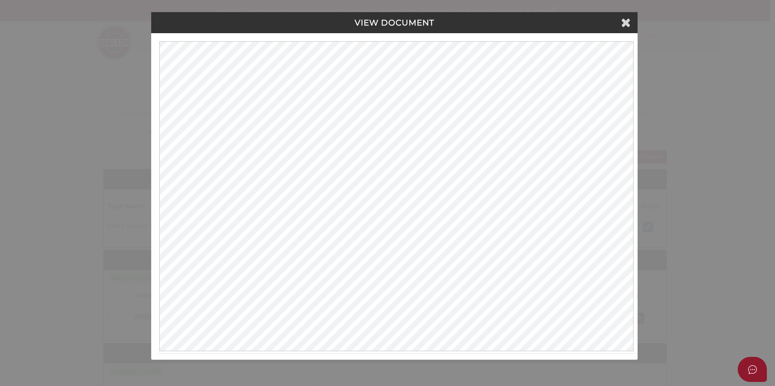
drag, startPoint x: 662, startPoint y: 160, endPoint x: 659, endPoint y: 148, distance: 12.4
click at [662, 160] on div "VIEW DOCUMENT Please click here to view this document in a new tab." at bounding box center [387, 193] width 775 height 386
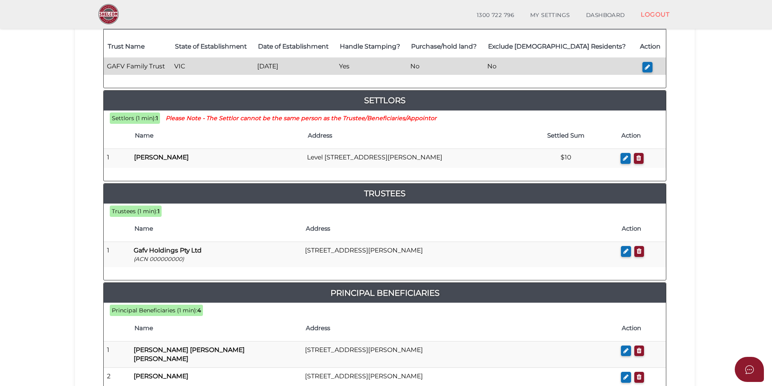
scroll to position [203, 0]
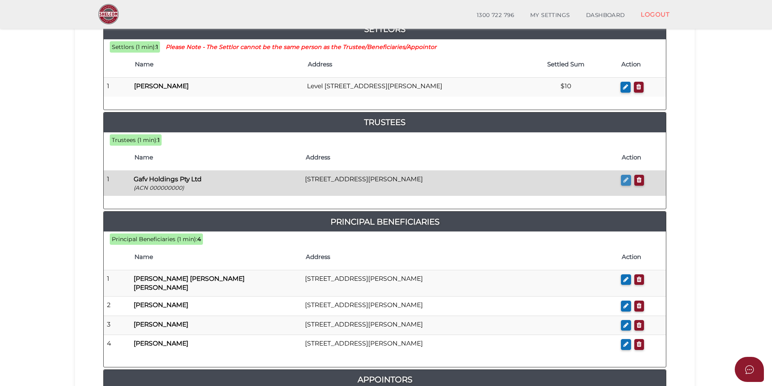
click at [625, 181] on icon "button" at bounding box center [625, 180] width 5 height 6
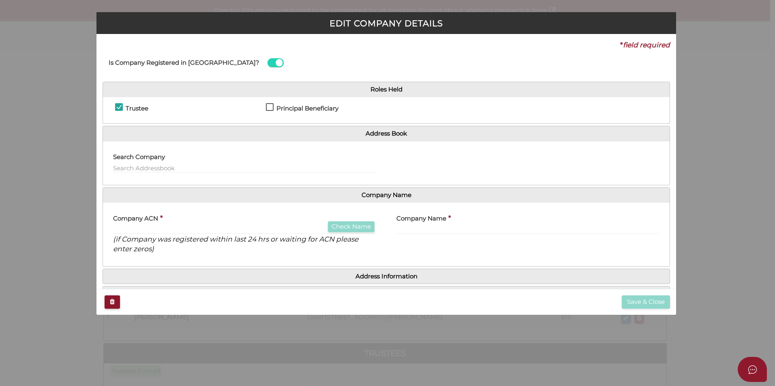
checkbox input "true"
type input "000000000"
type input "Gafv Holdings Pty Ltd"
type input "11 George Street"
type input "Lilydale"
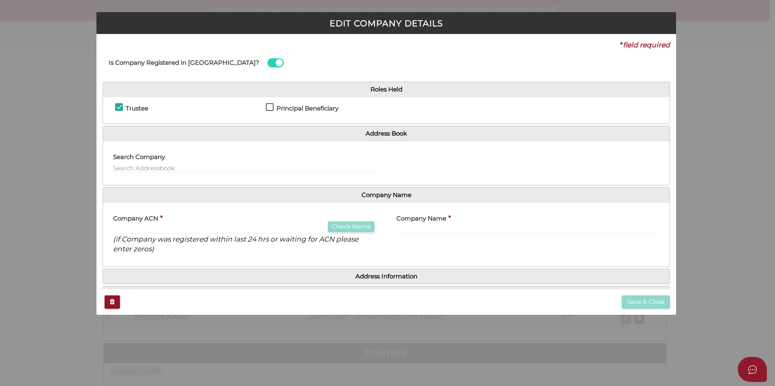
select select
type input "3140"
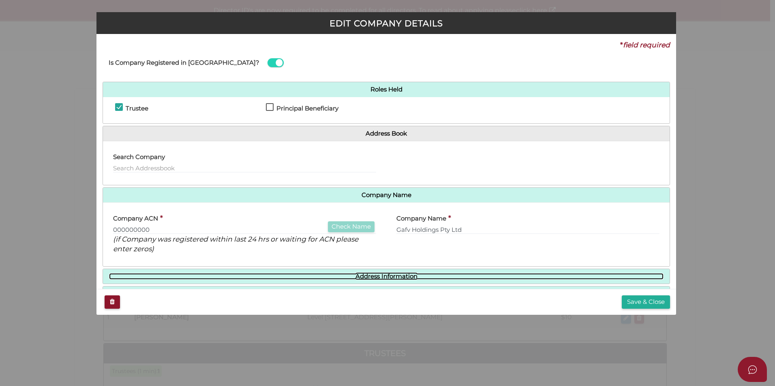
click at [386, 277] on link "Address Information" at bounding box center [386, 276] width 554 height 7
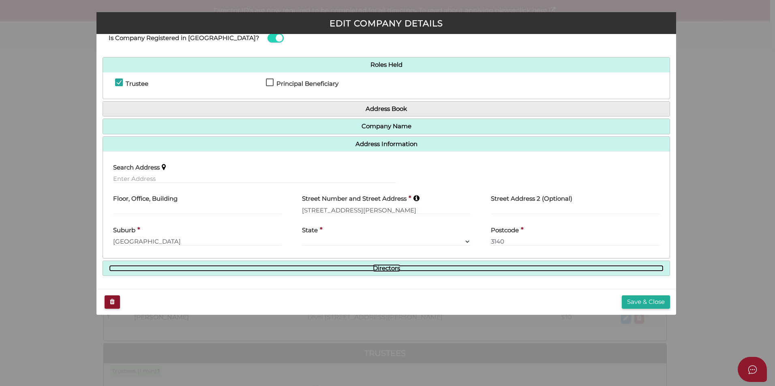
click at [389, 267] on link "Directors" at bounding box center [386, 268] width 554 height 7
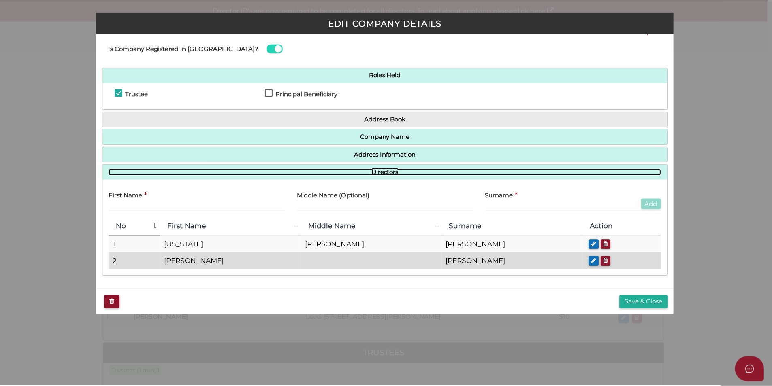
scroll to position [14, 0]
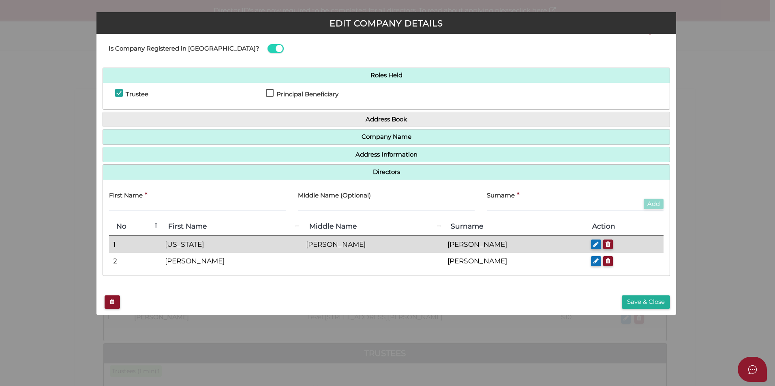
click at [211, 244] on td "Virginia" at bounding box center [231, 244] width 141 height 17
click at [593, 243] on icon "button" at bounding box center [595, 244] width 5 height 6
type input "Virginia"
type input "Moria Freda"
type input "Avery"
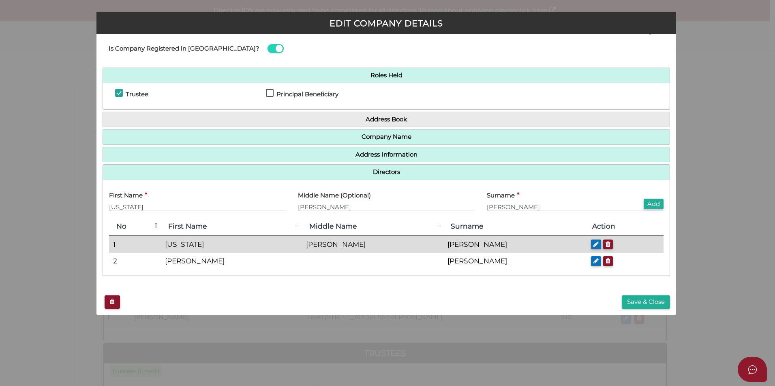
click at [209, 246] on td "Virginia" at bounding box center [231, 244] width 141 height 17
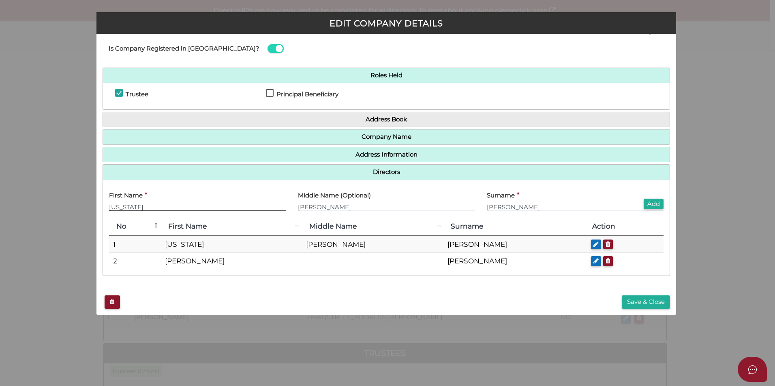
click at [130, 207] on input "Virginia" at bounding box center [197, 207] width 177 height 9
type input "Virgina"
click at [634, 304] on button "Save & Close" at bounding box center [645, 302] width 48 height 13
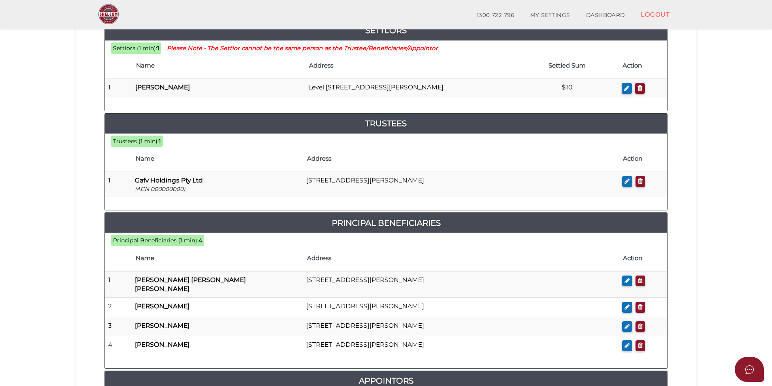
scroll to position [203, 0]
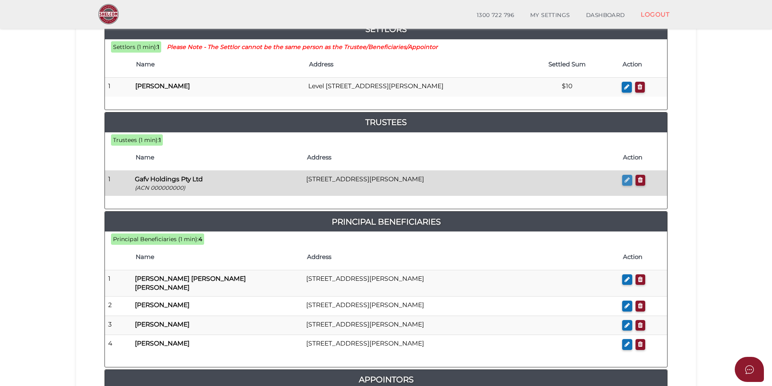
click at [625, 180] on icon "button" at bounding box center [627, 180] width 5 height 6
checkbox input "true"
type input "000000000"
type input "Gafv Holdings Pty Ltd"
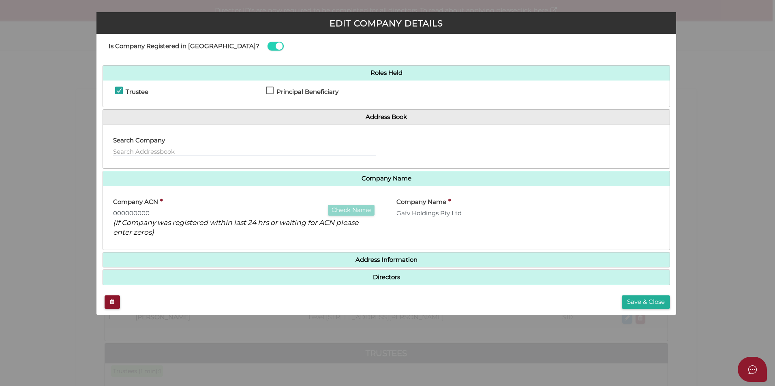
scroll to position [26, 0]
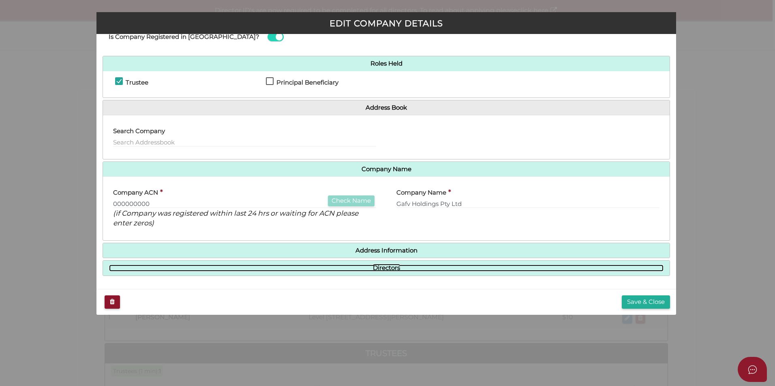
click at [395, 271] on link "Directors" at bounding box center [386, 268] width 554 height 7
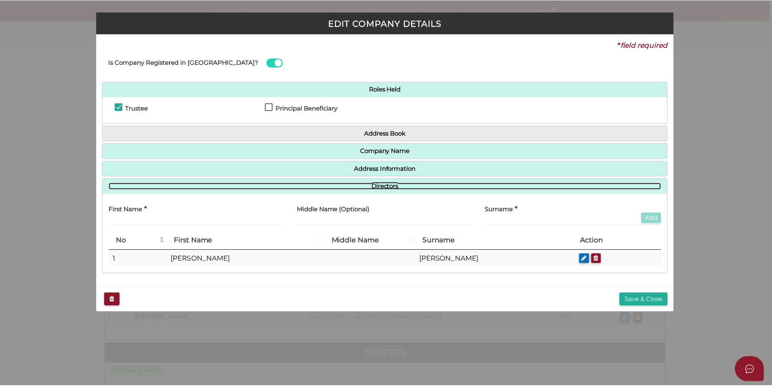
scroll to position [0, 0]
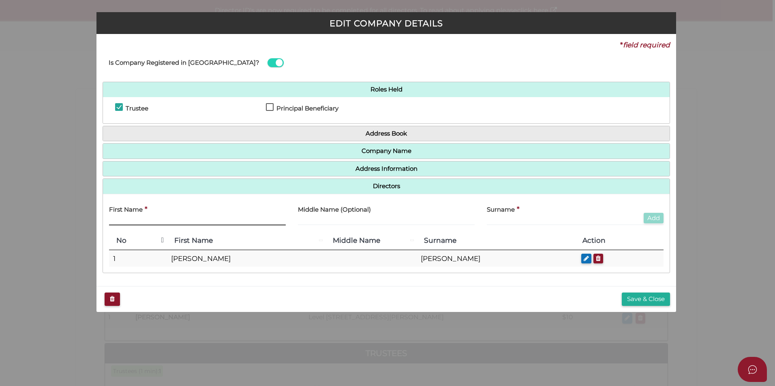
click at [149, 222] on input "text" at bounding box center [197, 221] width 177 height 9
type input "[PERSON_NAME]"
click at [306, 222] on input "text" at bounding box center [386, 221] width 177 height 9
type input "[PERSON_NAME]"
click at [498, 216] on label "Surname" at bounding box center [501, 209] width 28 height 17
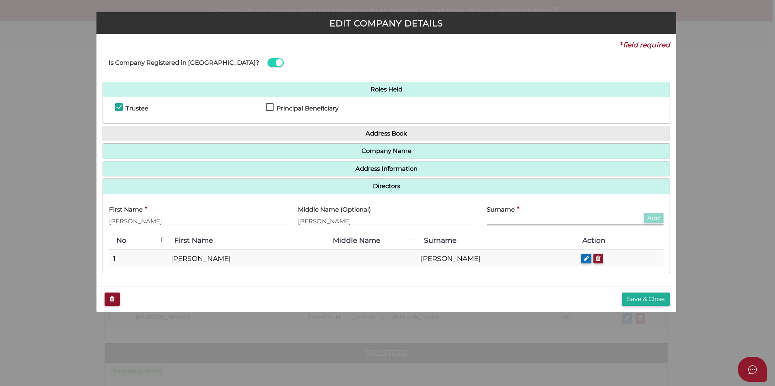
click at [497, 224] on input "text" at bounding box center [575, 221] width 177 height 9
type input "[PERSON_NAME]"
click at [651, 216] on button "Add" at bounding box center [653, 218] width 20 height 11
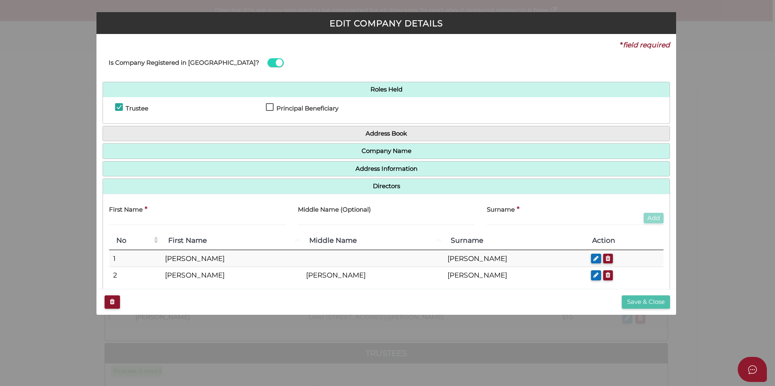
click at [637, 301] on button "Save & Close" at bounding box center [645, 302] width 48 height 13
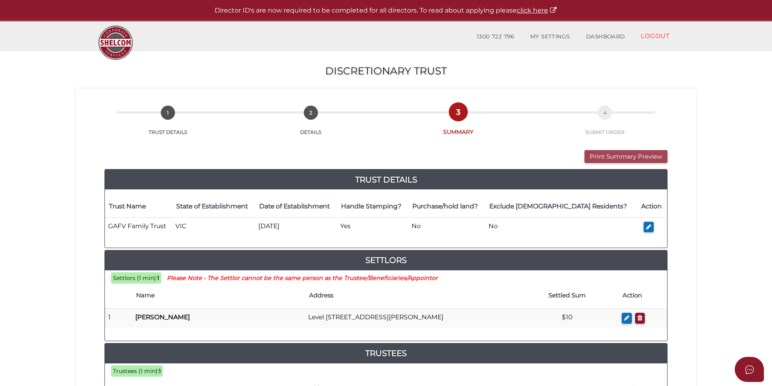
click at [621, 154] on button "Print Summary Preview" at bounding box center [626, 156] width 83 height 13
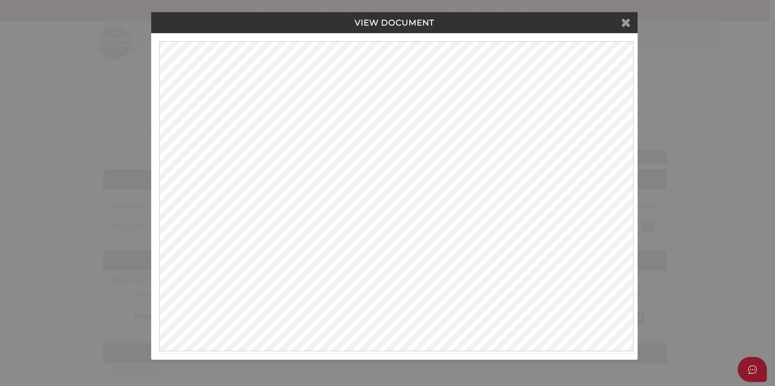
click at [627, 19] on icon at bounding box center [626, 22] width 10 height 12
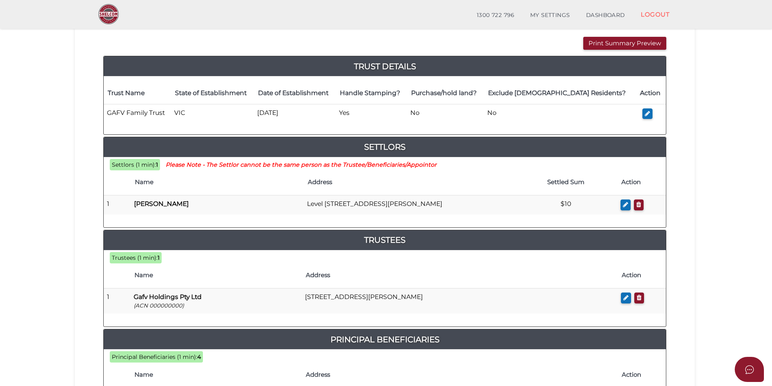
scroll to position [243, 0]
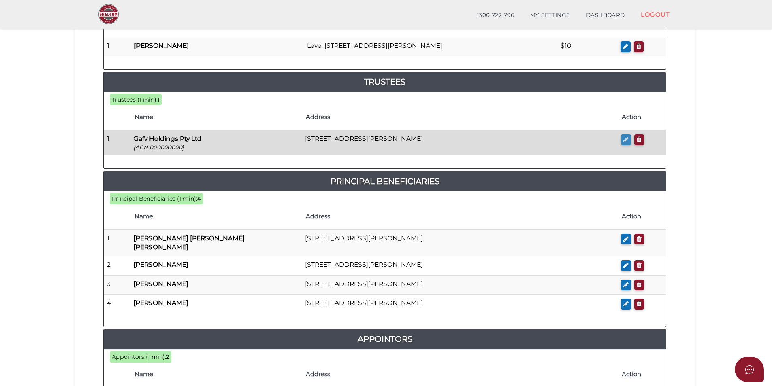
click at [625, 137] on icon "button" at bounding box center [625, 140] width 5 height 6
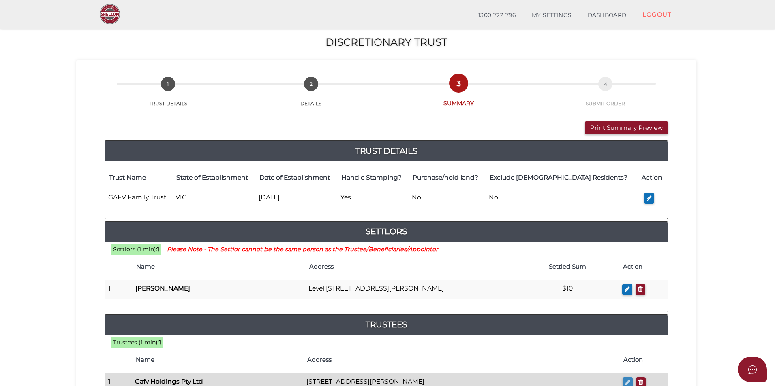
checkbox input "true"
type input "000000000"
type input "Gafv Holdings Pty Ltd"
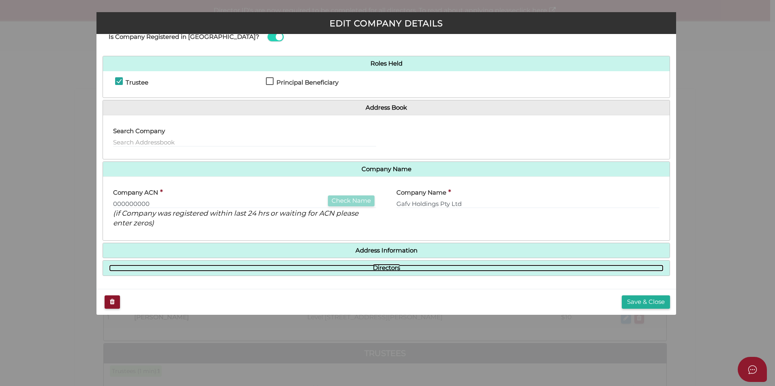
click at [386, 269] on link "Directors" at bounding box center [386, 268] width 554 height 7
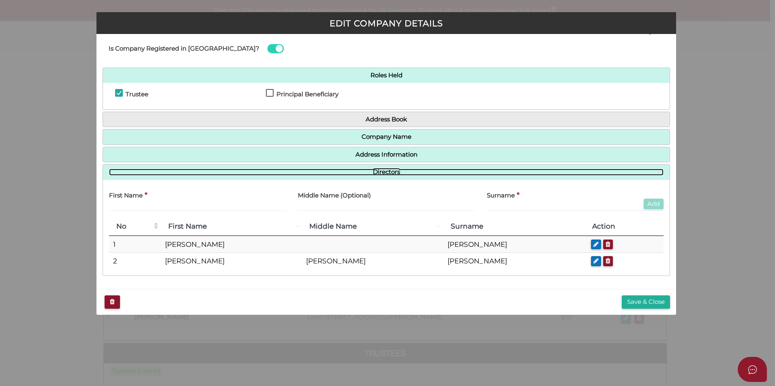
scroll to position [14, 0]
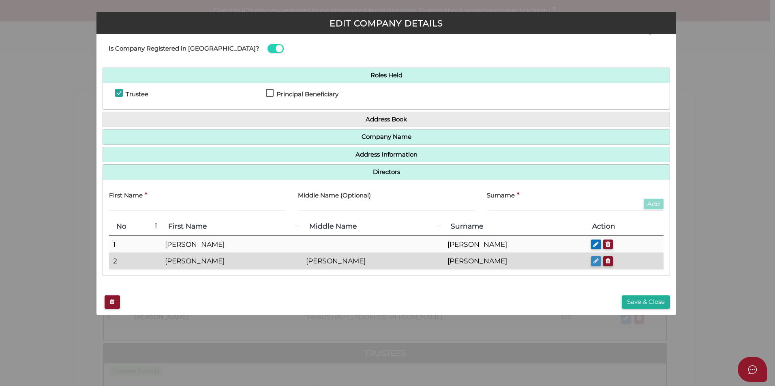
click at [593, 263] on icon "button" at bounding box center [595, 261] width 5 height 6
type input "[PERSON_NAME]"
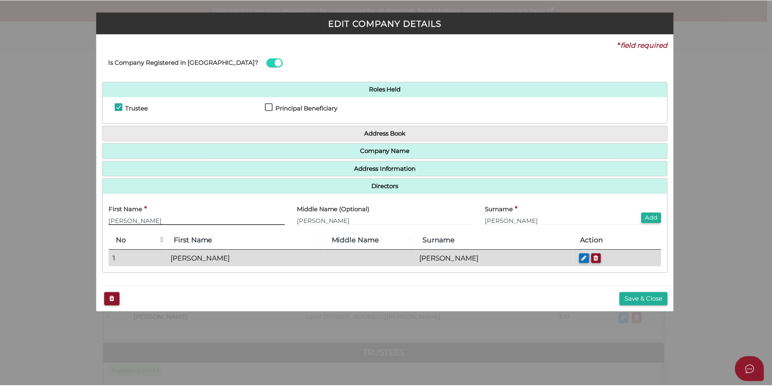
scroll to position [0, 0]
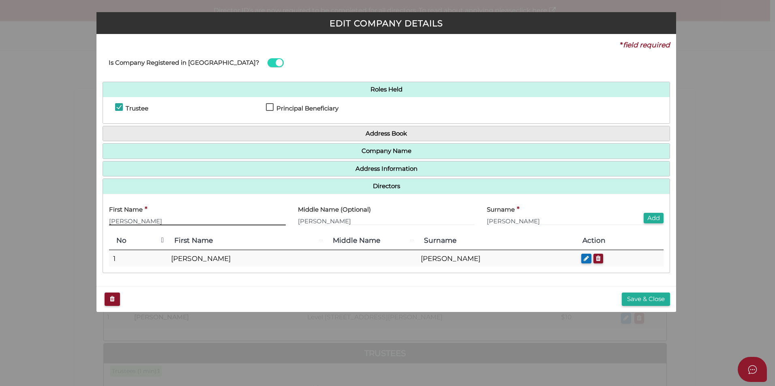
click at [127, 222] on input "[PERSON_NAME]" at bounding box center [197, 221] width 177 height 9
type input "[US_STATE]"
click at [647, 216] on button "Add" at bounding box center [653, 218] width 20 height 11
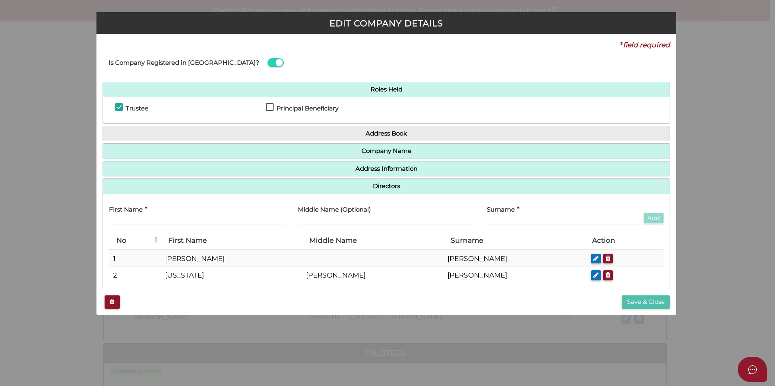
click at [645, 301] on button "Save & Close" at bounding box center [645, 302] width 48 height 13
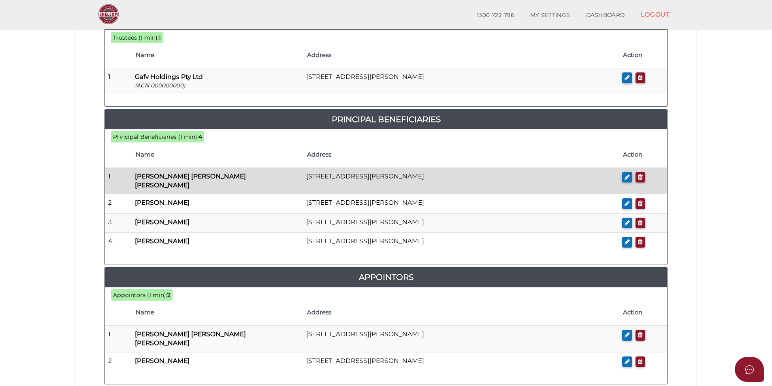
scroll to position [324, 0]
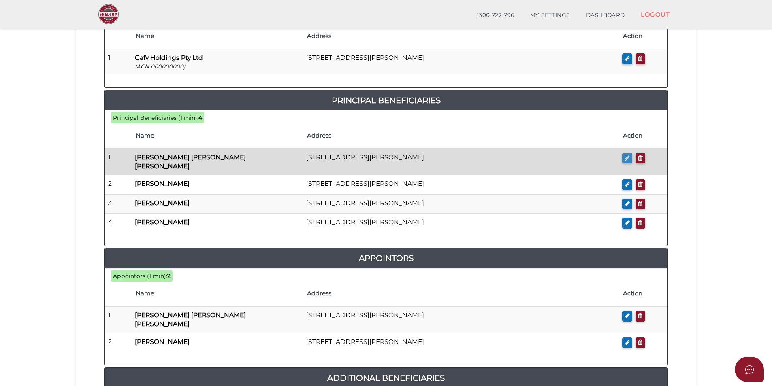
click at [625, 158] on icon "button" at bounding box center [627, 158] width 5 height 6
checkbox input "true"
type input "Virgina"
type input "Moira Freda"
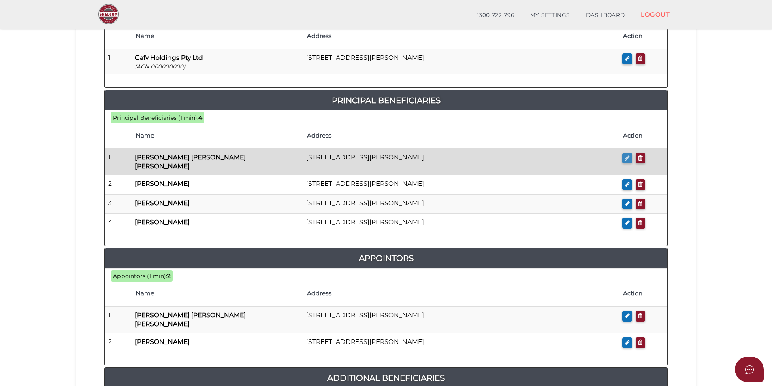
type input "Avery"
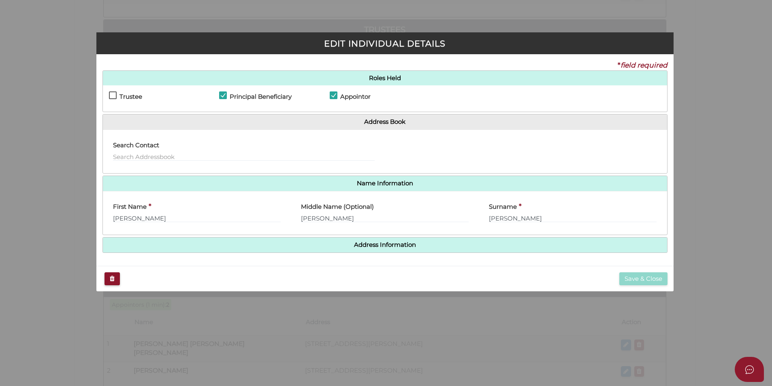
scroll to position [0, 0]
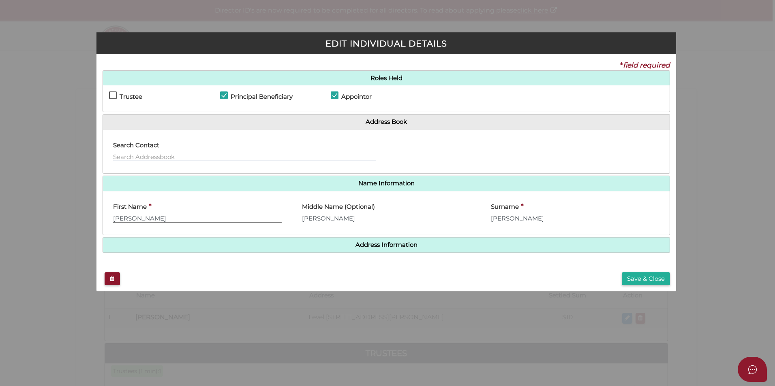
click at [131, 219] on input "Virgina" at bounding box center [197, 218] width 169 height 9
type input "Virginia"
click at [646, 281] on button "Save & Close" at bounding box center [645, 279] width 48 height 13
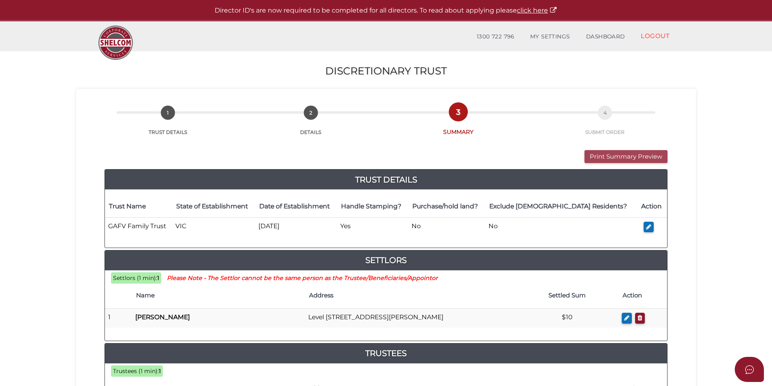
click at [629, 156] on button "Print Summary Preview" at bounding box center [626, 156] width 83 height 13
